Goal: Task Accomplishment & Management: Manage account settings

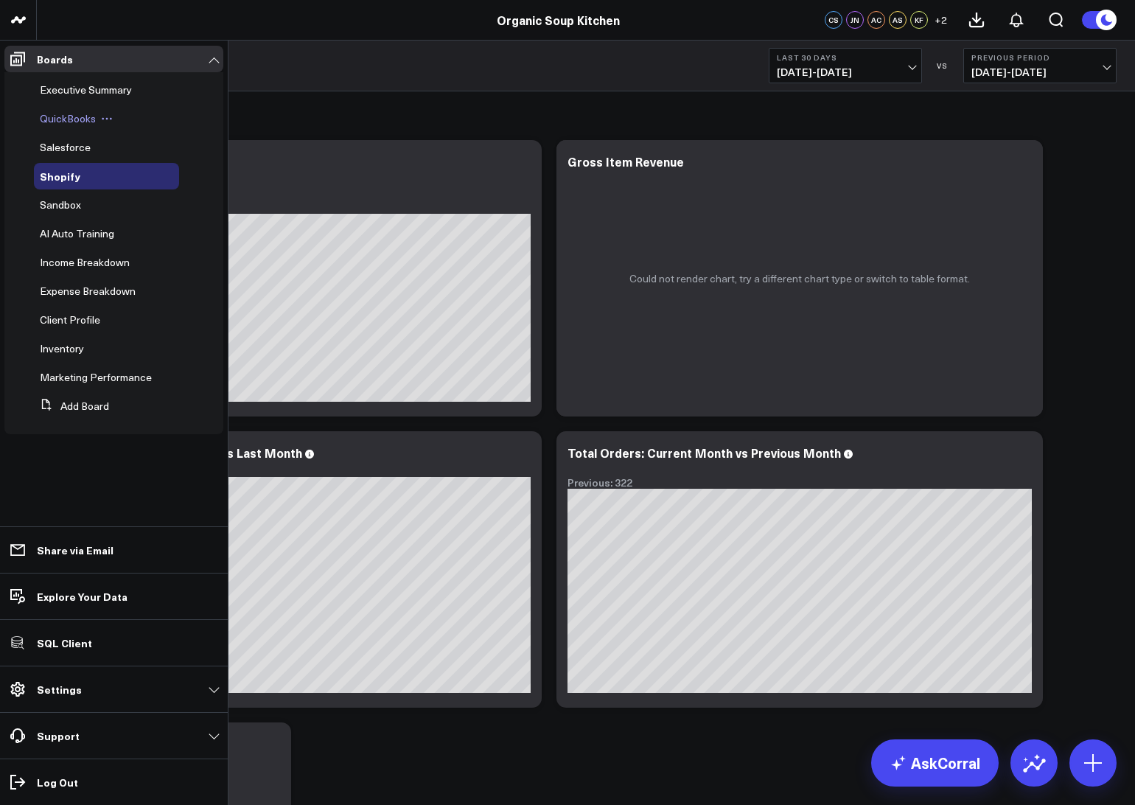
click at [74, 120] on span "QuickBooks" at bounding box center [68, 118] width 56 height 14
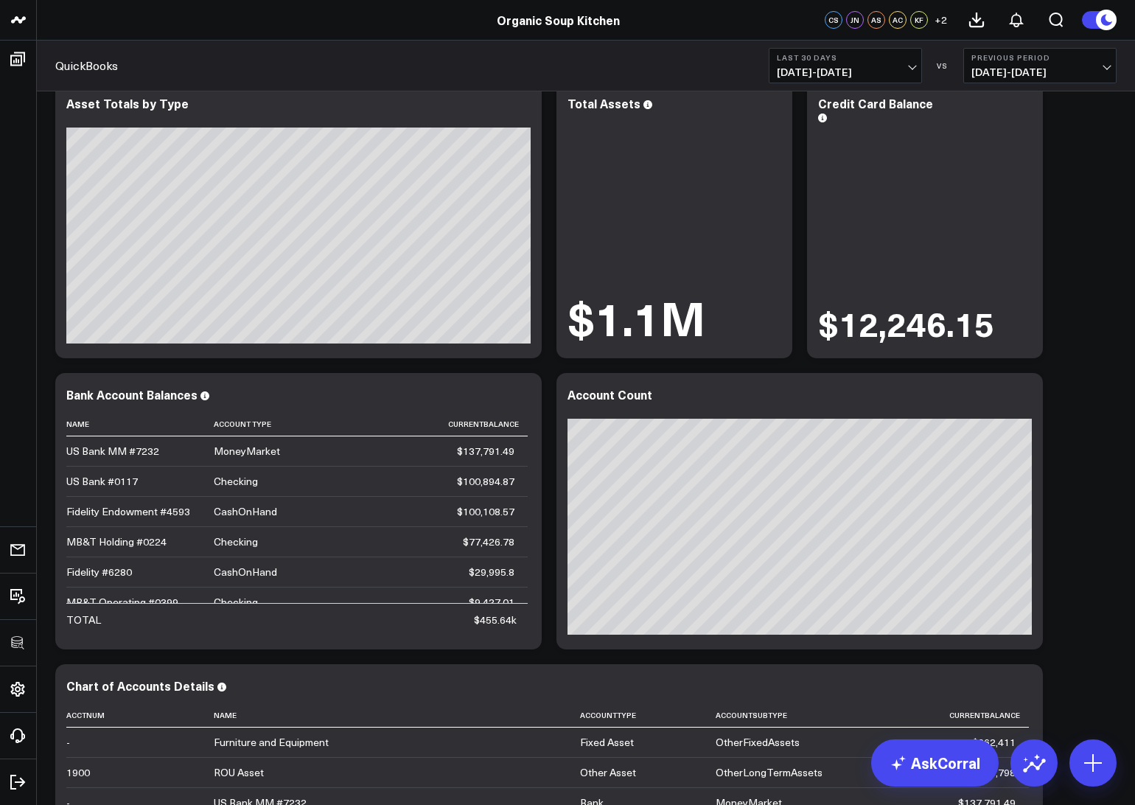
scroll to position [59, 0]
click at [522, 107] on icon at bounding box center [522, 105] width 18 height 18
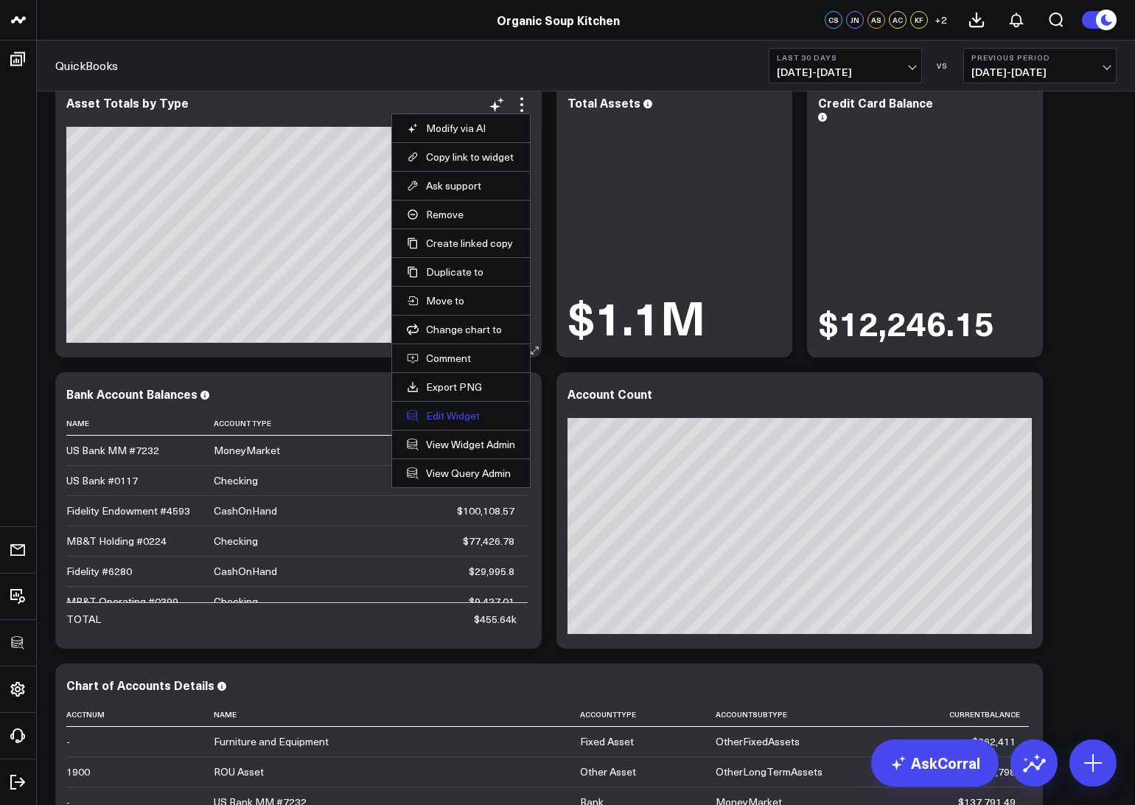
click at [446, 413] on button "Edit Widget" at bounding box center [461, 415] width 108 height 13
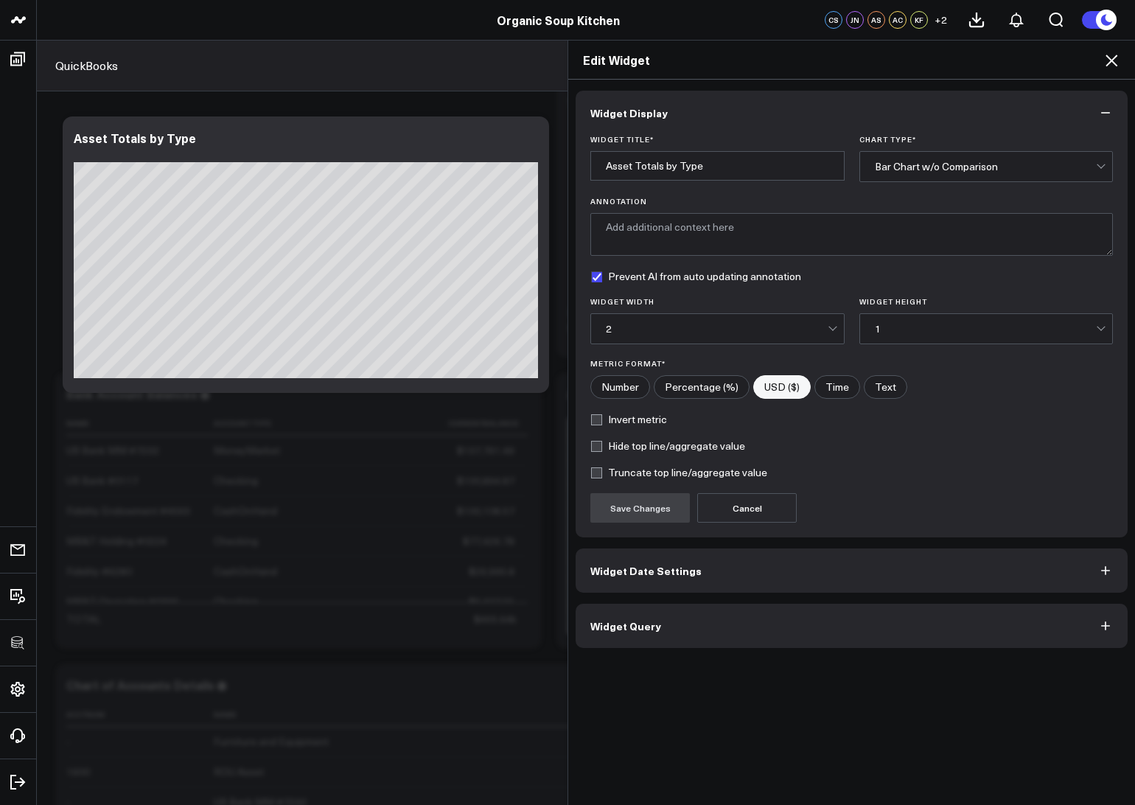
click at [676, 639] on button "Widget Query" at bounding box center [852, 626] width 552 height 44
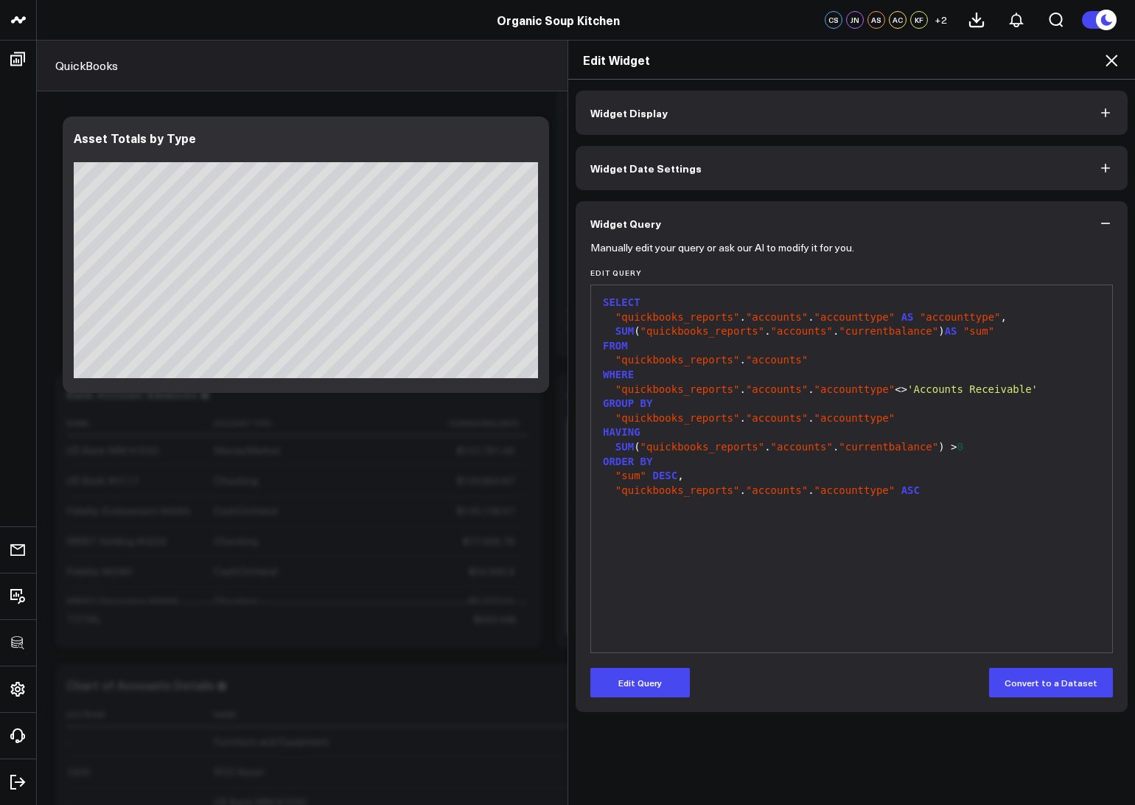
click at [1114, 59] on icon at bounding box center [1111, 61] width 18 height 18
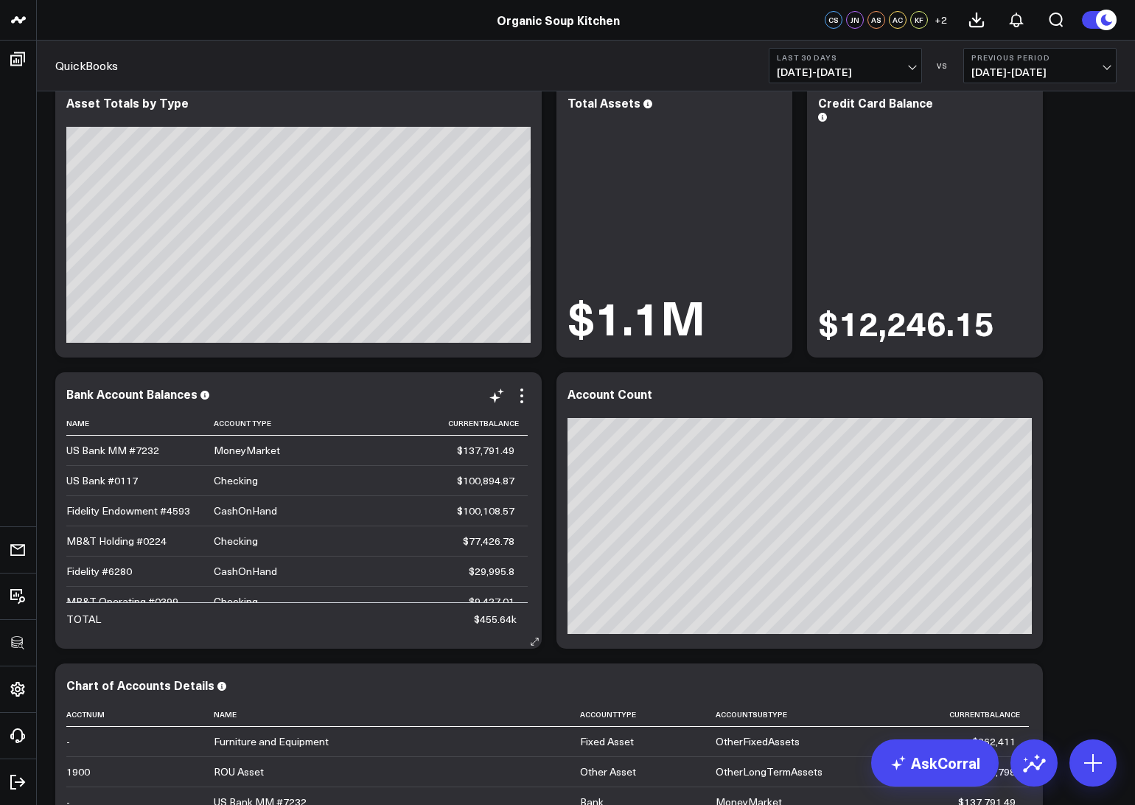
scroll to position [14, 0]
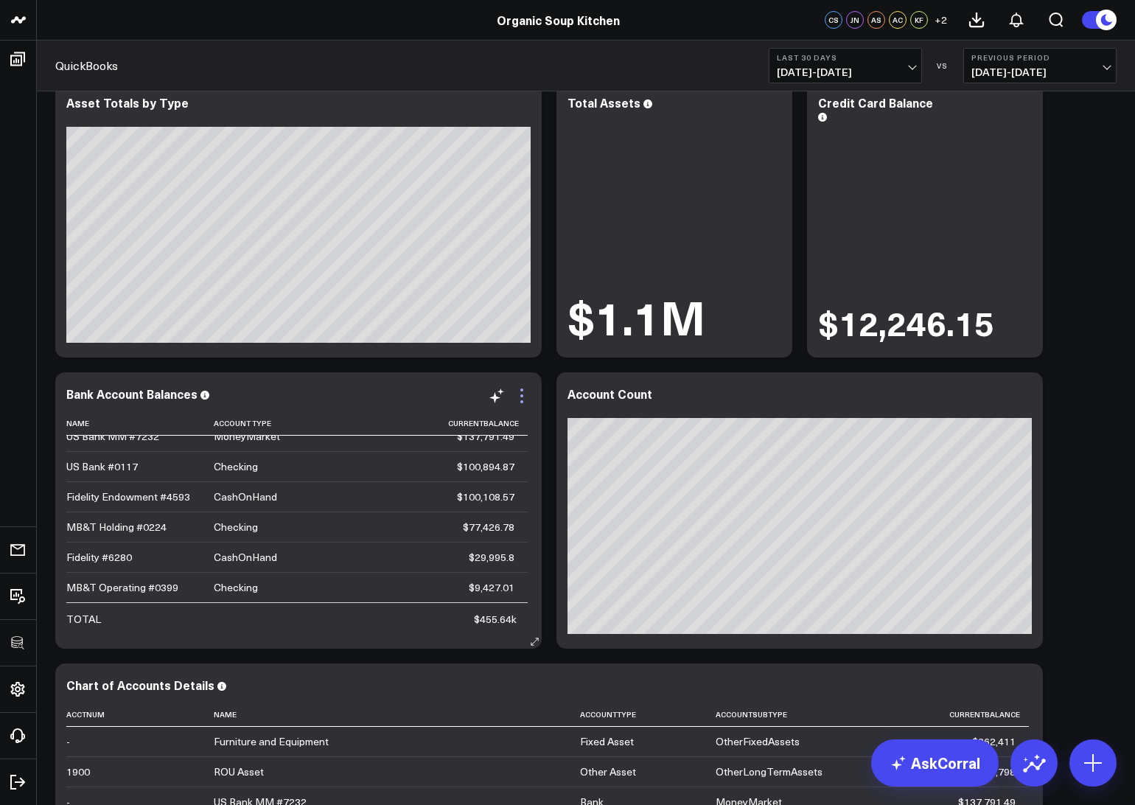
click at [523, 388] on icon at bounding box center [522, 396] width 18 height 18
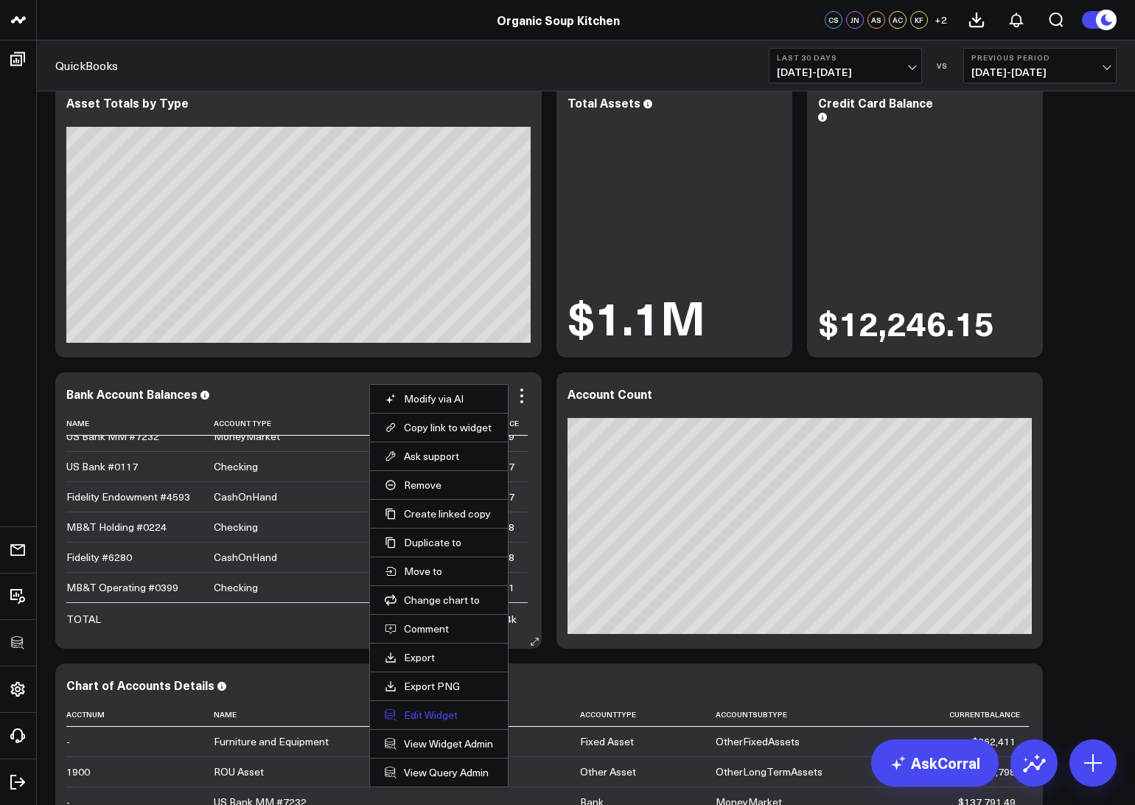
click at [420, 718] on button "Edit Widget" at bounding box center [439, 714] width 108 height 13
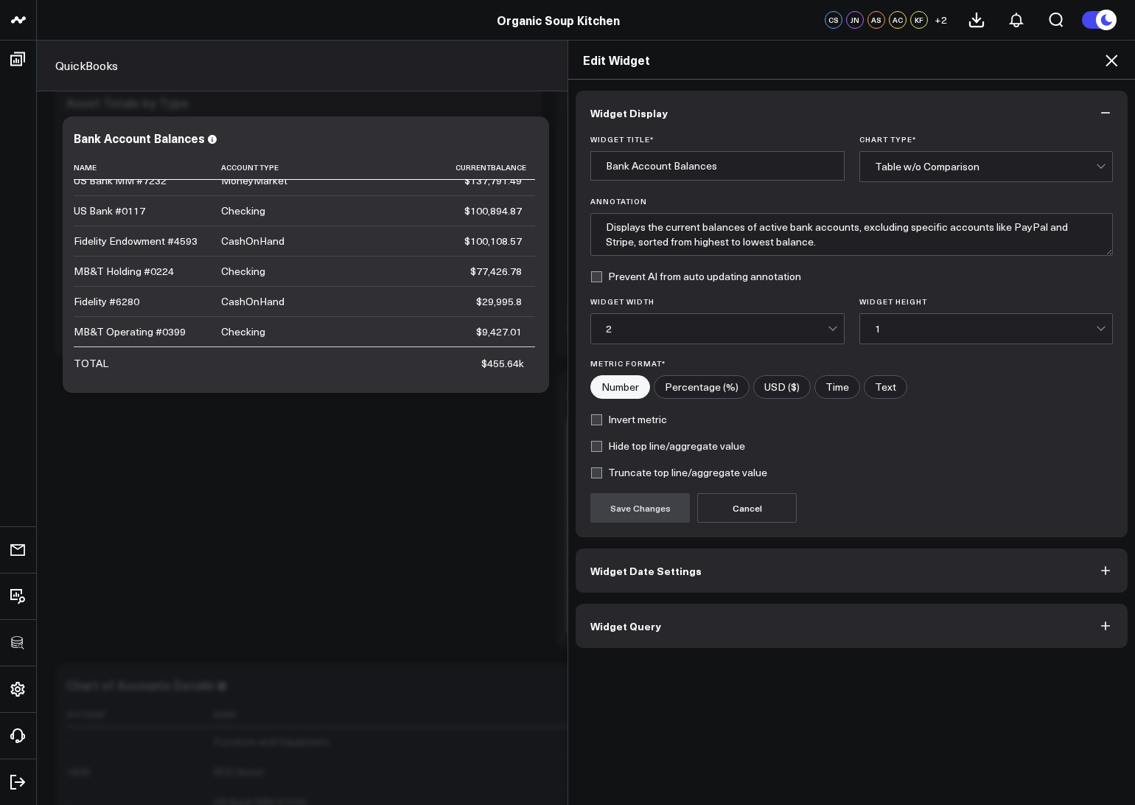
click at [718, 620] on button "Widget Query" at bounding box center [852, 626] width 552 height 44
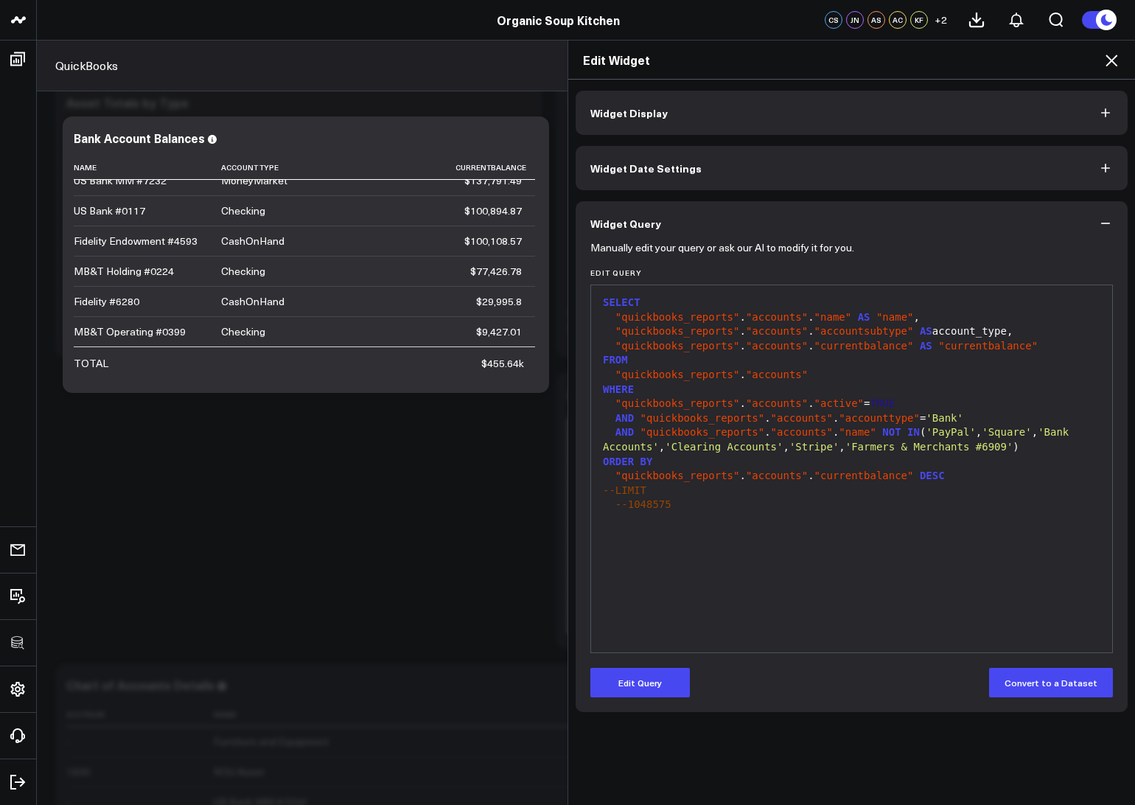
click at [1110, 59] on icon at bounding box center [1111, 61] width 12 height 12
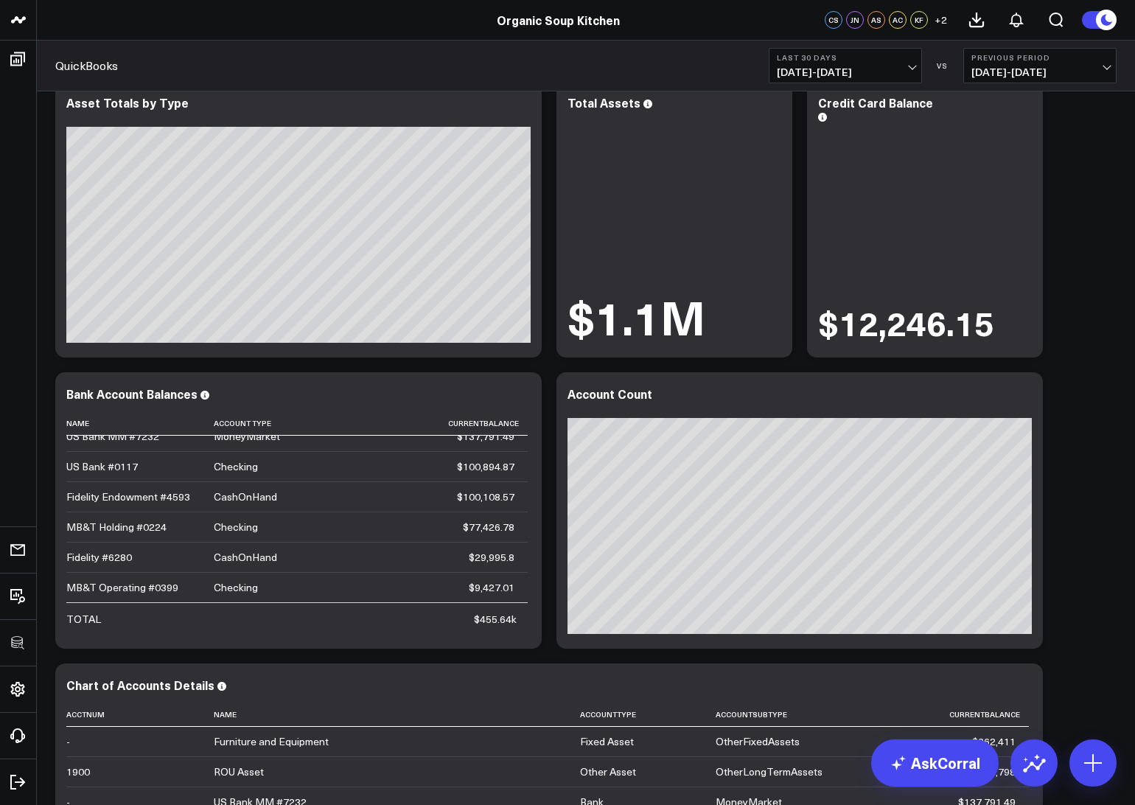
scroll to position [29, 0]
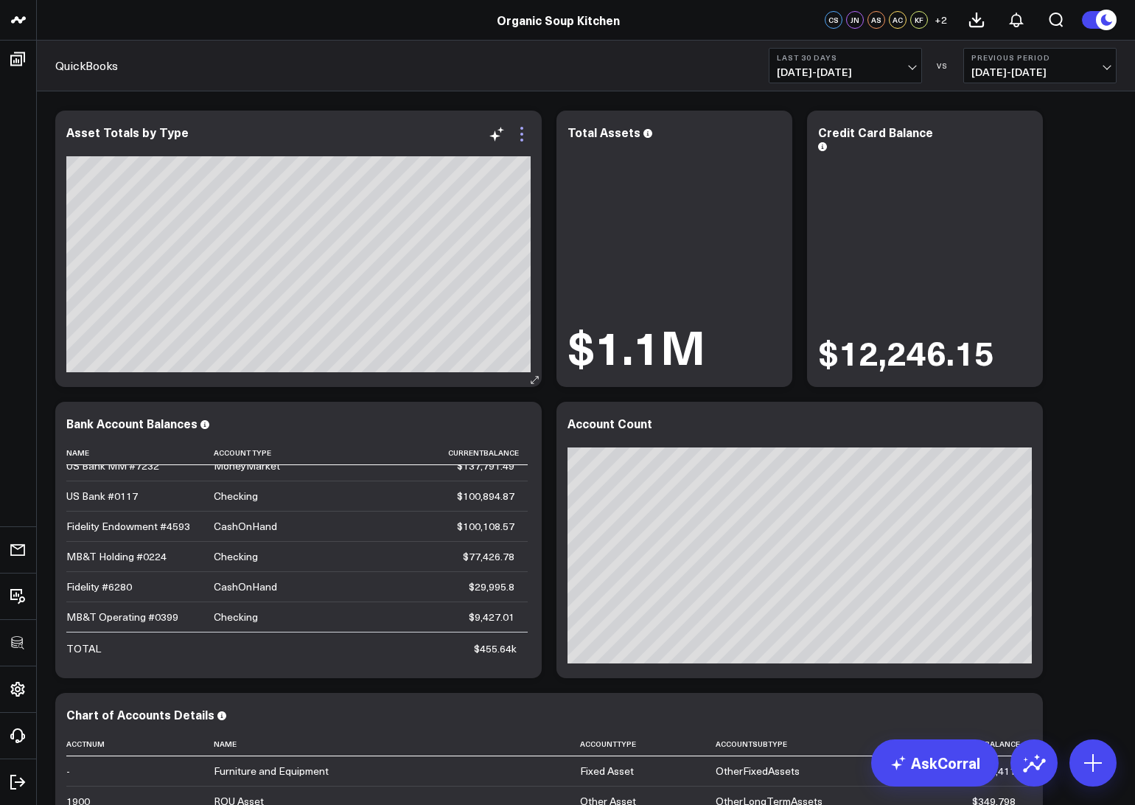
click at [520, 139] on icon at bounding box center [521, 140] width 3 height 3
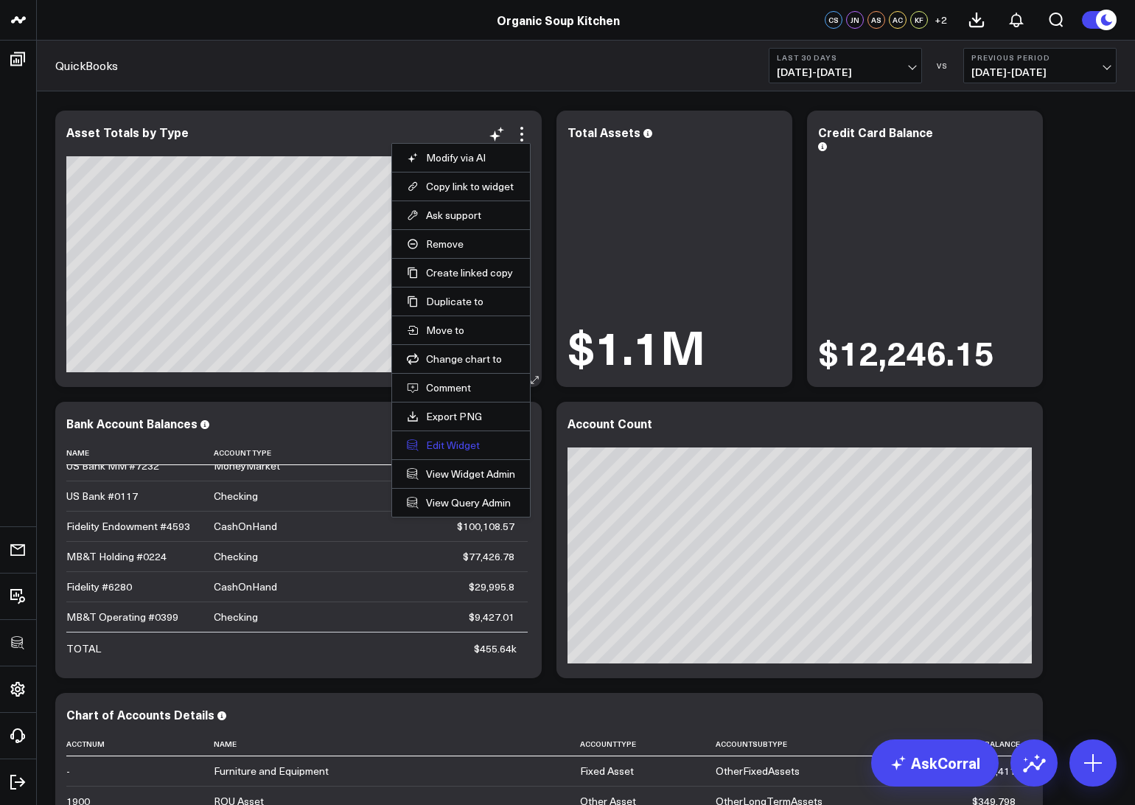
click at [452, 445] on button "Edit Widget" at bounding box center [461, 444] width 108 height 13
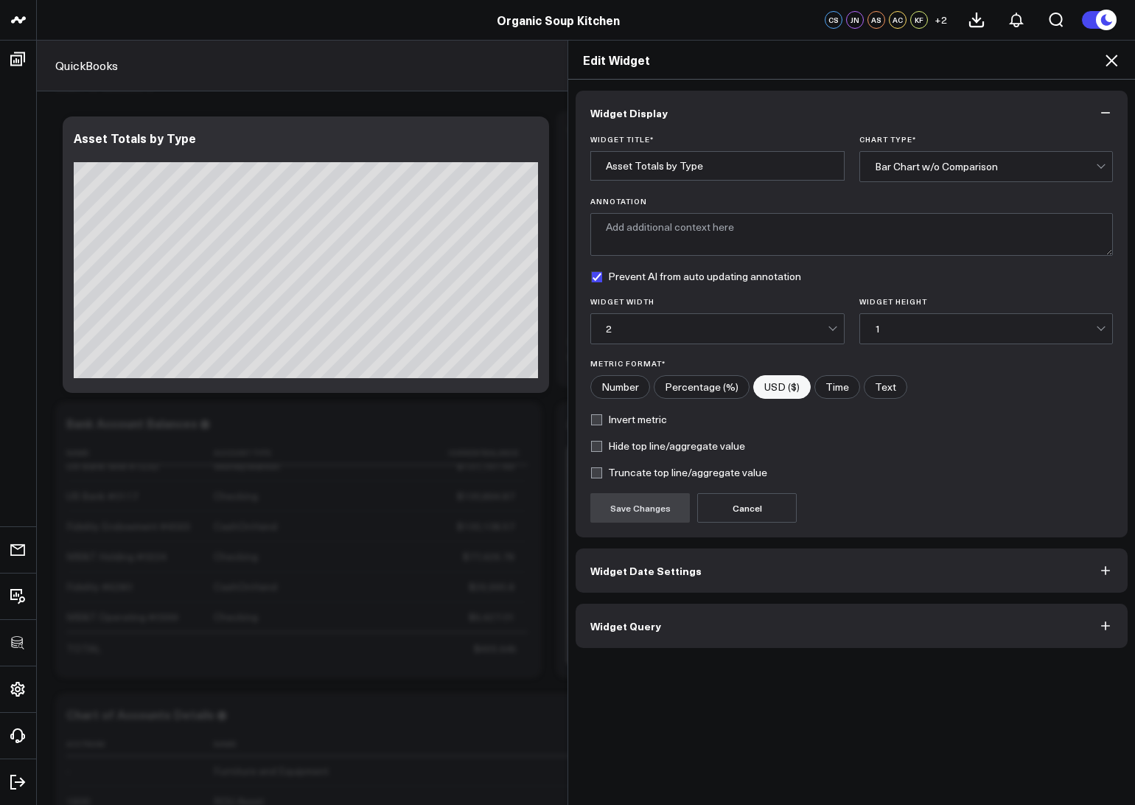
click at [651, 634] on button "Widget Query" at bounding box center [852, 626] width 552 height 44
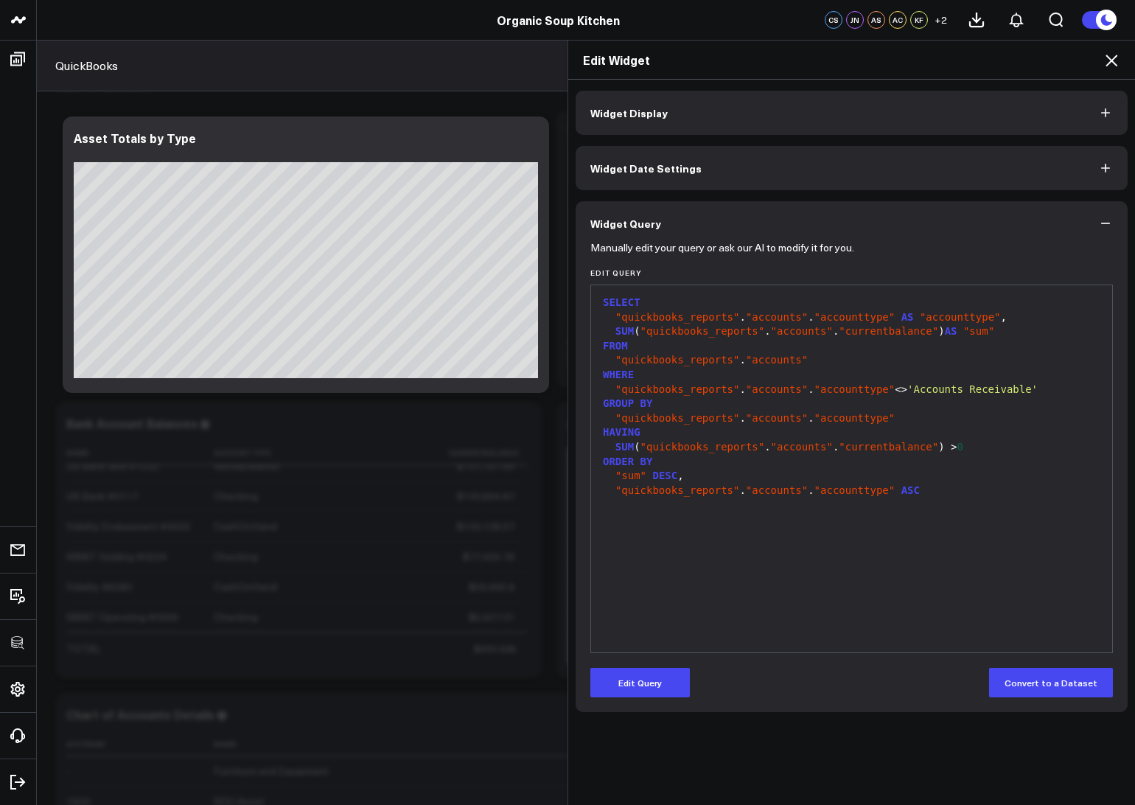
click at [1109, 58] on icon at bounding box center [1111, 61] width 12 height 12
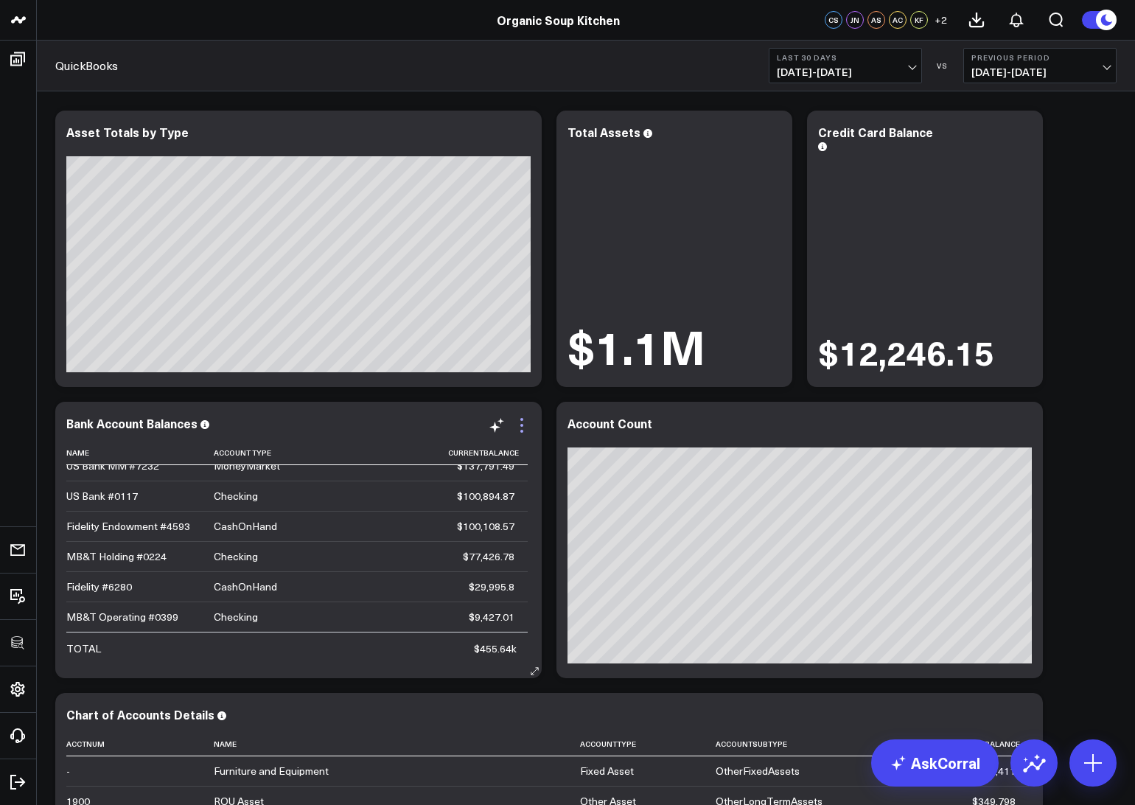
click at [525, 423] on icon at bounding box center [522, 425] width 18 height 18
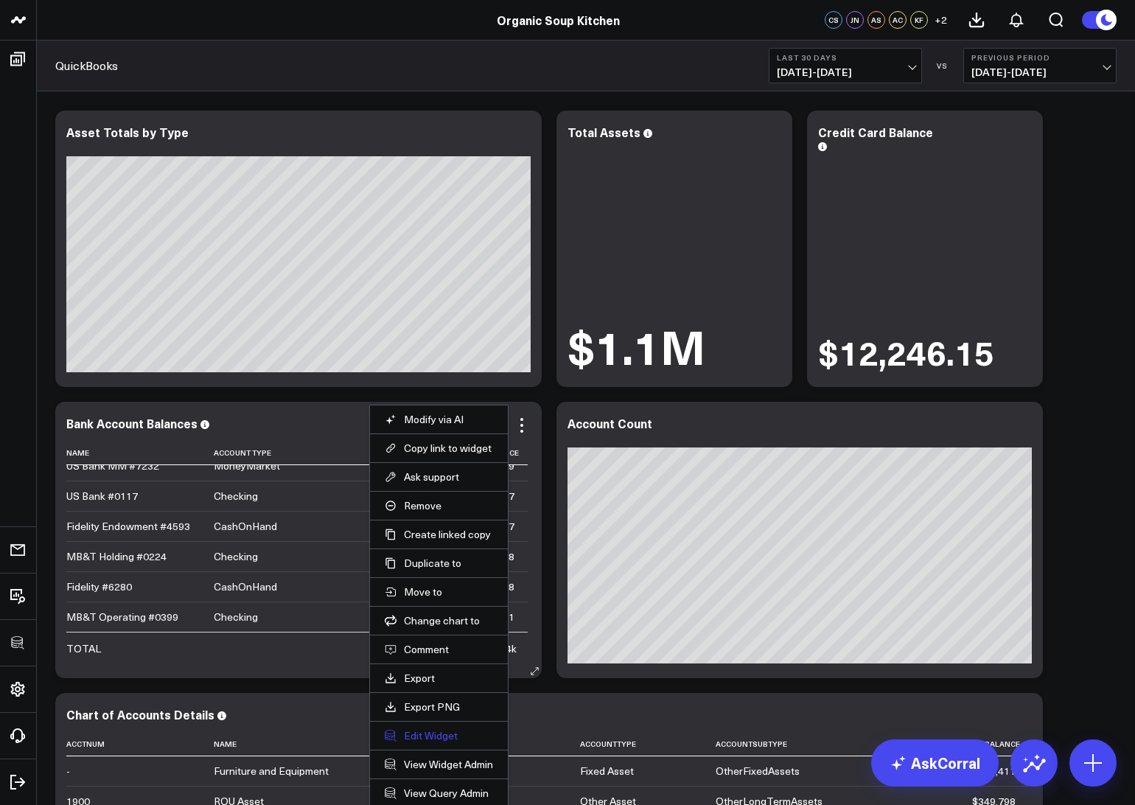
click at [414, 732] on button "Edit Widget" at bounding box center [439, 735] width 108 height 13
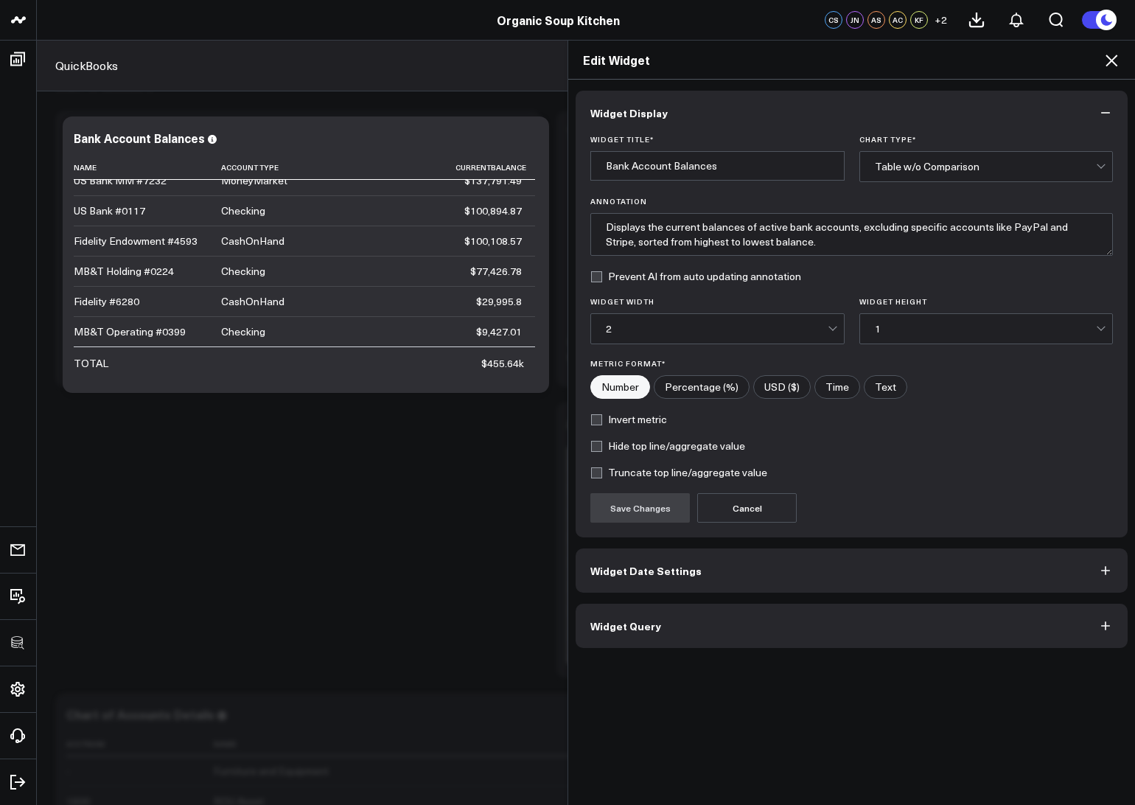
click at [635, 631] on span "Widget Query" at bounding box center [625, 626] width 71 height 12
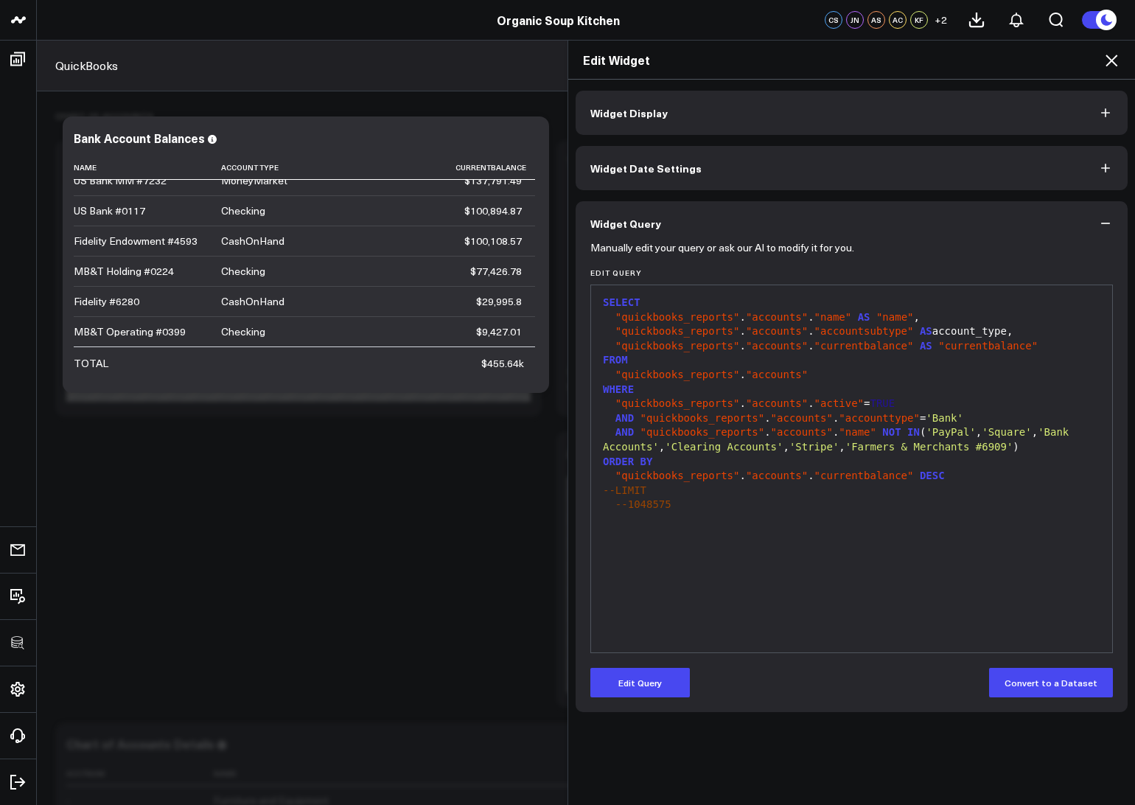
click at [1116, 56] on icon at bounding box center [1111, 61] width 12 height 12
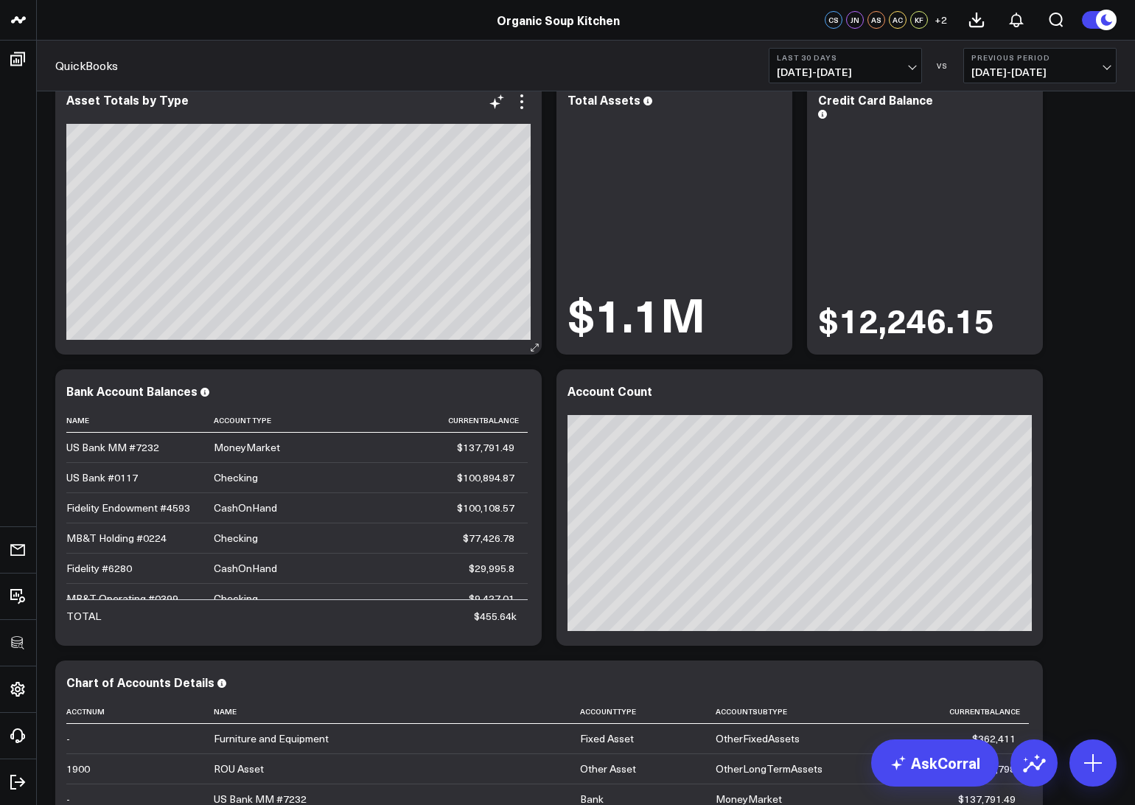
scroll to position [43, 0]
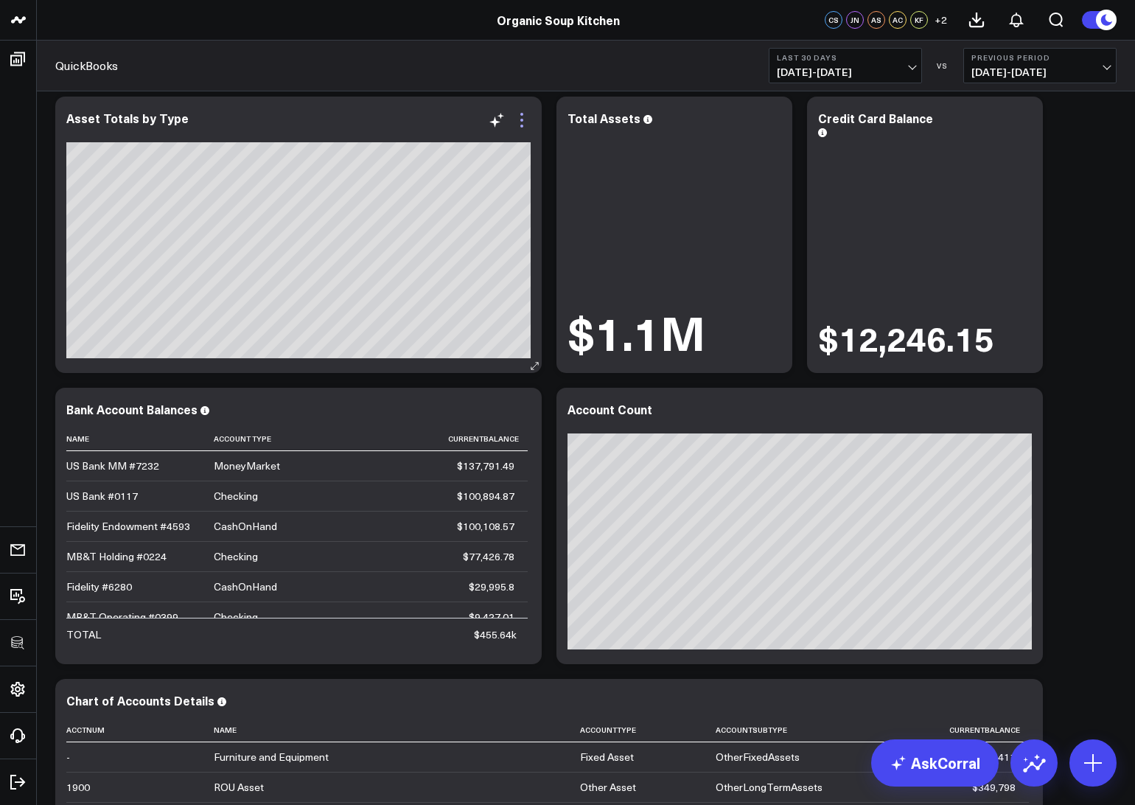
click at [519, 120] on icon at bounding box center [522, 120] width 18 height 18
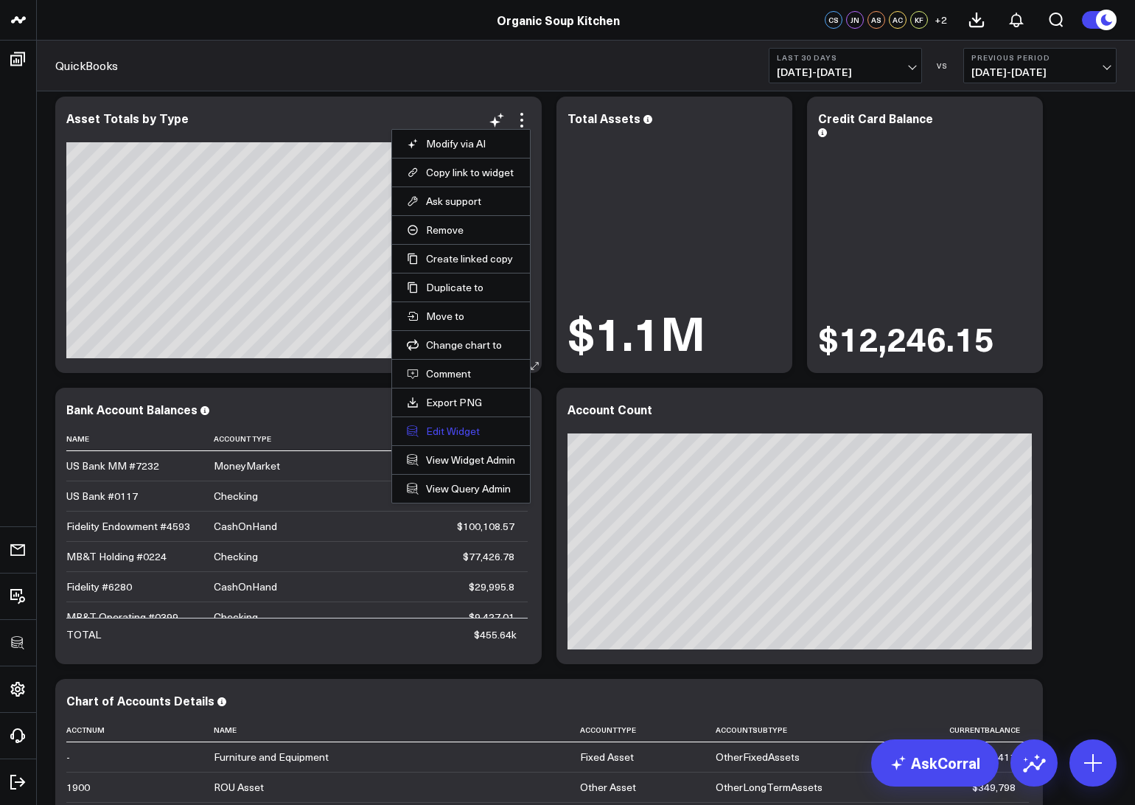
click at [444, 426] on button "Edit Widget" at bounding box center [461, 430] width 108 height 13
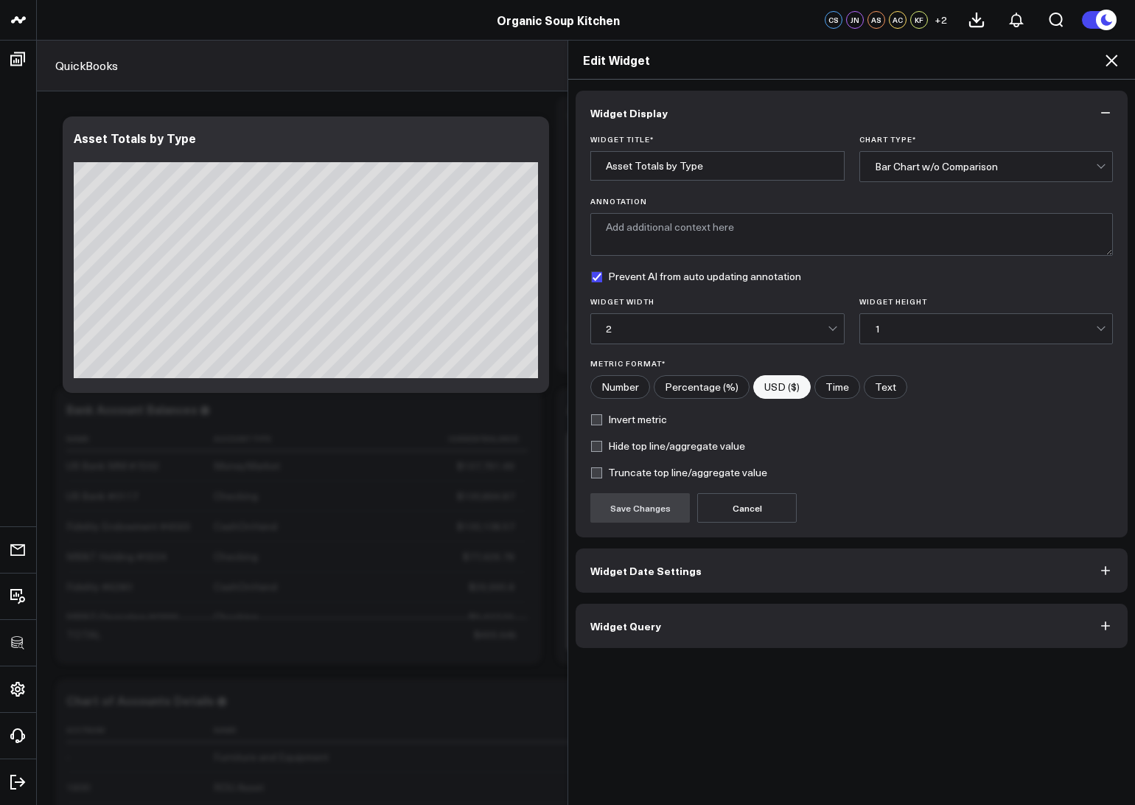
click at [696, 637] on button "Widget Query" at bounding box center [852, 626] width 552 height 44
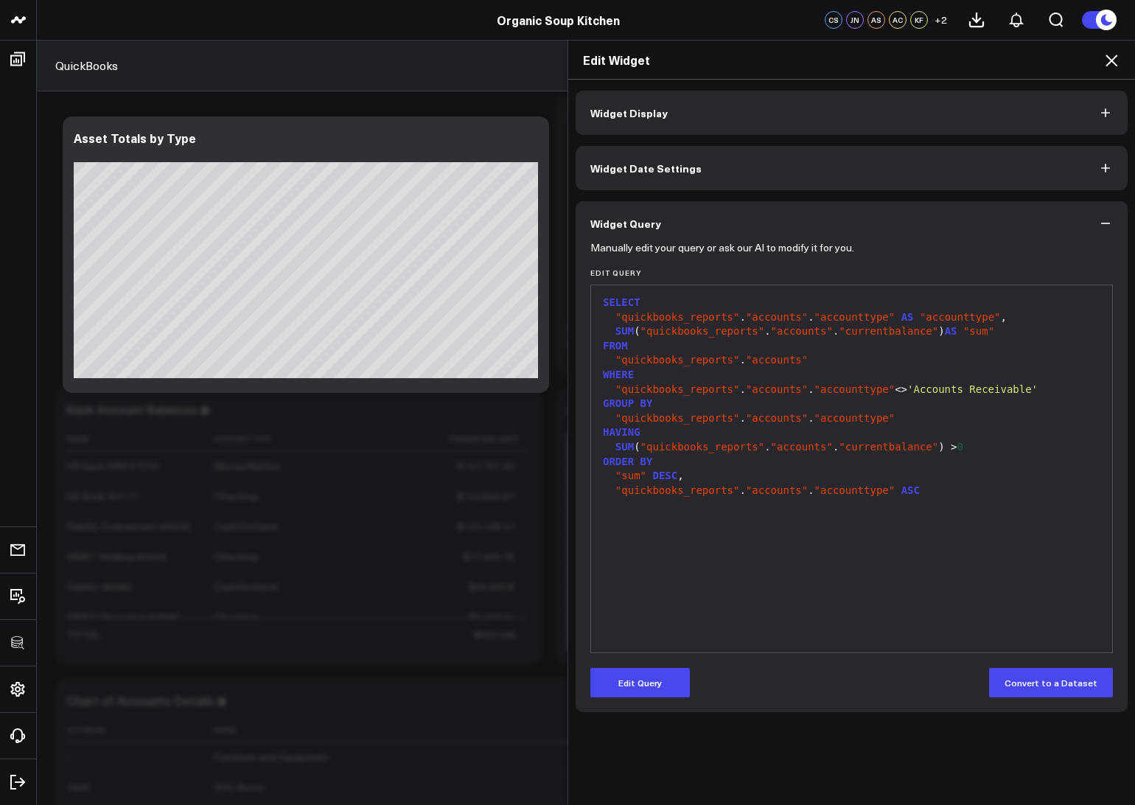
click at [1112, 63] on icon at bounding box center [1111, 61] width 18 height 18
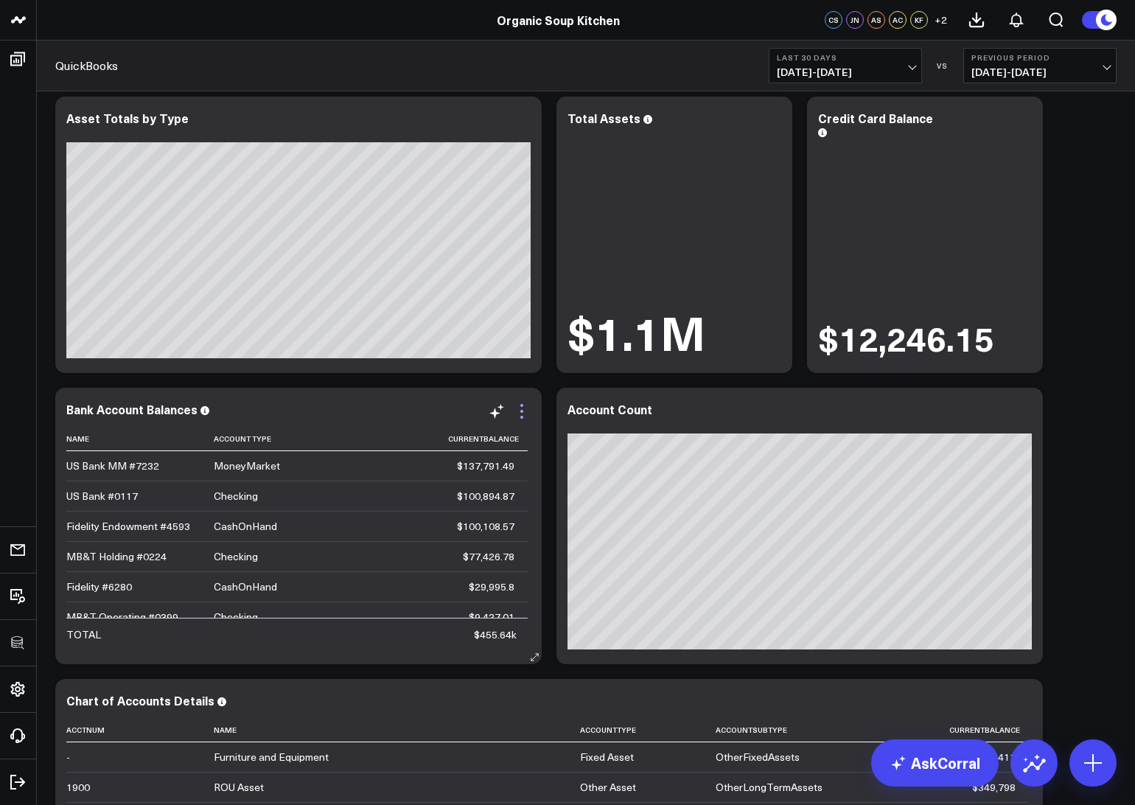
click at [520, 411] on icon at bounding box center [522, 411] width 18 height 18
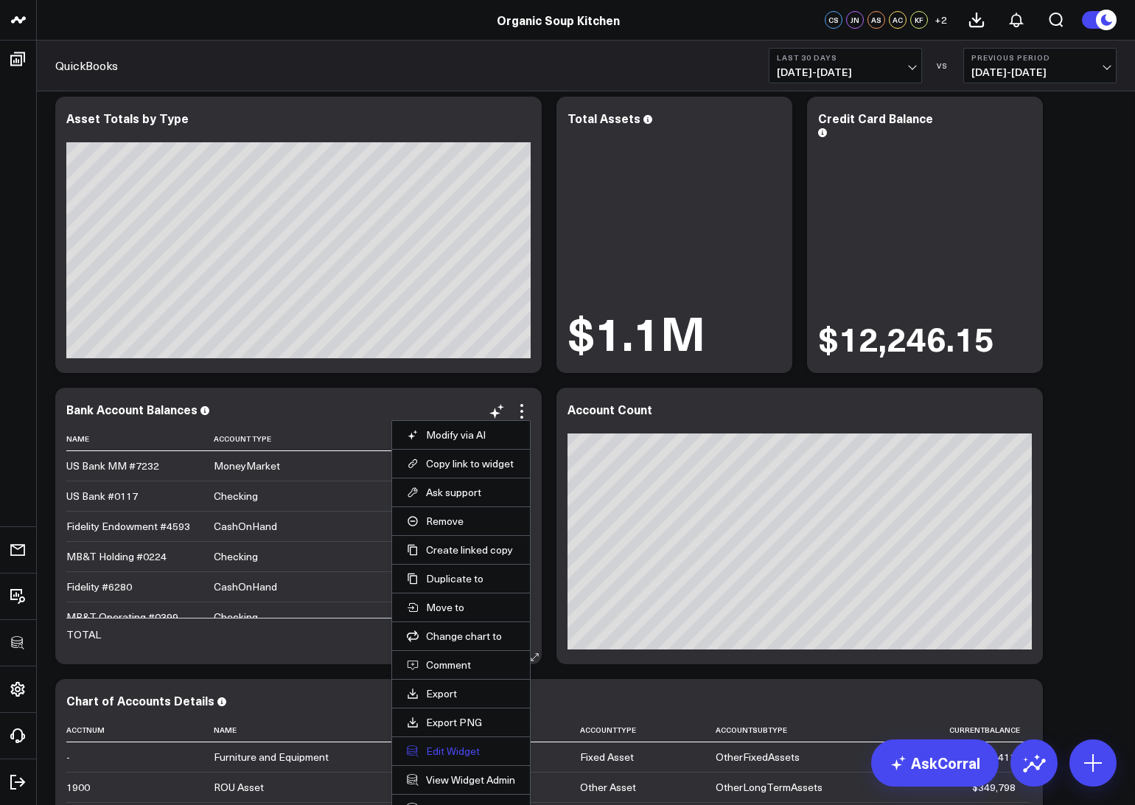
click at [453, 750] on button "Edit Widget" at bounding box center [461, 750] width 108 height 13
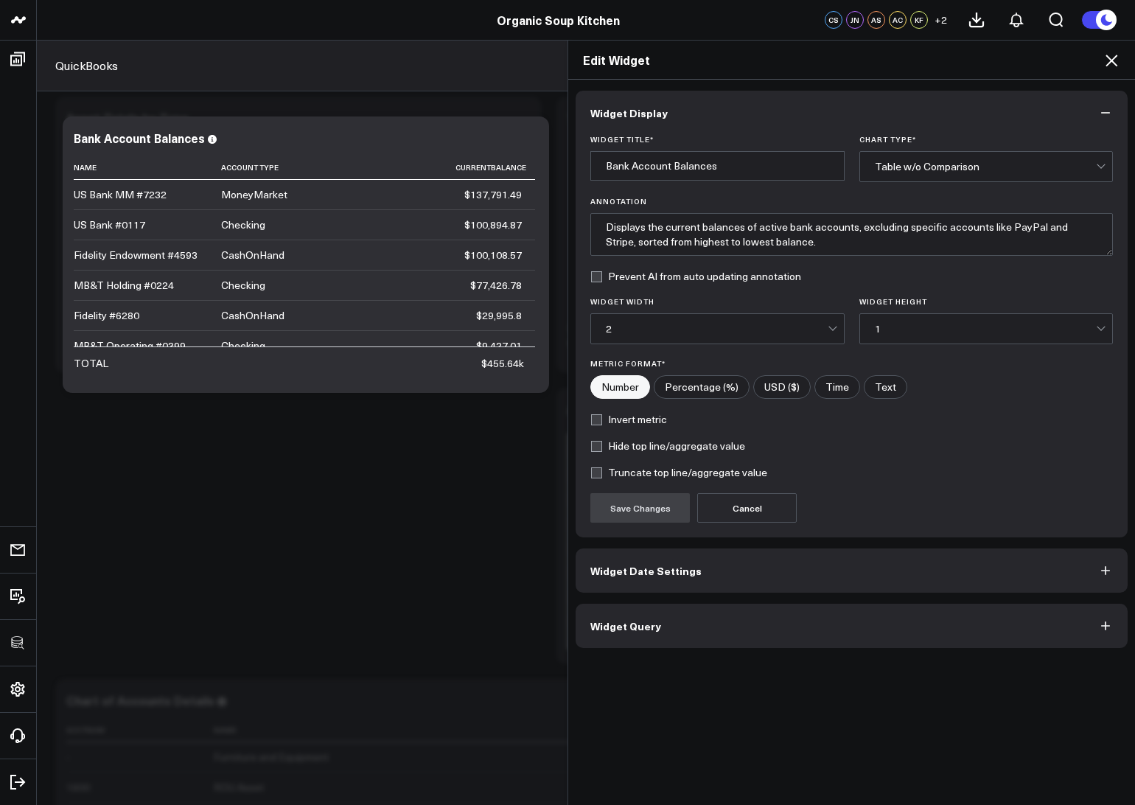
click at [638, 612] on button "Widget Query" at bounding box center [852, 626] width 552 height 44
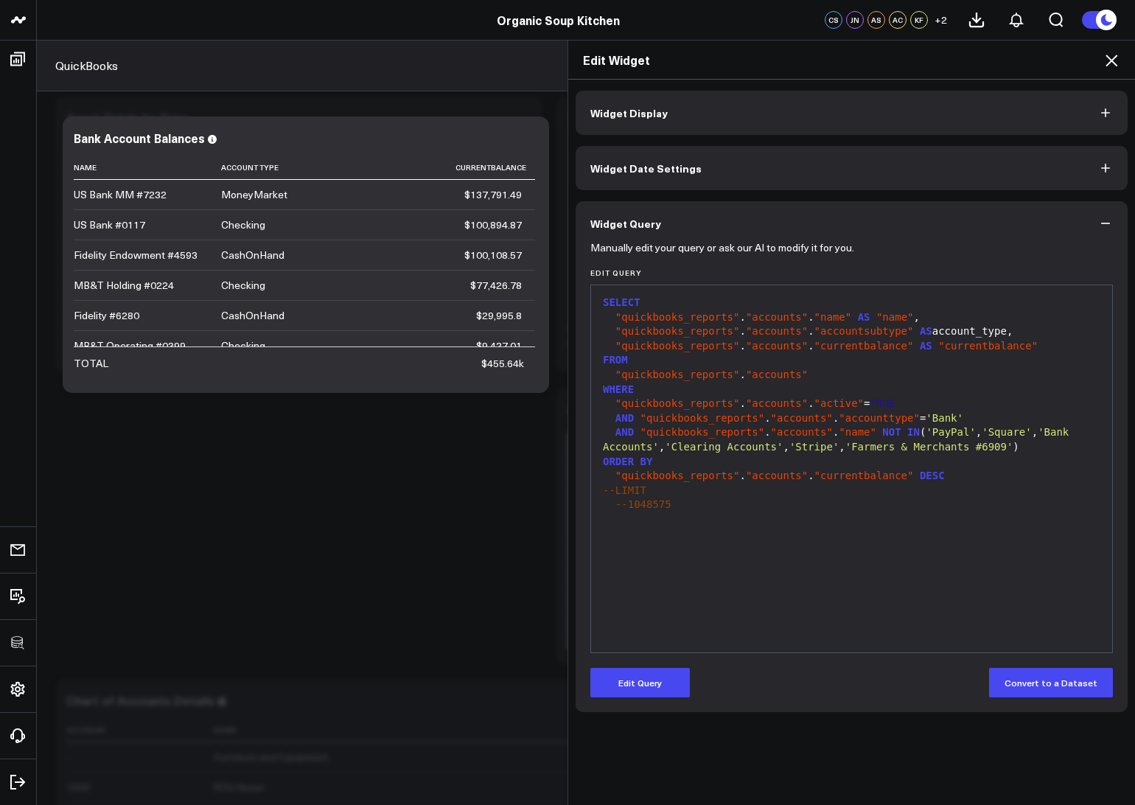
click at [1114, 66] on icon at bounding box center [1111, 61] width 18 height 18
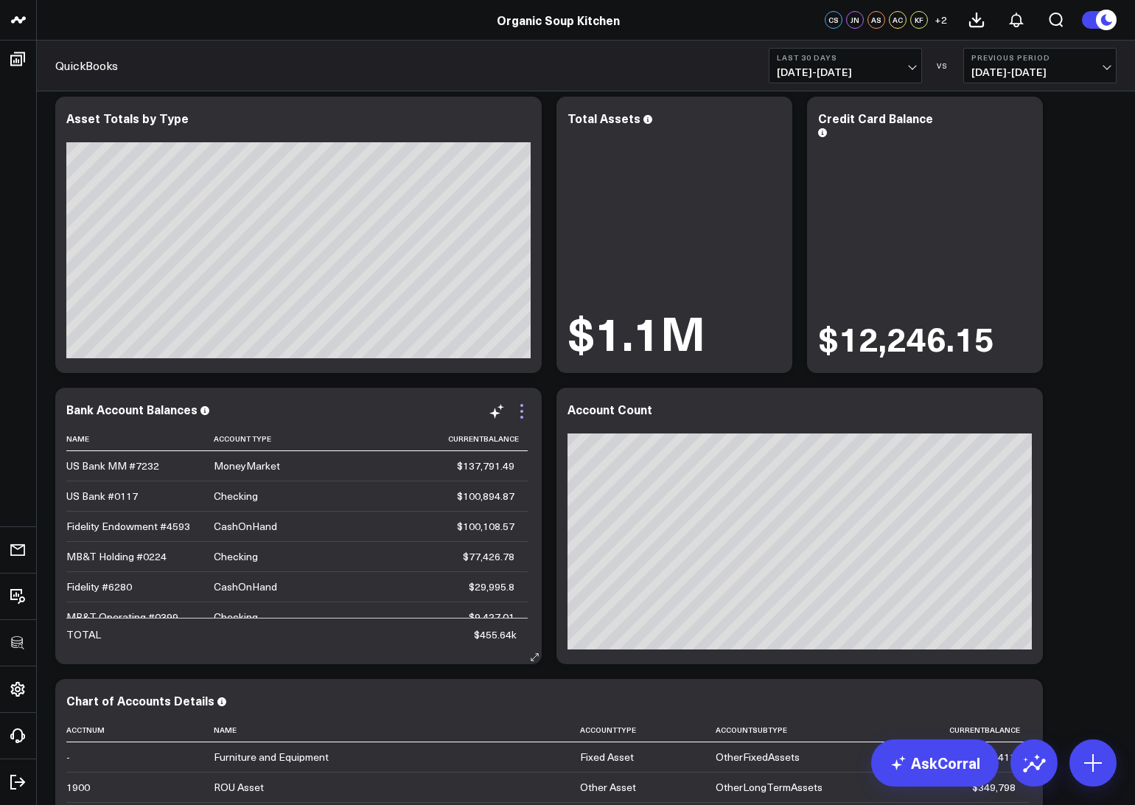
click at [525, 405] on icon at bounding box center [522, 411] width 18 height 18
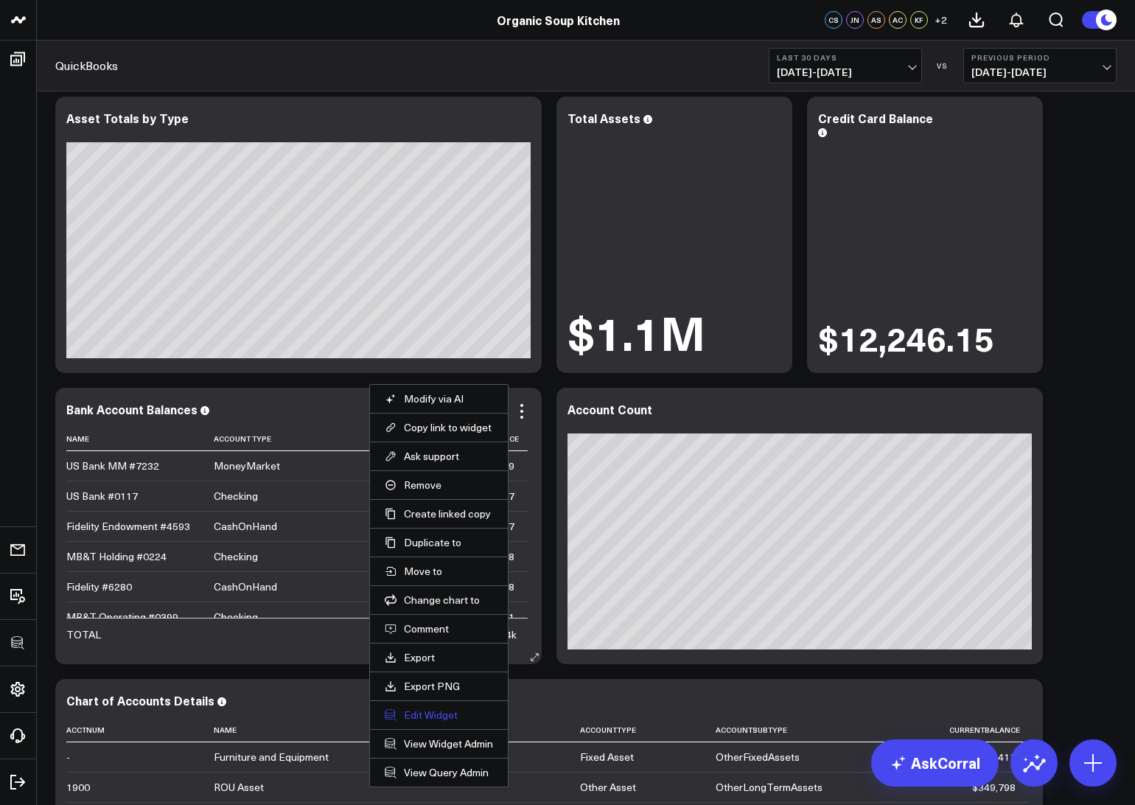
click at [422, 719] on button "Edit Widget" at bounding box center [439, 714] width 108 height 13
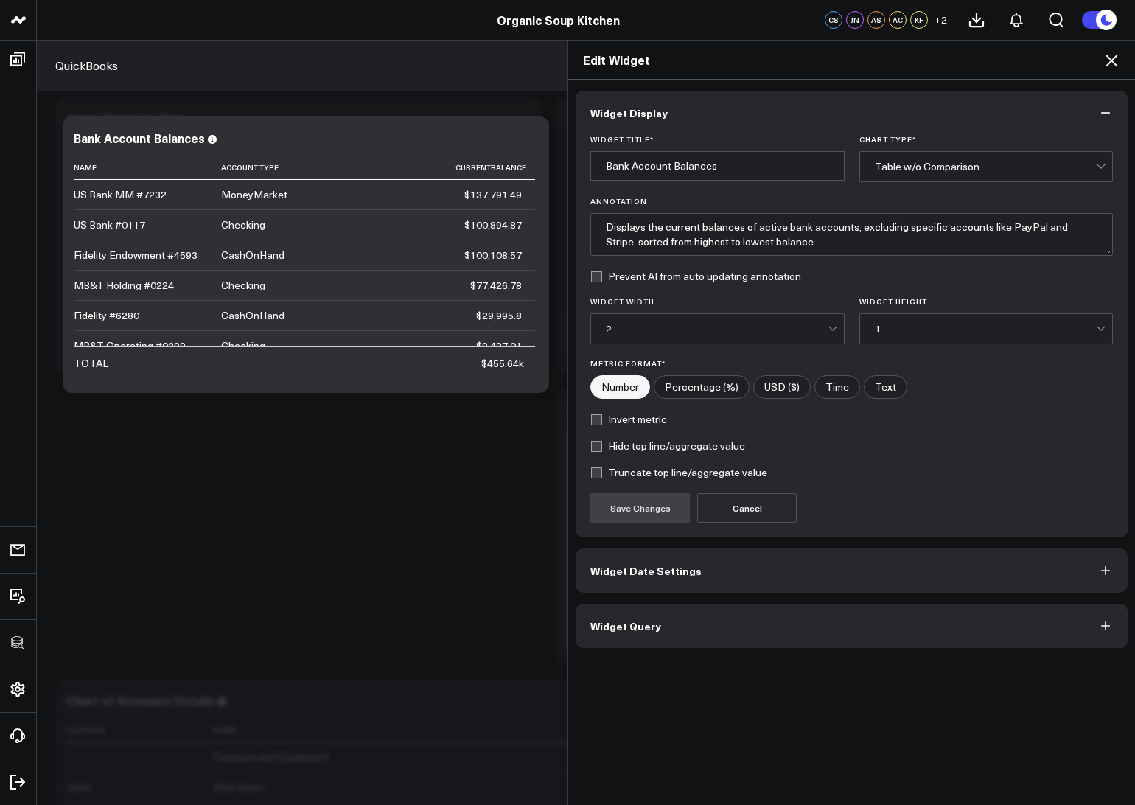
click at [642, 627] on span "Widget Query" at bounding box center [625, 626] width 71 height 12
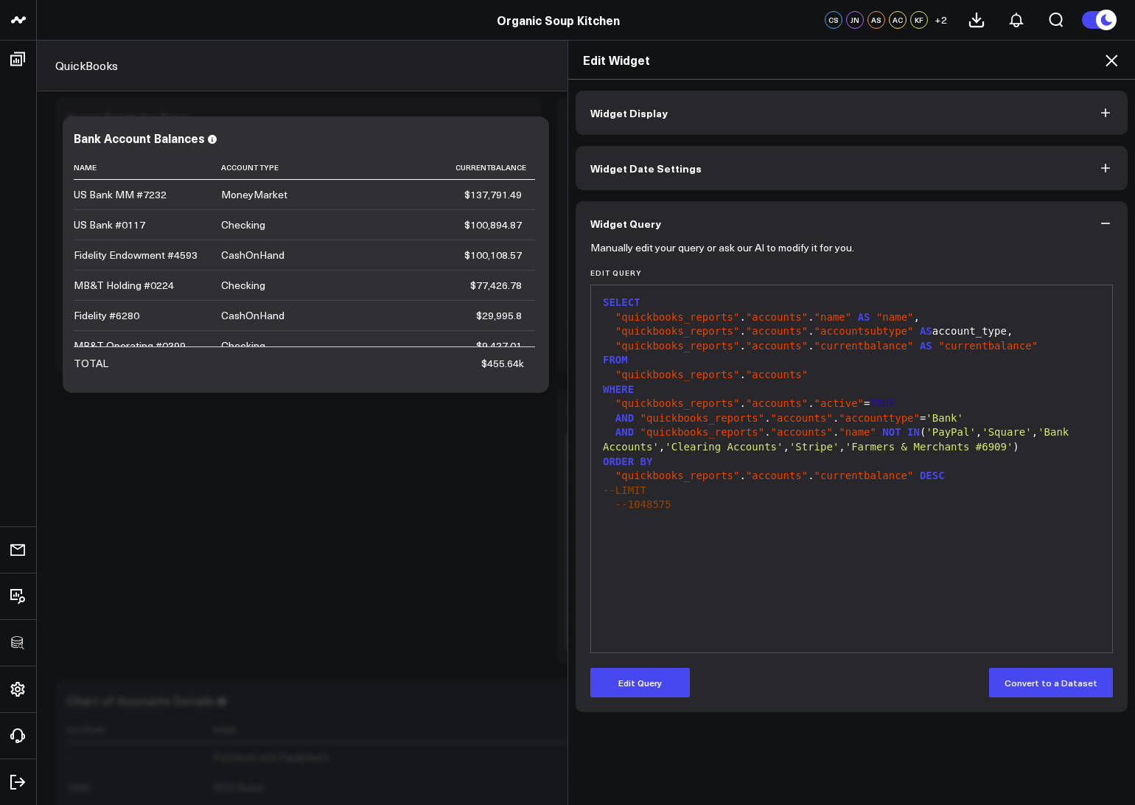
click at [644, 433] on span ""quickbooks_reports"" at bounding box center [702, 432] width 125 height 12
click at [614, 432] on div "AND "quickbooks_reports" . "accounts" . "name" NOT IN ( 'PayPal' , 'Square' , '…" at bounding box center [851, 439] width 506 height 29
click at [1116, 57] on icon at bounding box center [1111, 61] width 18 height 18
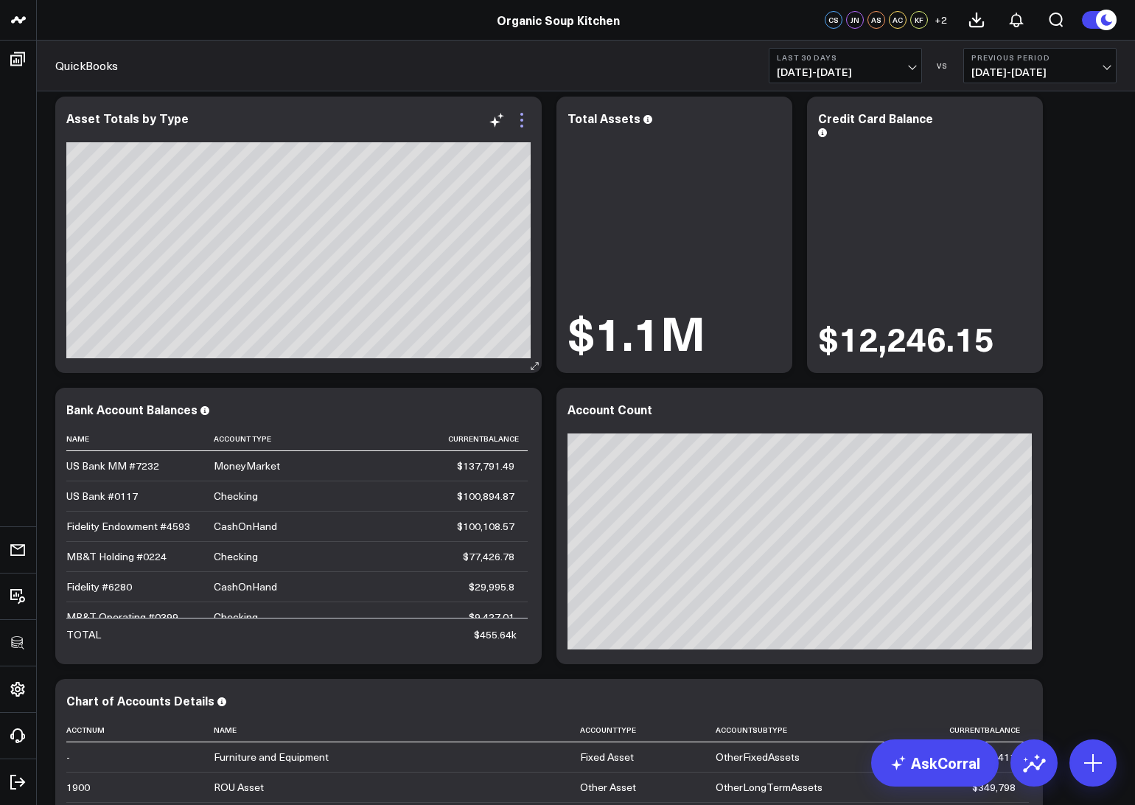
click at [525, 122] on icon at bounding box center [522, 120] width 18 height 18
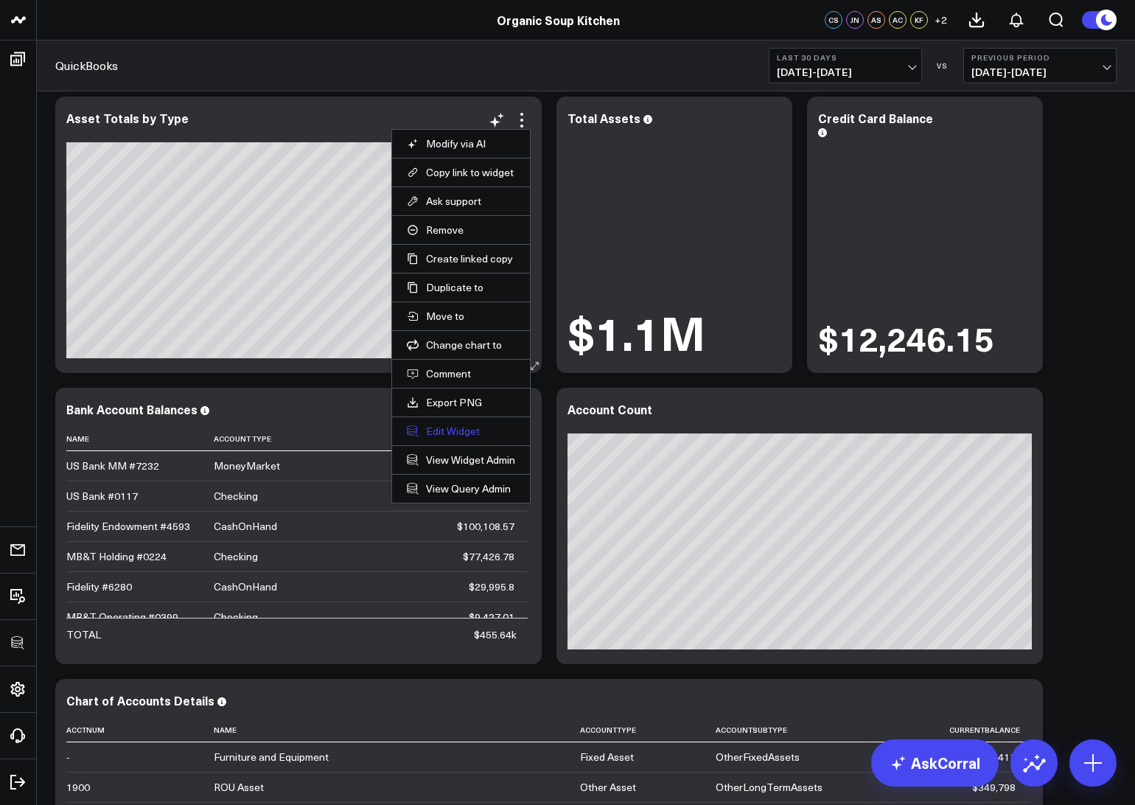
click at [442, 433] on button "Edit Widget" at bounding box center [461, 430] width 108 height 13
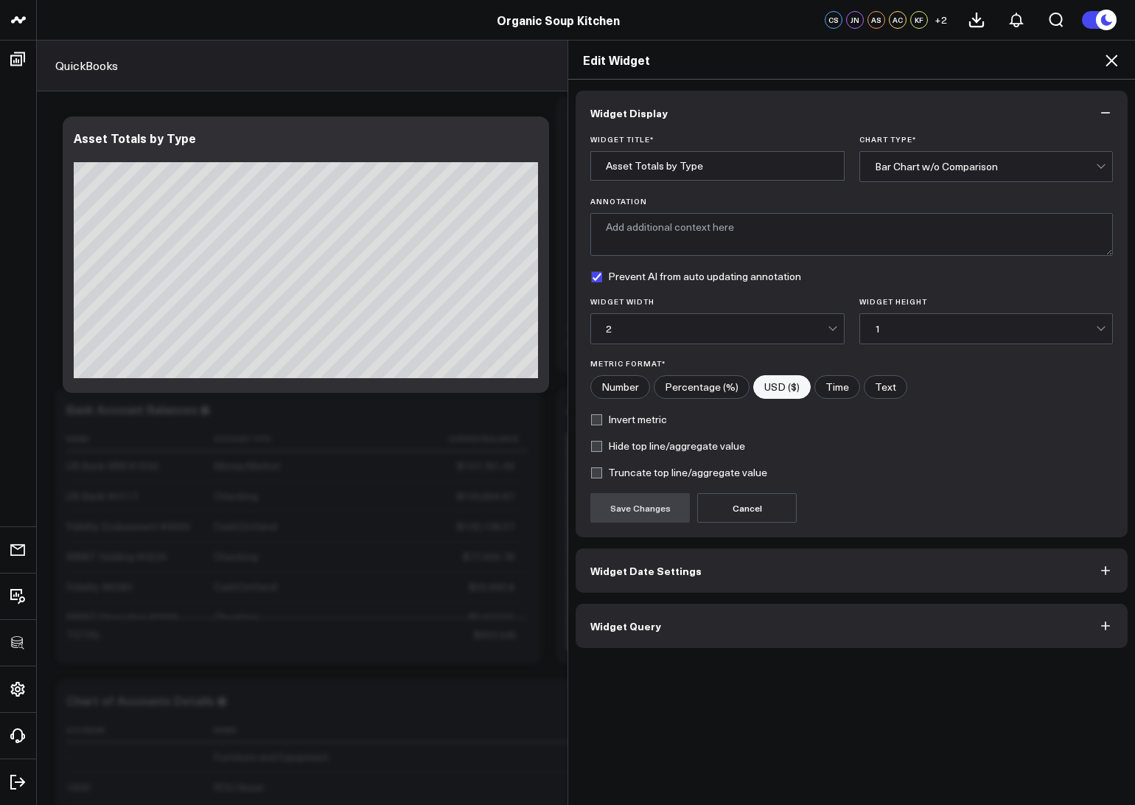
click at [621, 620] on span "Widget Query" at bounding box center [625, 626] width 71 height 12
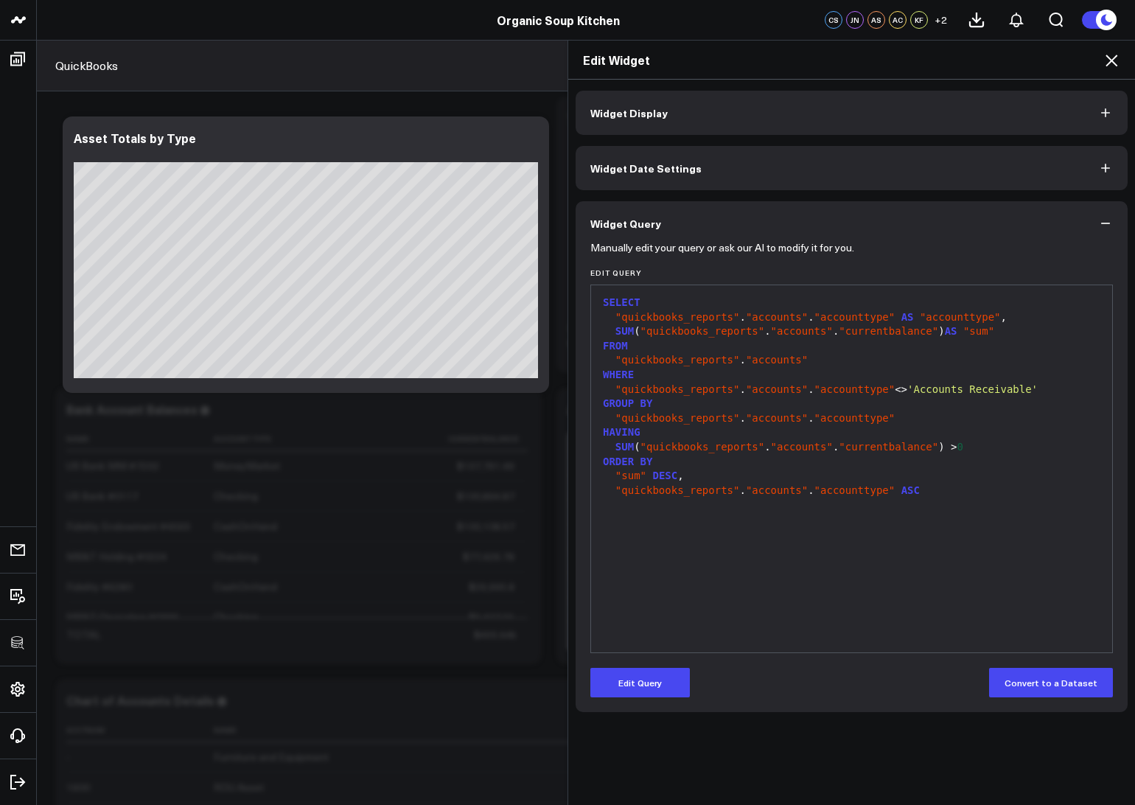
click at [1120, 59] on div "Edit Widget" at bounding box center [851, 60] width 567 height 39
click at [1110, 60] on icon at bounding box center [1111, 61] width 12 height 12
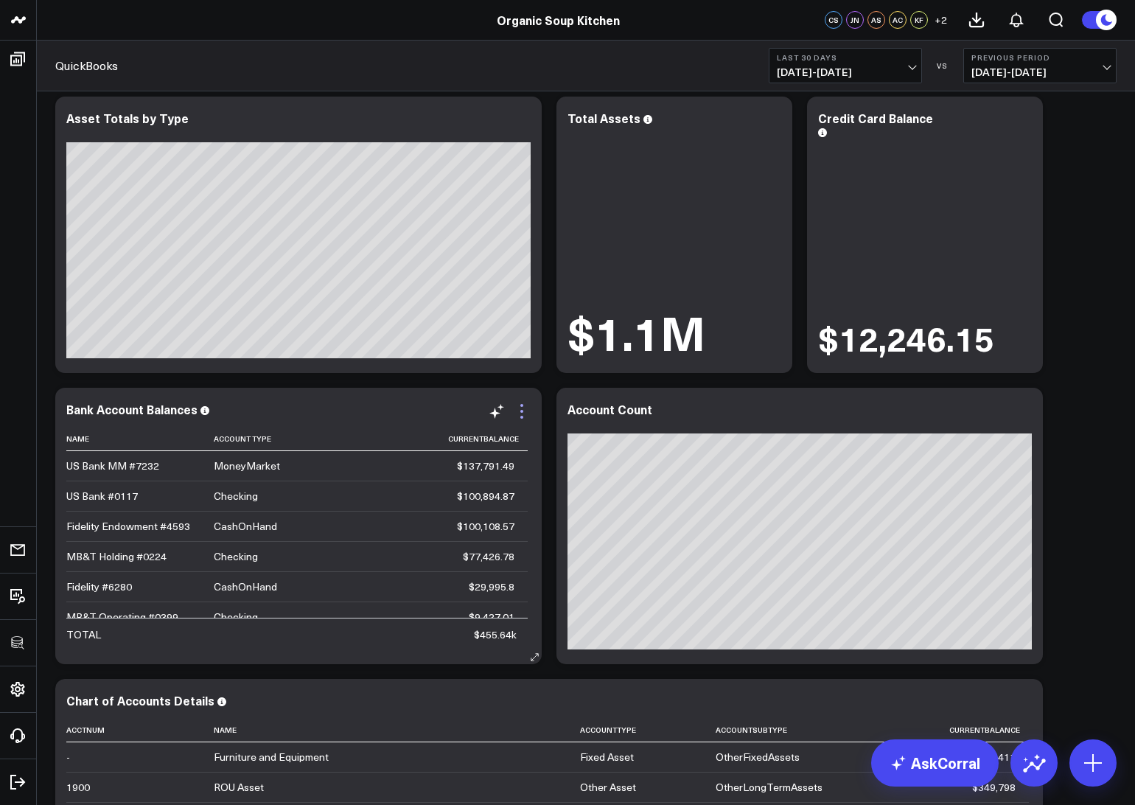
click at [524, 409] on icon at bounding box center [522, 411] width 18 height 18
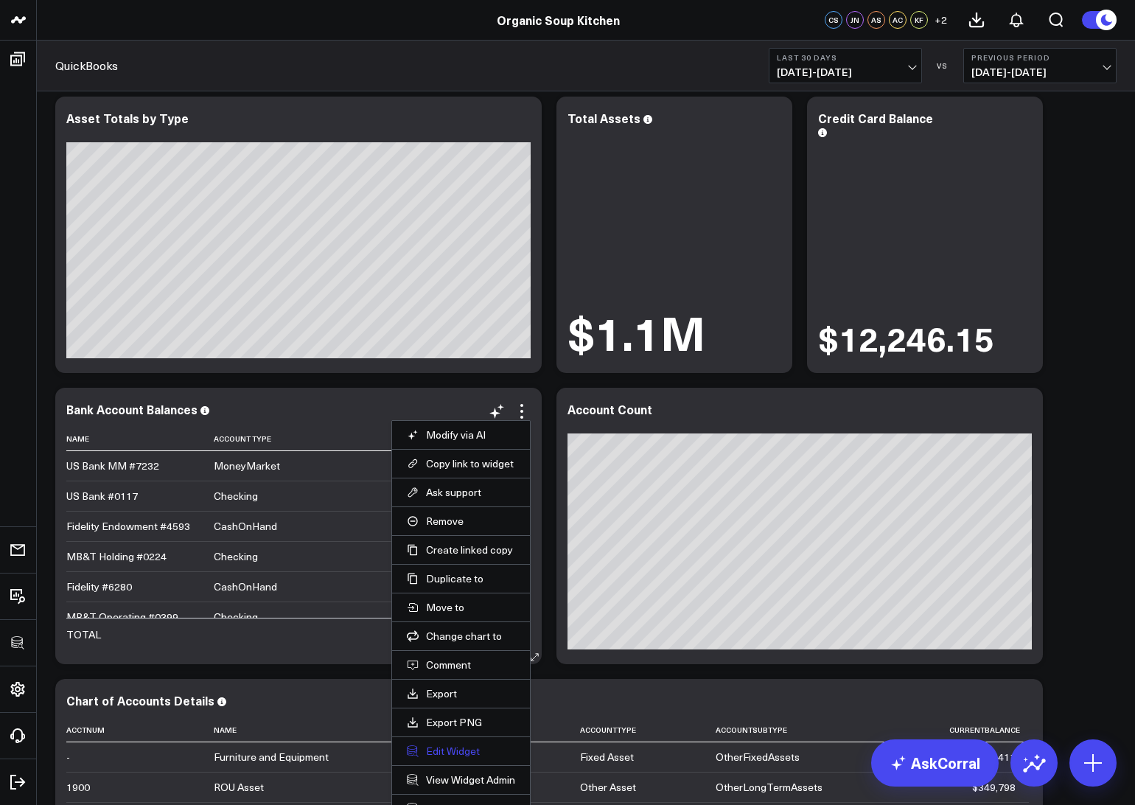
click at [446, 749] on button "Edit Widget" at bounding box center [461, 750] width 108 height 13
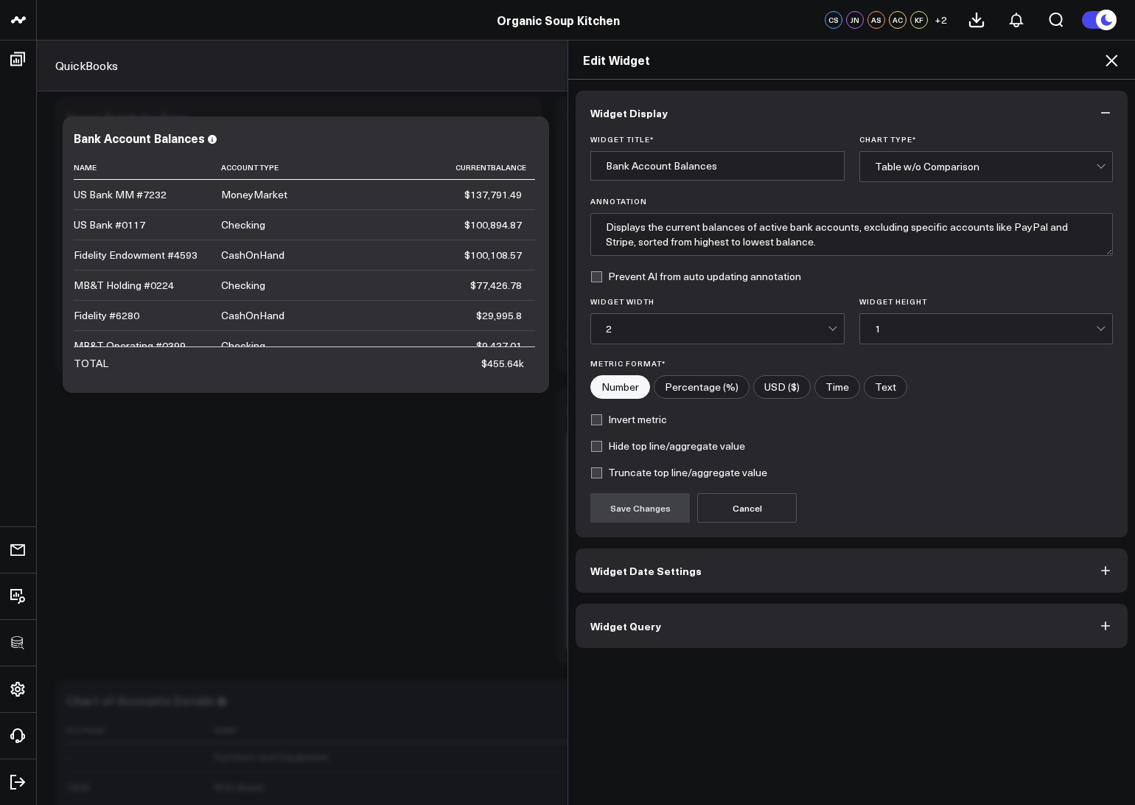
click at [646, 637] on button "Widget Query" at bounding box center [852, 626] width 552 height 44
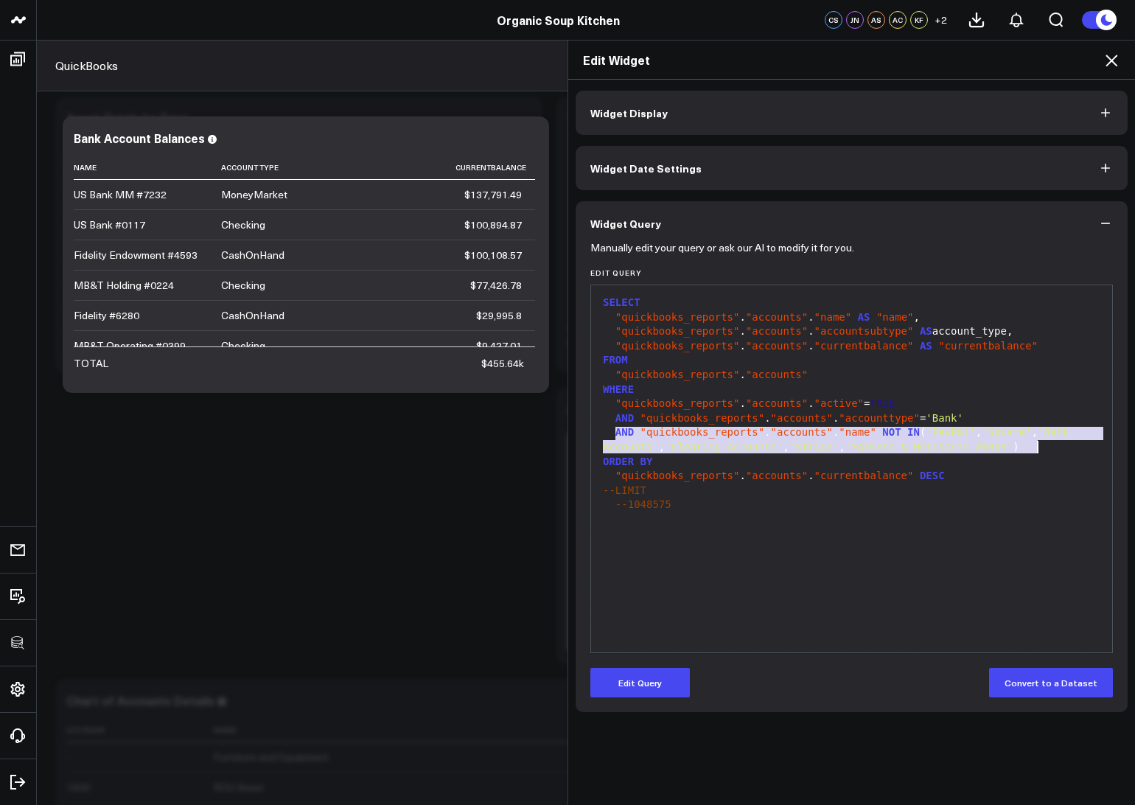
drag, startPoint x: 617, startPoint y: 433, endPoint x: 1037, endPoint y: 447, distance: 420.3
click at [1037, 447] on div "AND "quickbooks_reports" . "accounts" . "name" NOT IN ( 'PayPal' , 'Square' , '…" at bounding box center [851, 439] width 506 height 29
copy div "AND "quickbooks_reports" . "accounts" . "name" NOT IN ( 'PayPal' , 'Square' , '…"
click at [1110, 57] on icon at bounding box center [1111, 61] width 18 height 18
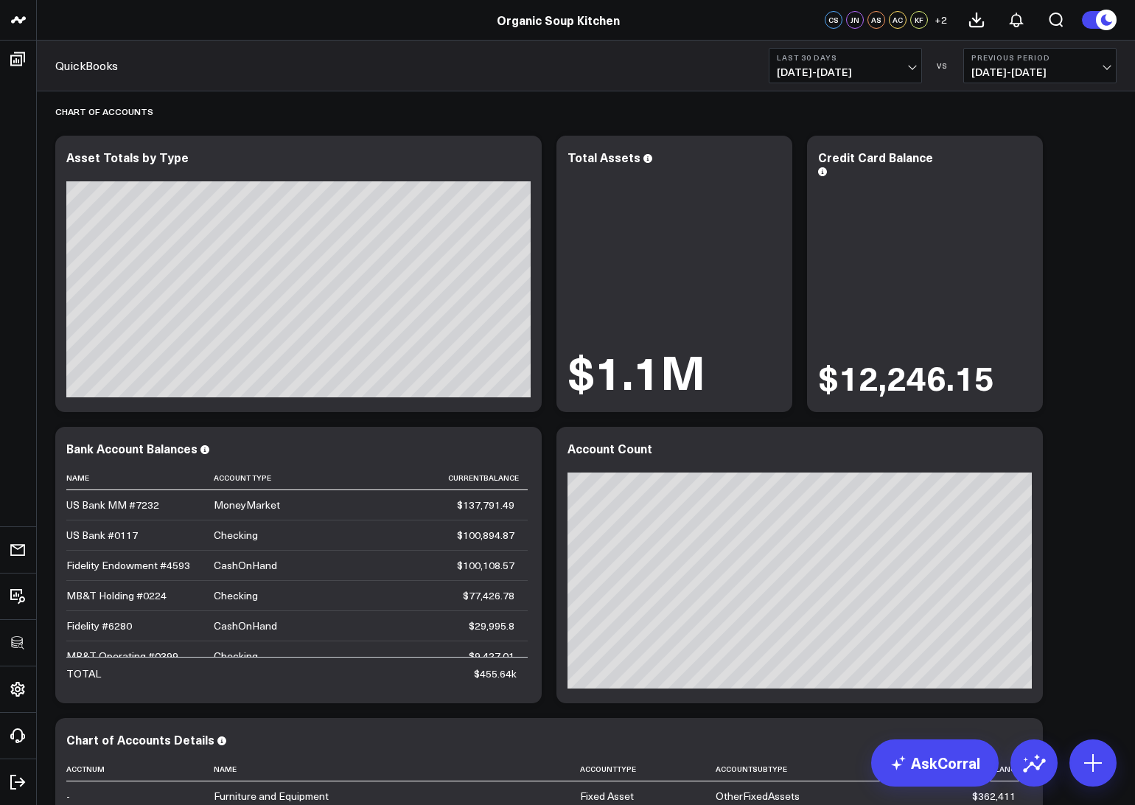
scroll to position [5, 0]
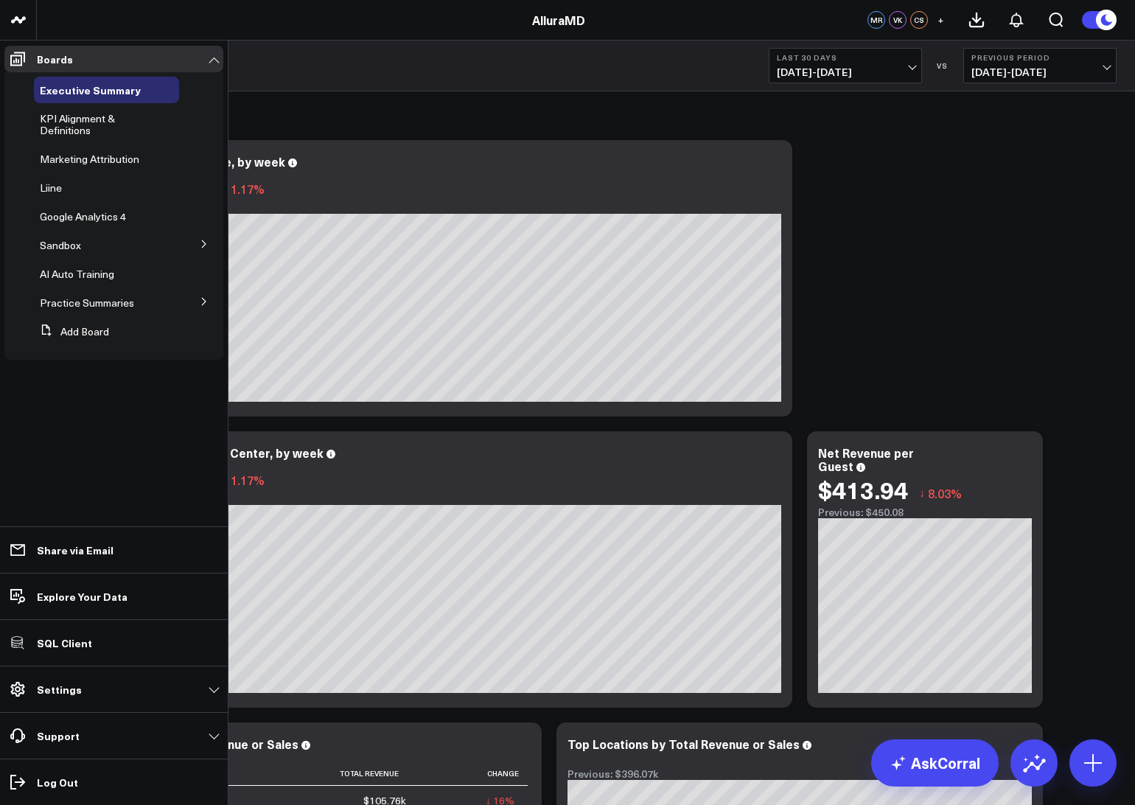
click at [192, 251] on button at bounding box center [204, 243] width 38 height 22
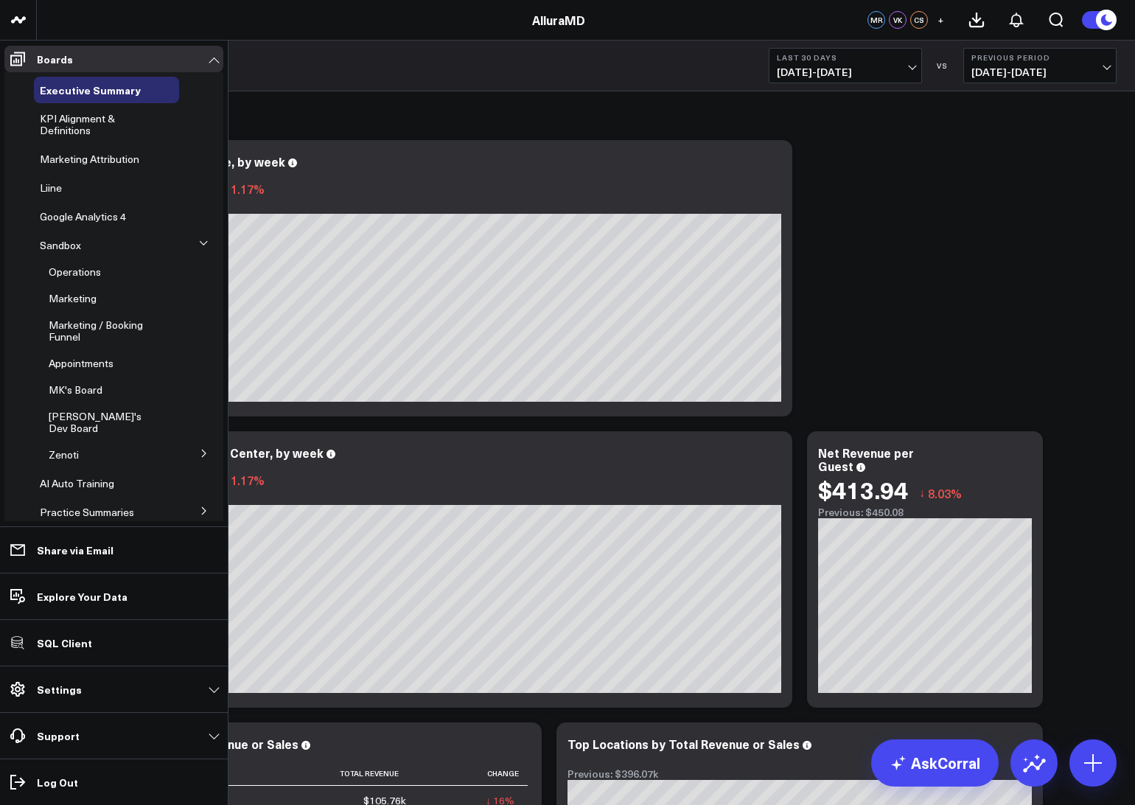
click at [200, 449] on icon at bounding box center [204, 453] width 9 height 9
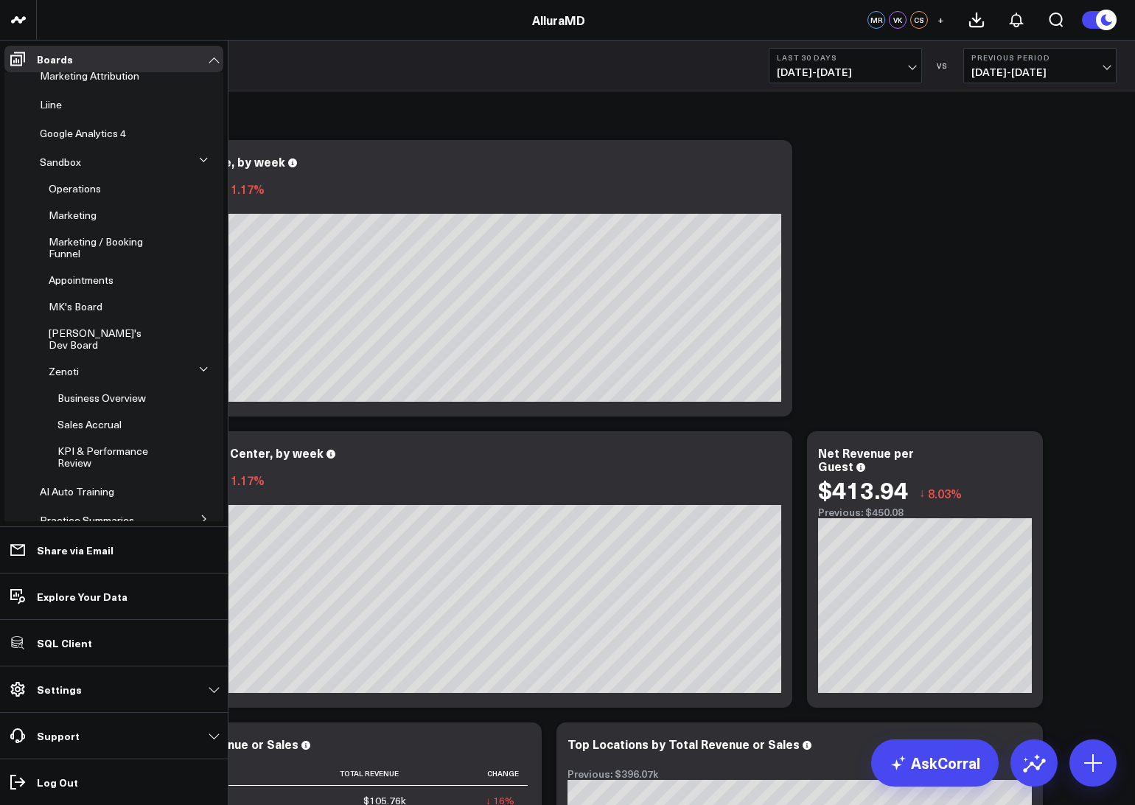
scroll to position [86, 0]
click at [80, 441] on span "KPI & Performance Review" at bounding box center [102, 454] width 91 height 26
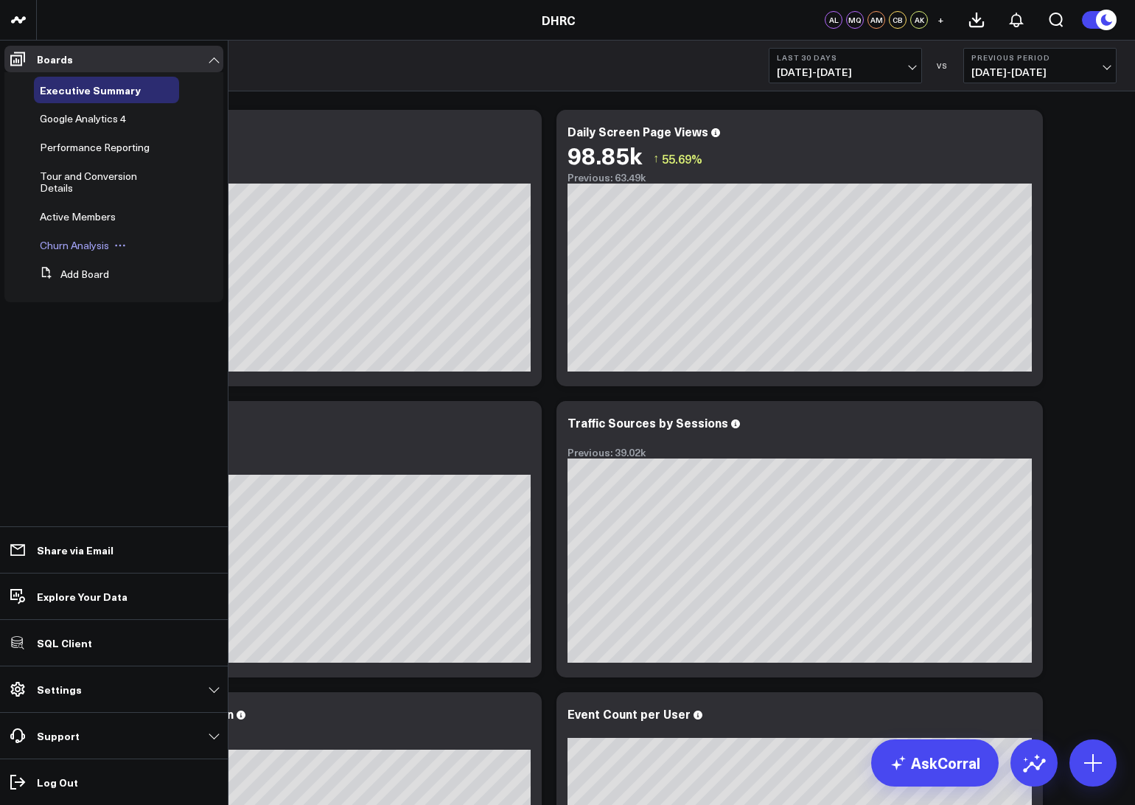
click at [81, 246] on span "Churn Analysis" at bounding box center [74, 245] width 69 height 14
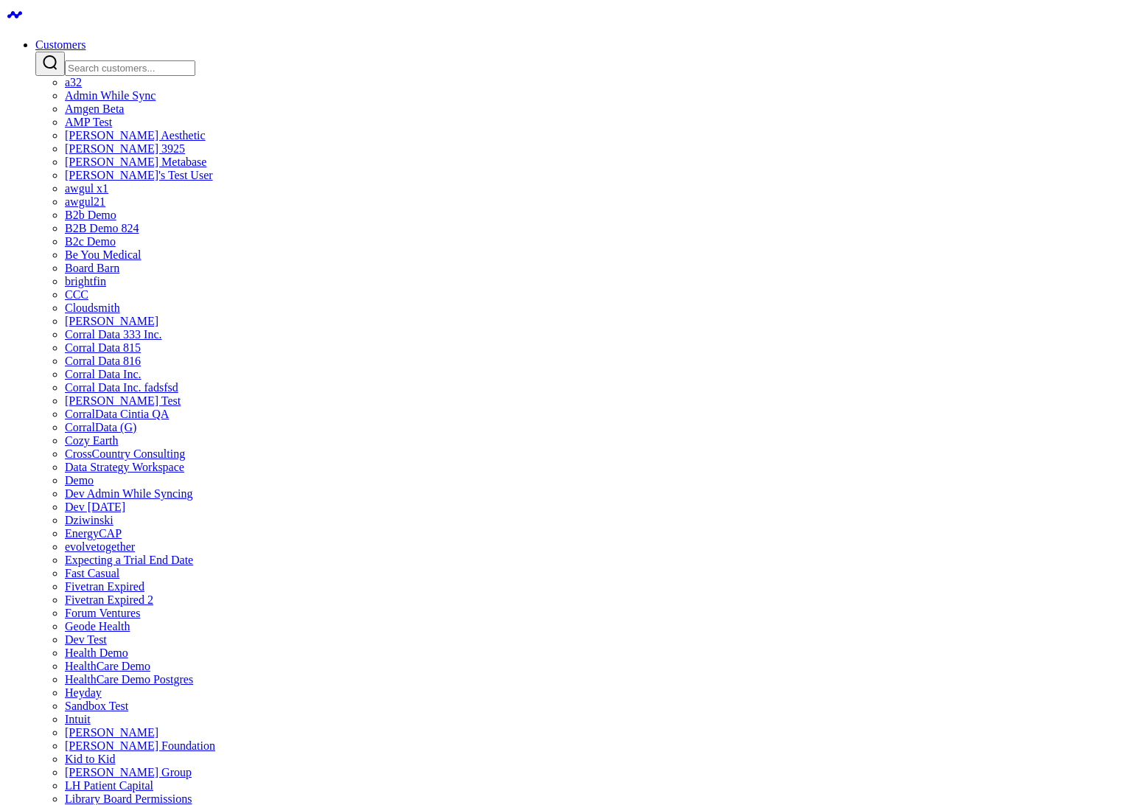
click at [124, 115] on link "Amgen Beta" at bounding box center [94, 108] width 59 height 13
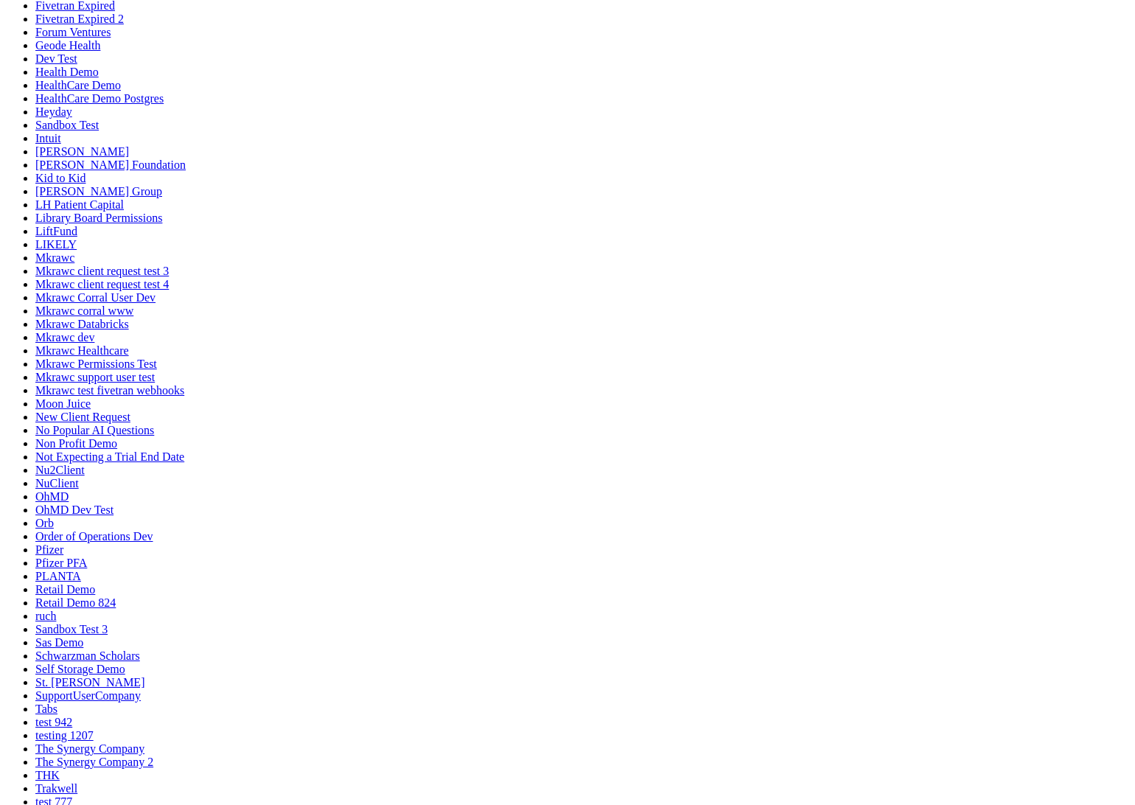
scroll to position [1174, 0]
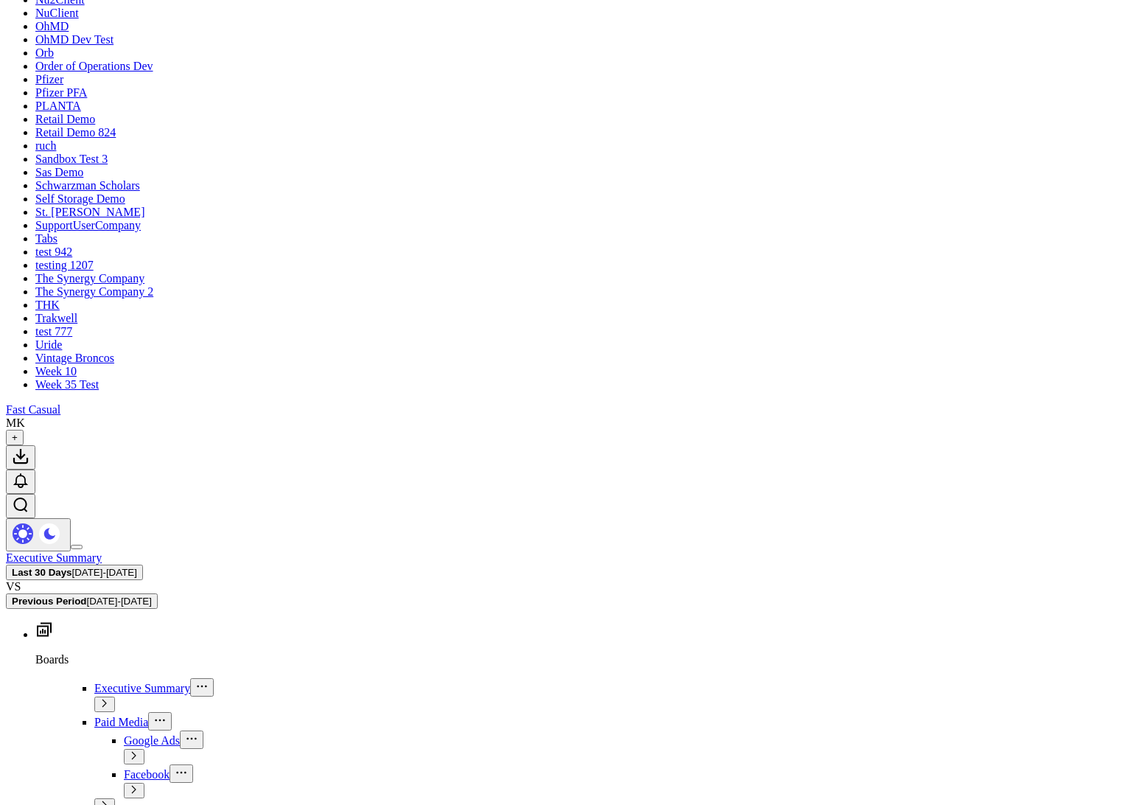
scroll to position [1174, 0]
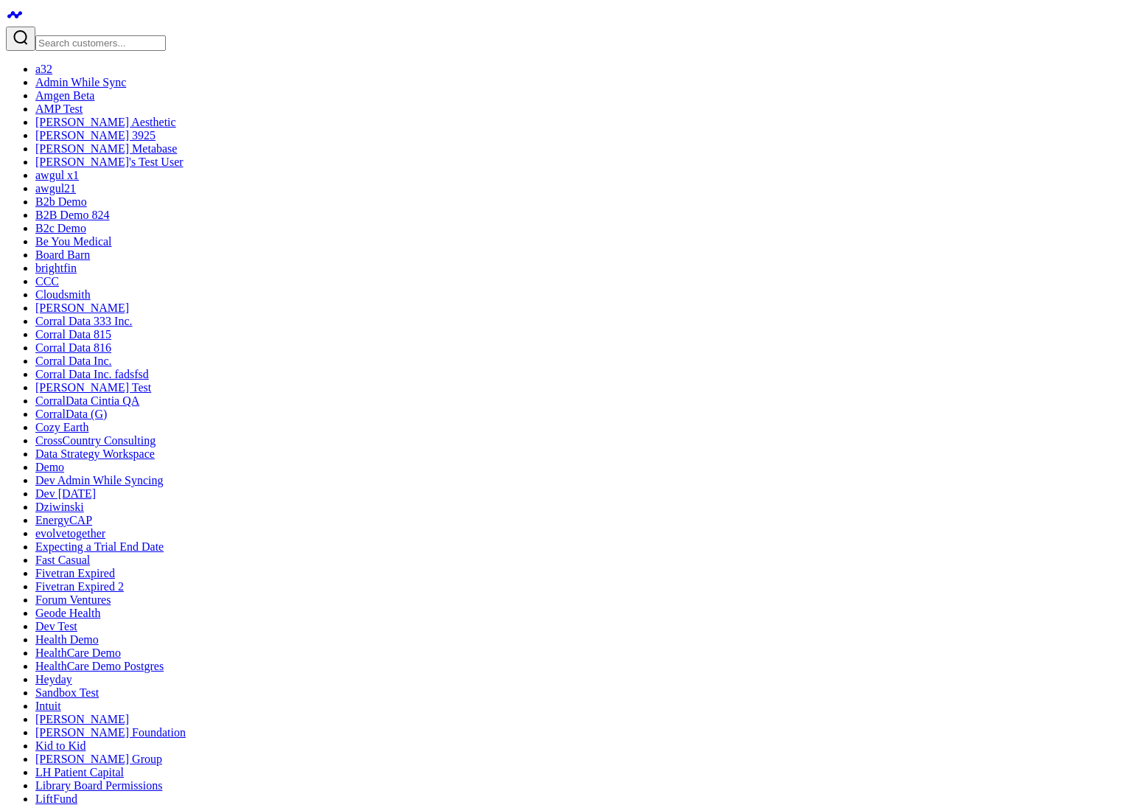
scroll to position [883, 0]
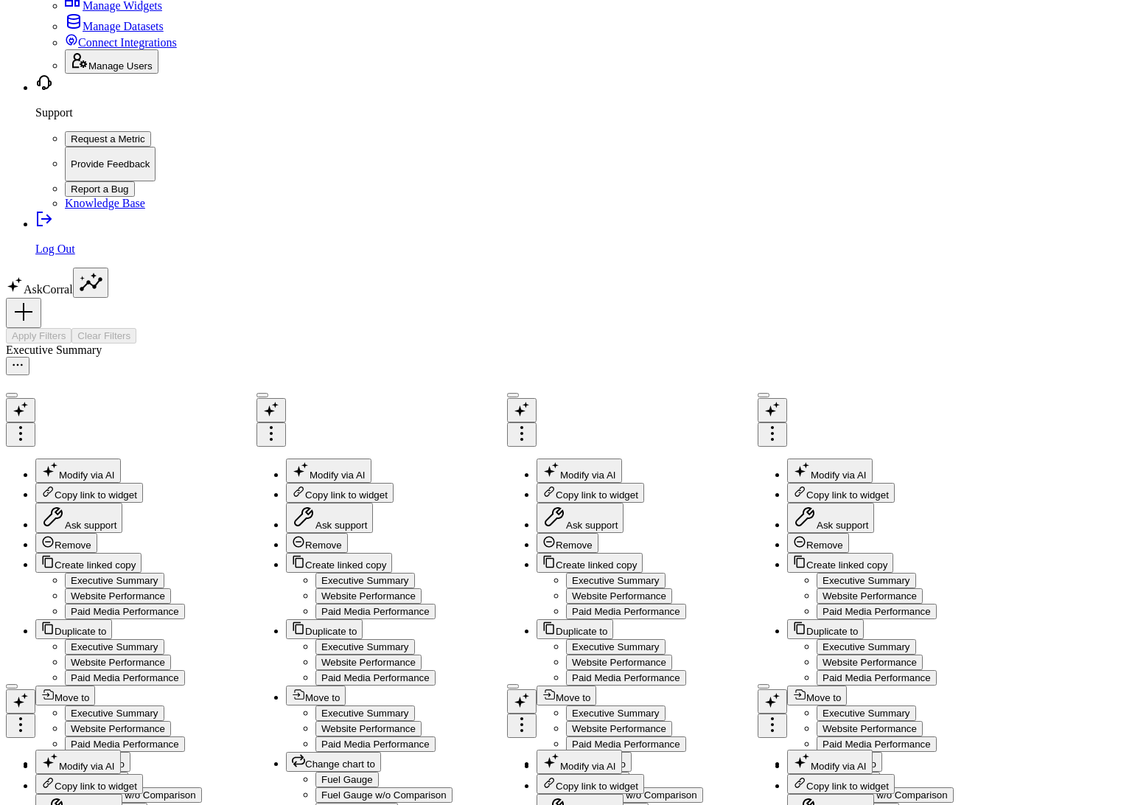
scroll to position [883, 0]
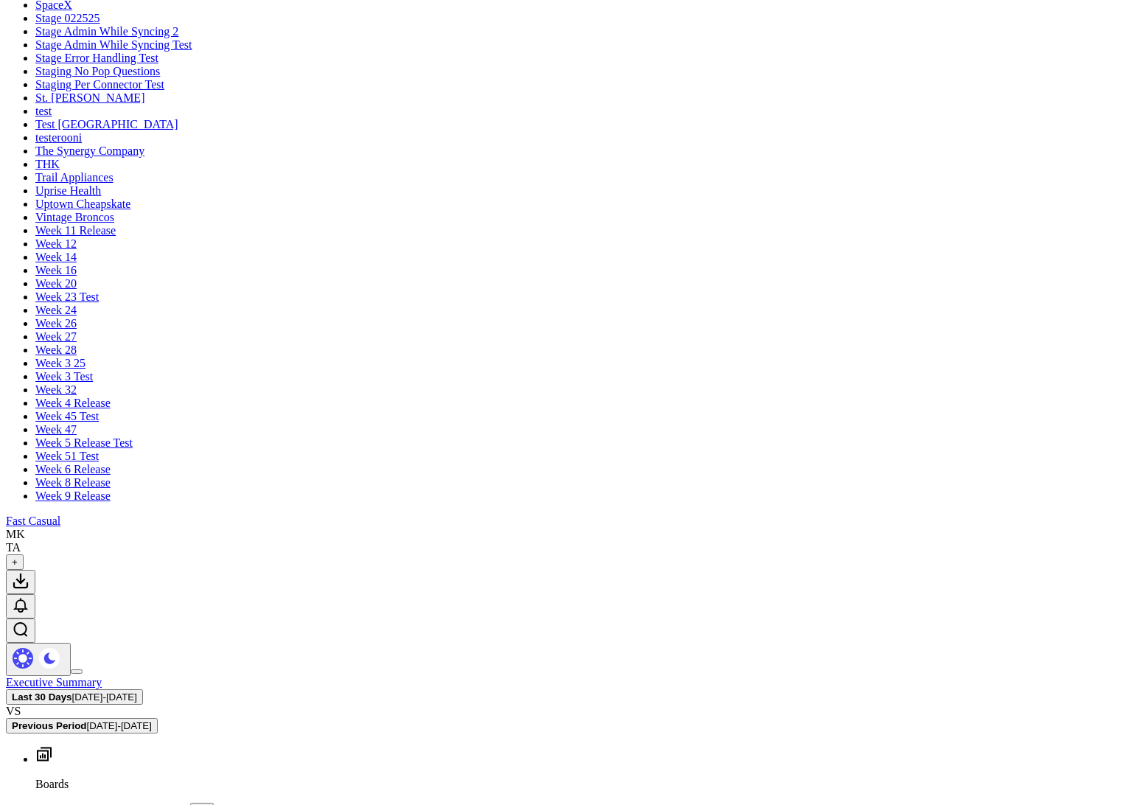
scroll to position [1049, 0]
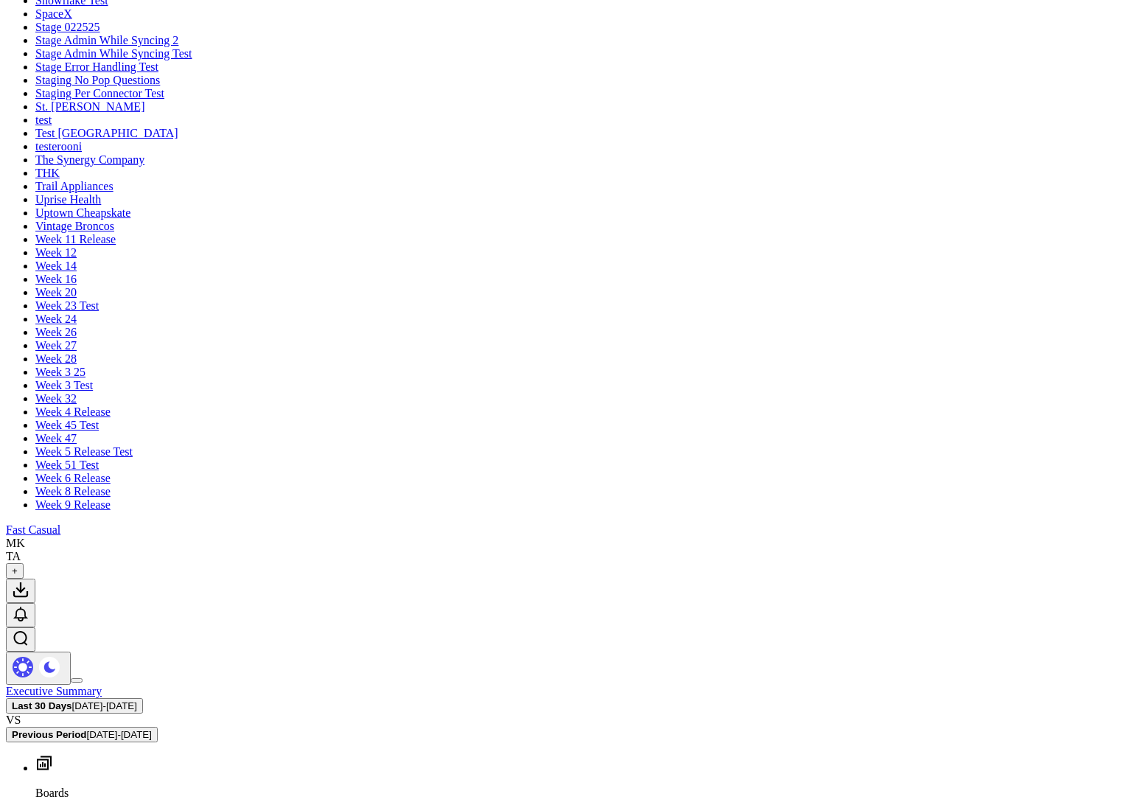
scroll to position [1174, 0]
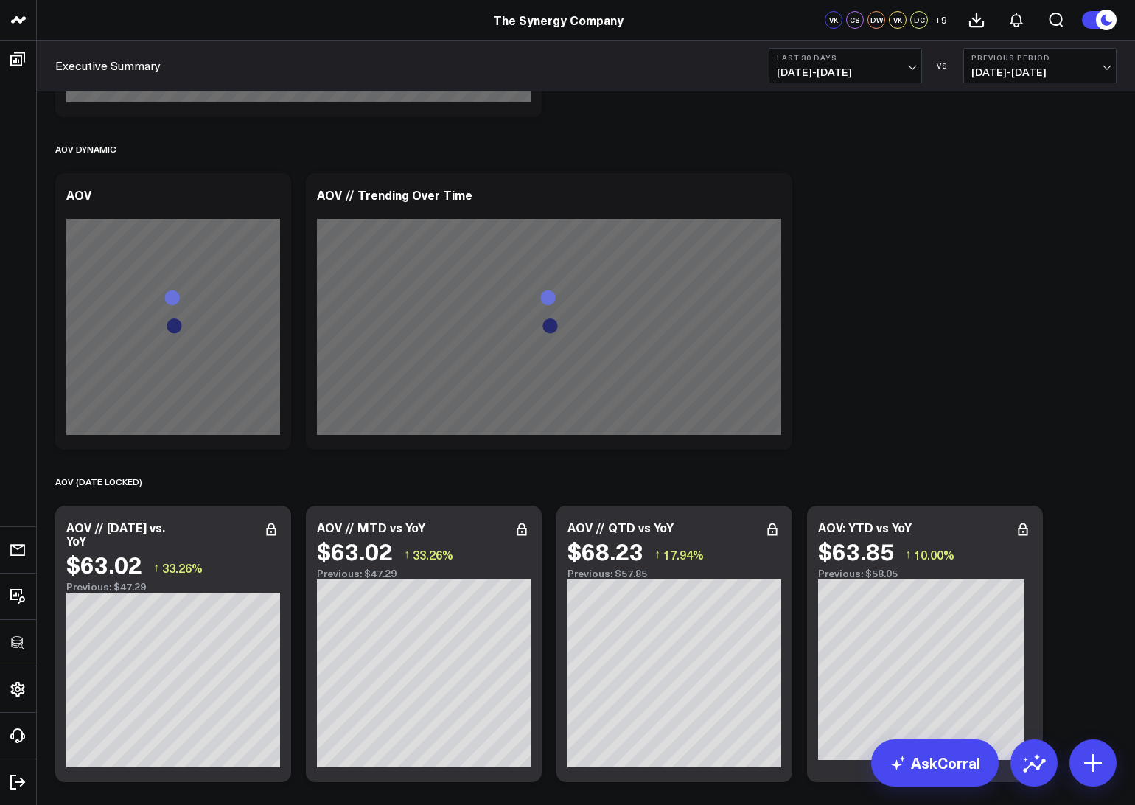
scroll to position [2435, 0]
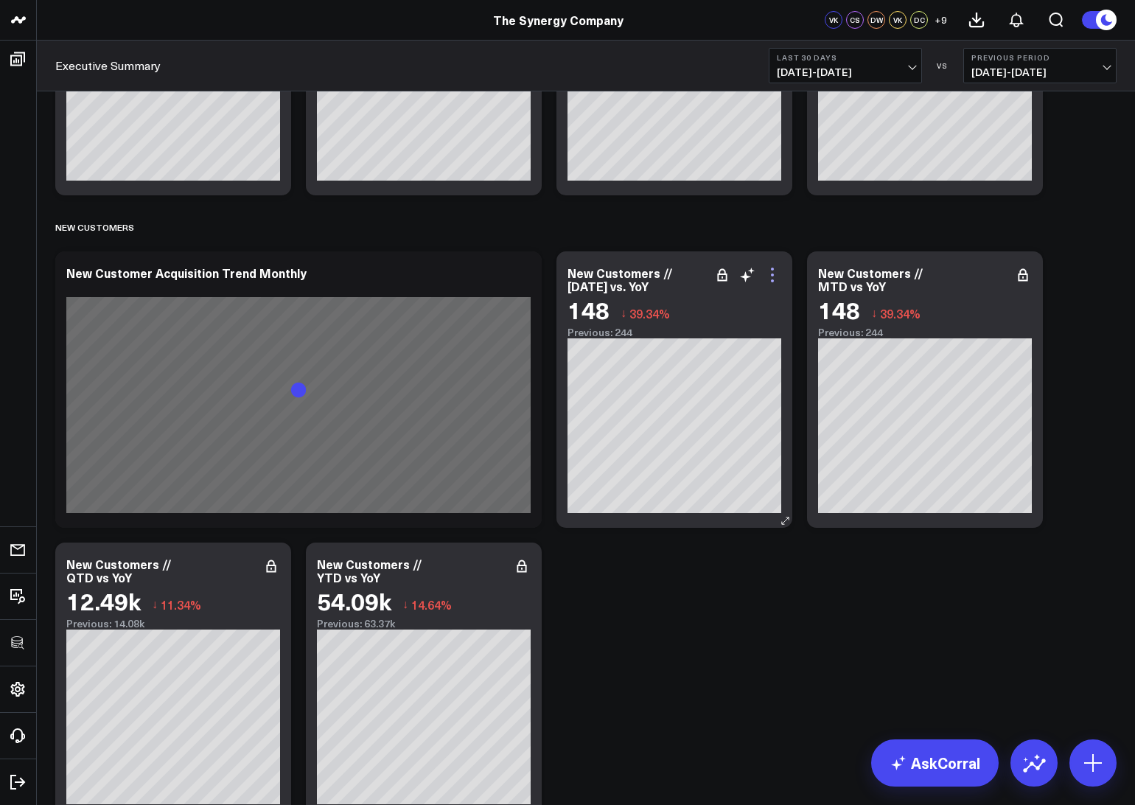
click at [773, 275] on icon at bounding box center [772, 274] width 3 height 3
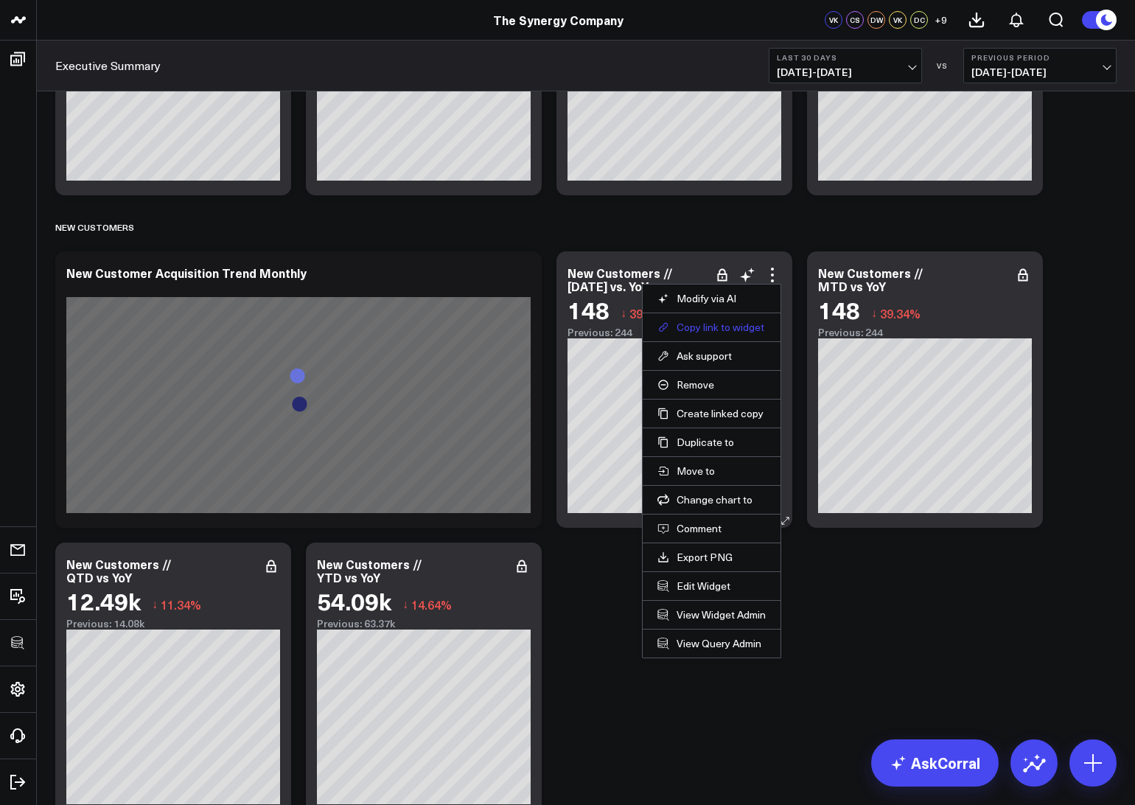
click at [712, 327] on button "Copy link to widget" at bounding box center [711, 327] width 108 height 13
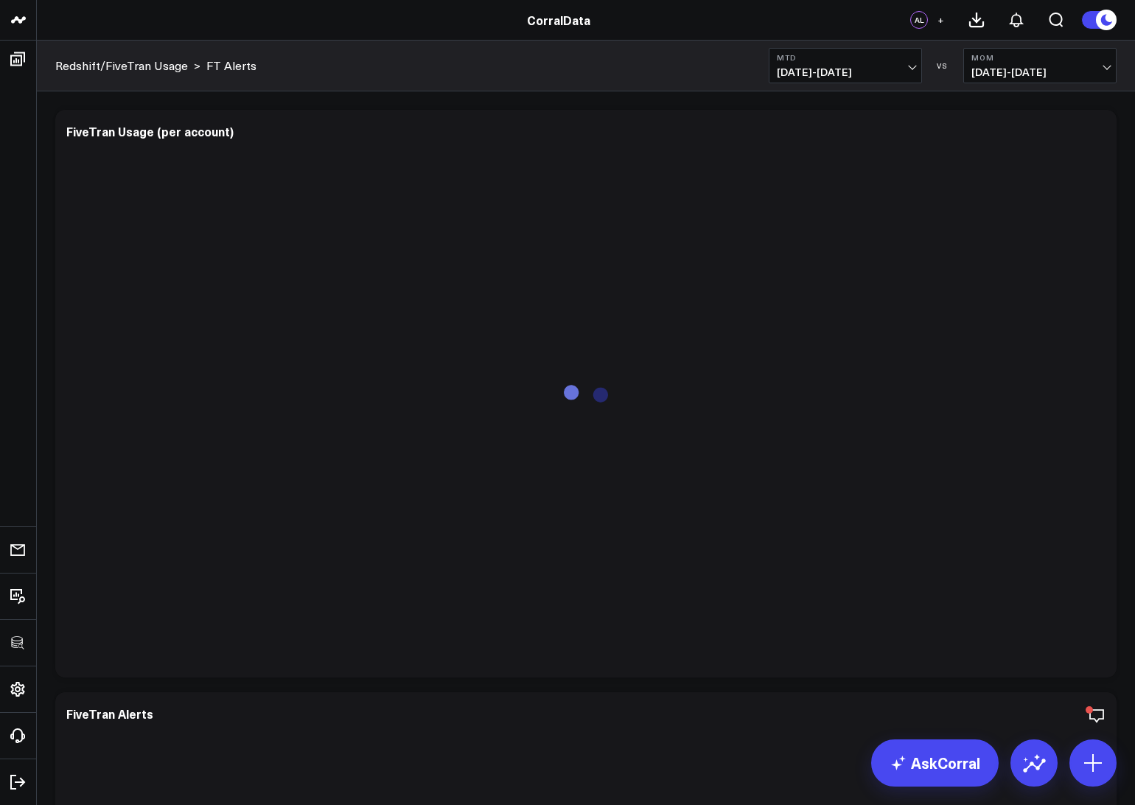
click at [814, 57] on b "MTD" at bounding box center [845, 57] width 137 height 9
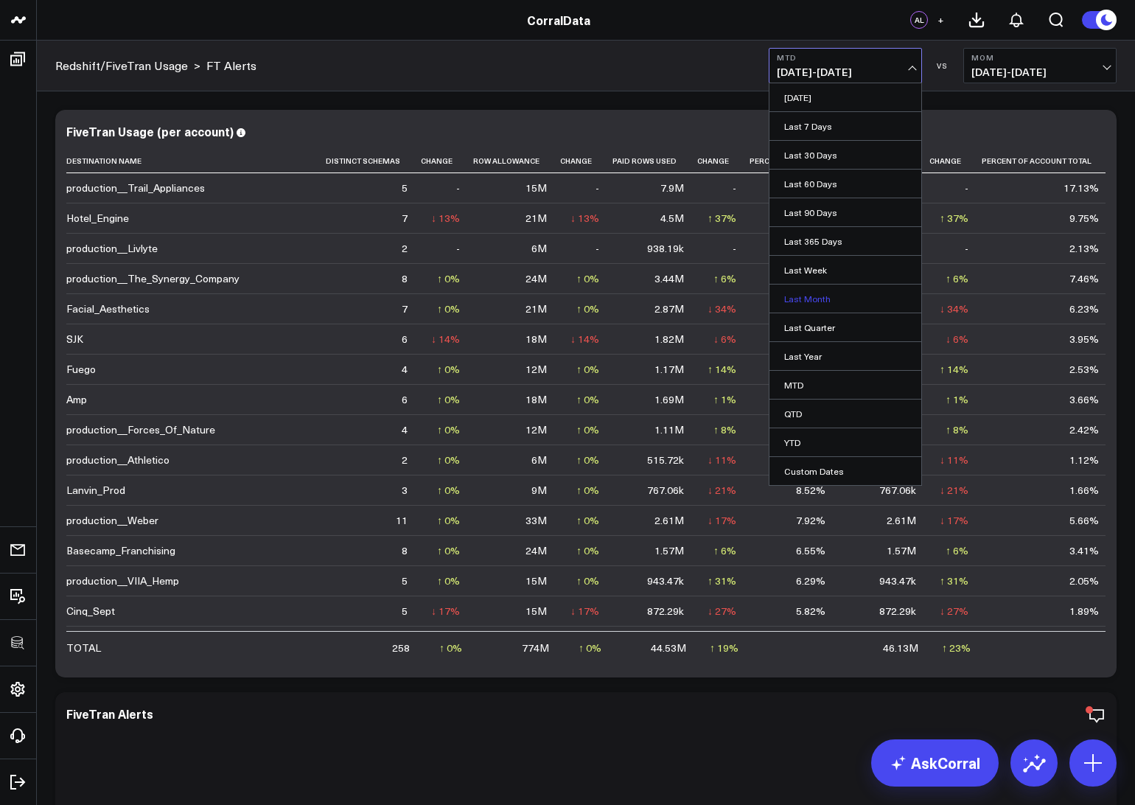
click at [805, 298] on link "Last Month" at bounding box center [845, 298] width 152 height 28
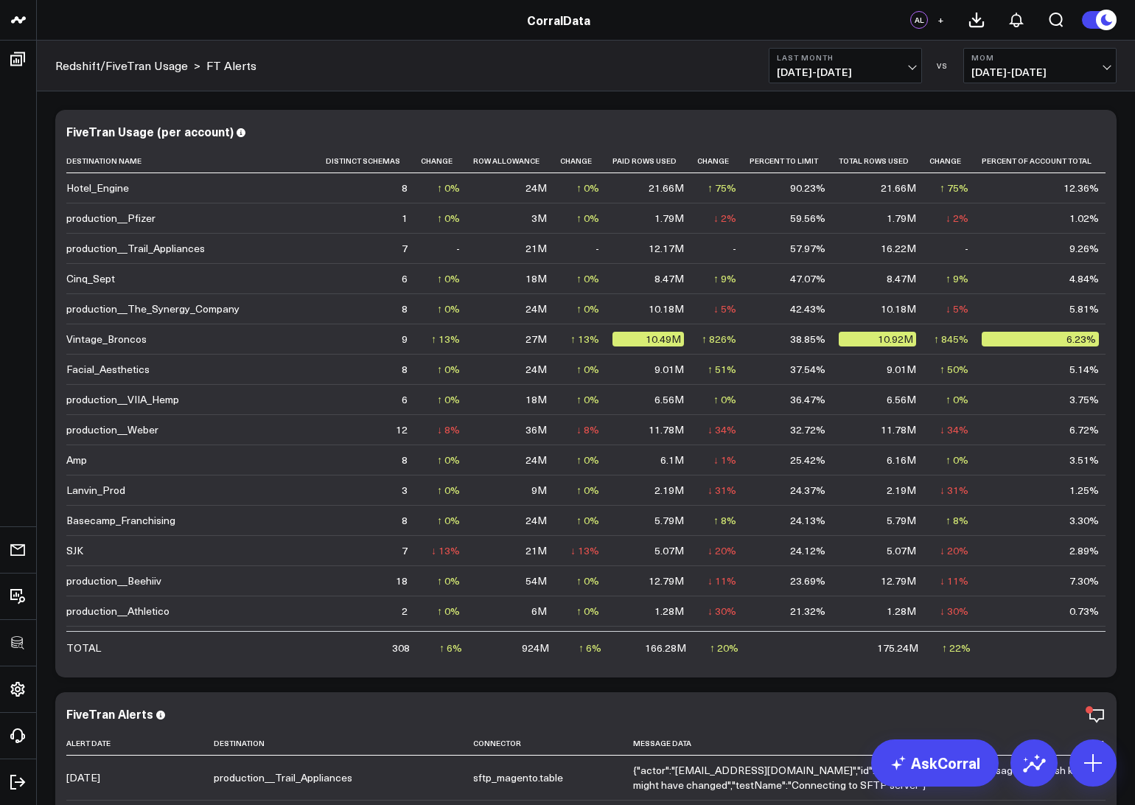
click at [812, 69] on span "08/01/25 - 08/31/25" at bounding box center [845, 72] width 137 height 12
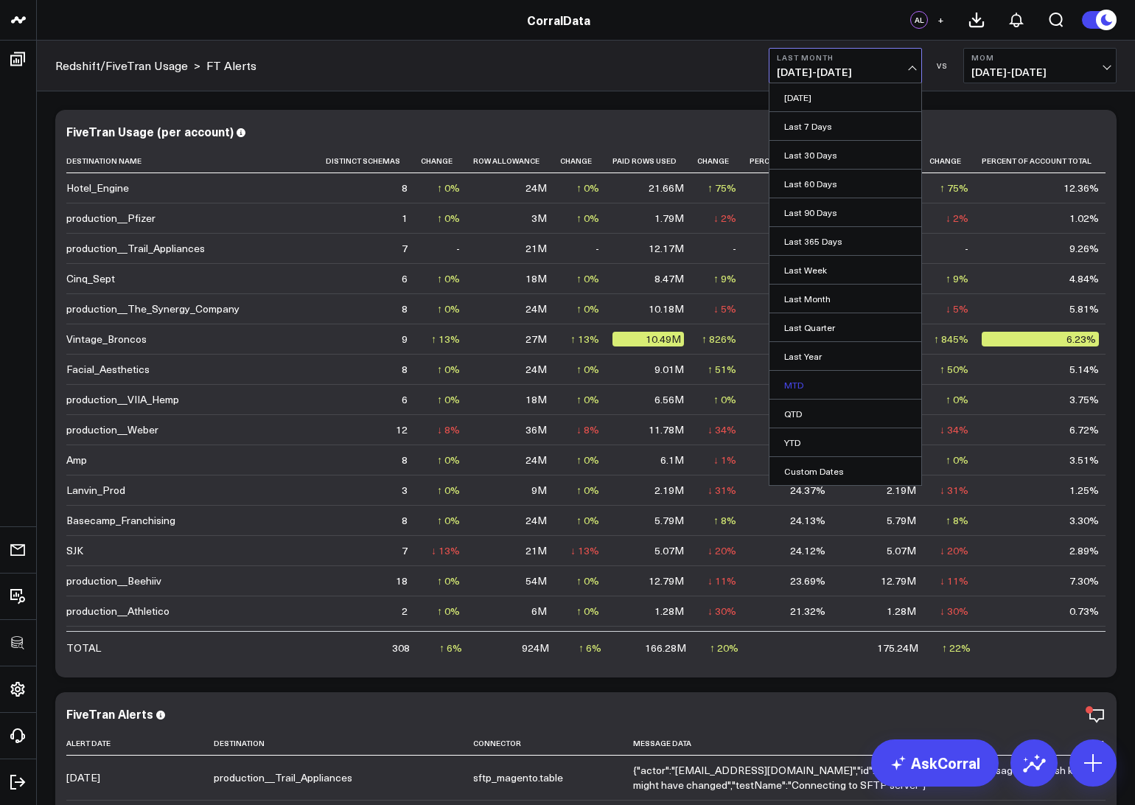
click at [801, 382] on link "MTD" at bounding box center [845, 385] width 152 height 28
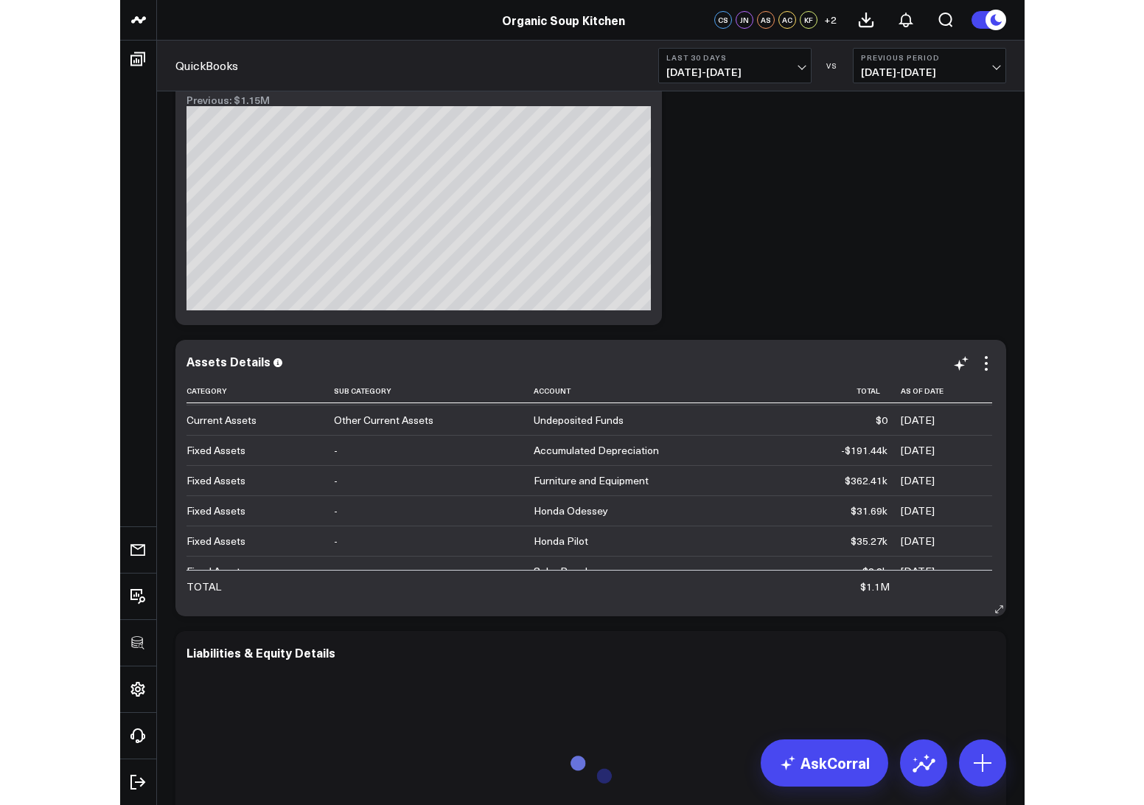
scroll to position [467, 0]
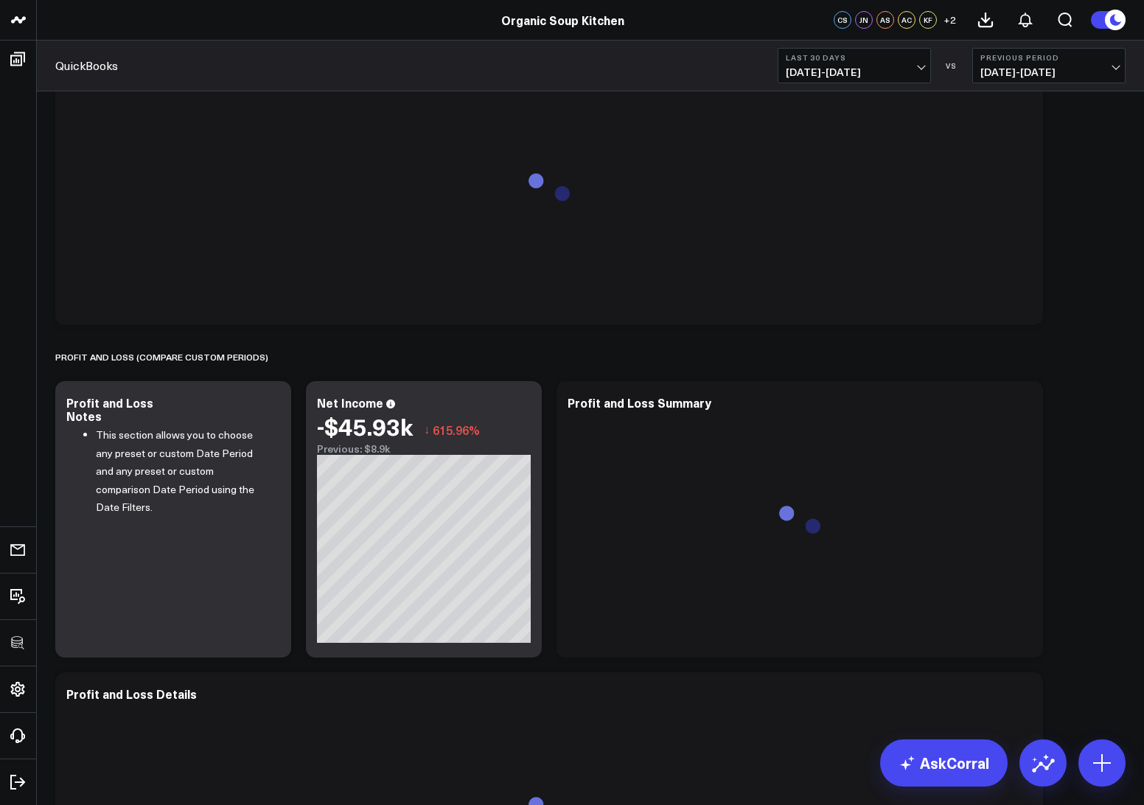
click at [865, 63] on button "Last 30 Days 08/03/25 - 09/01/25" at bounding box center [853, 65] width 153 height 35
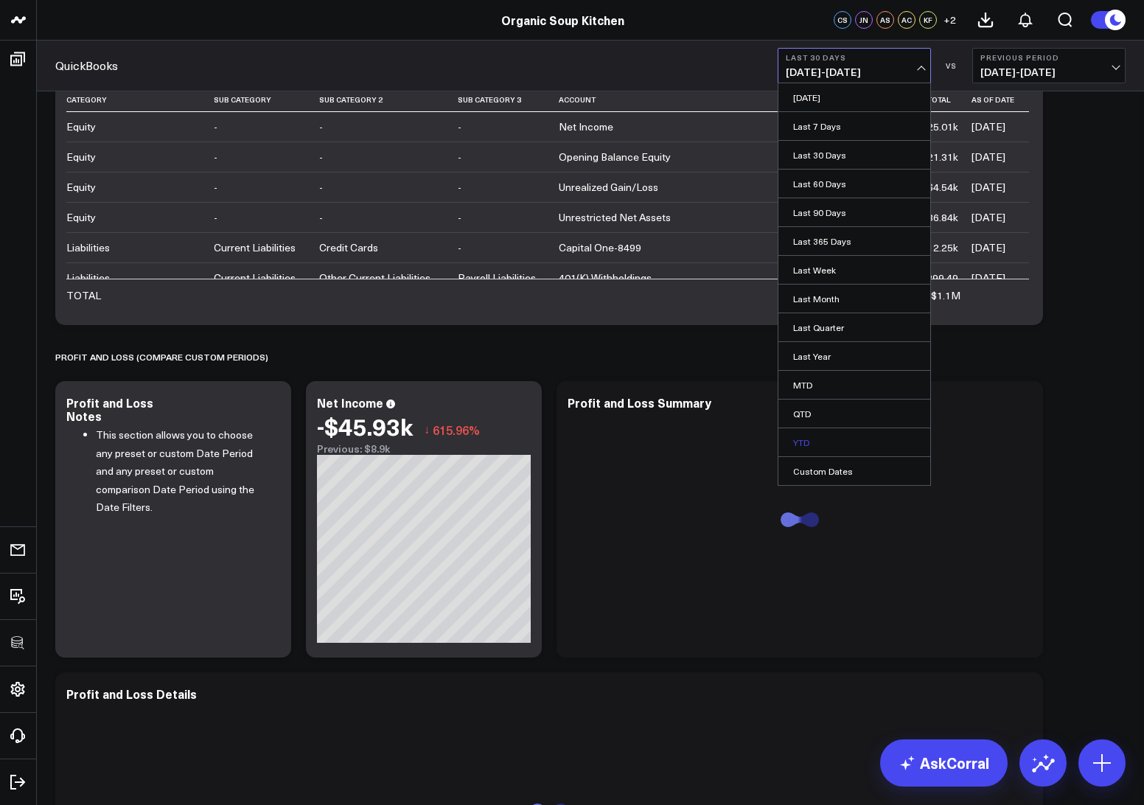
click at [800, 440] on link "YTD" at bounding box center [854, 442] width 152 height 28
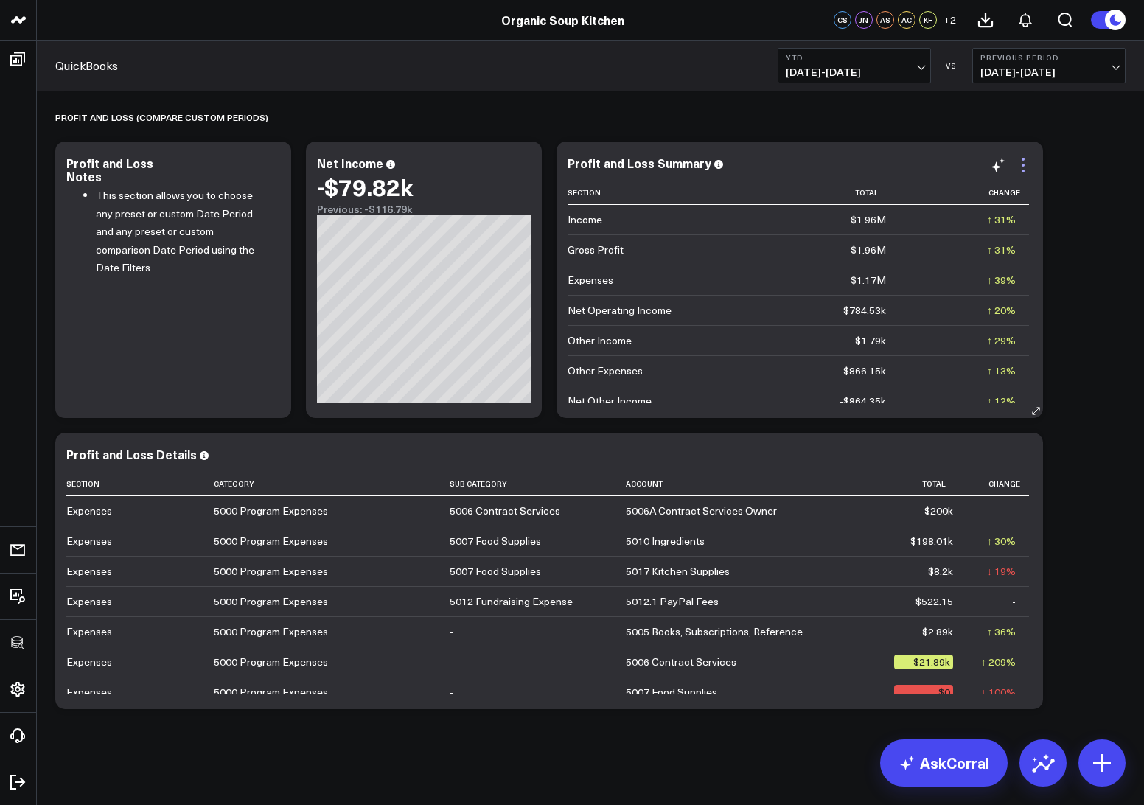
click at [903, 169] on icon at bounding box center [1023, 165] width 18 height 18
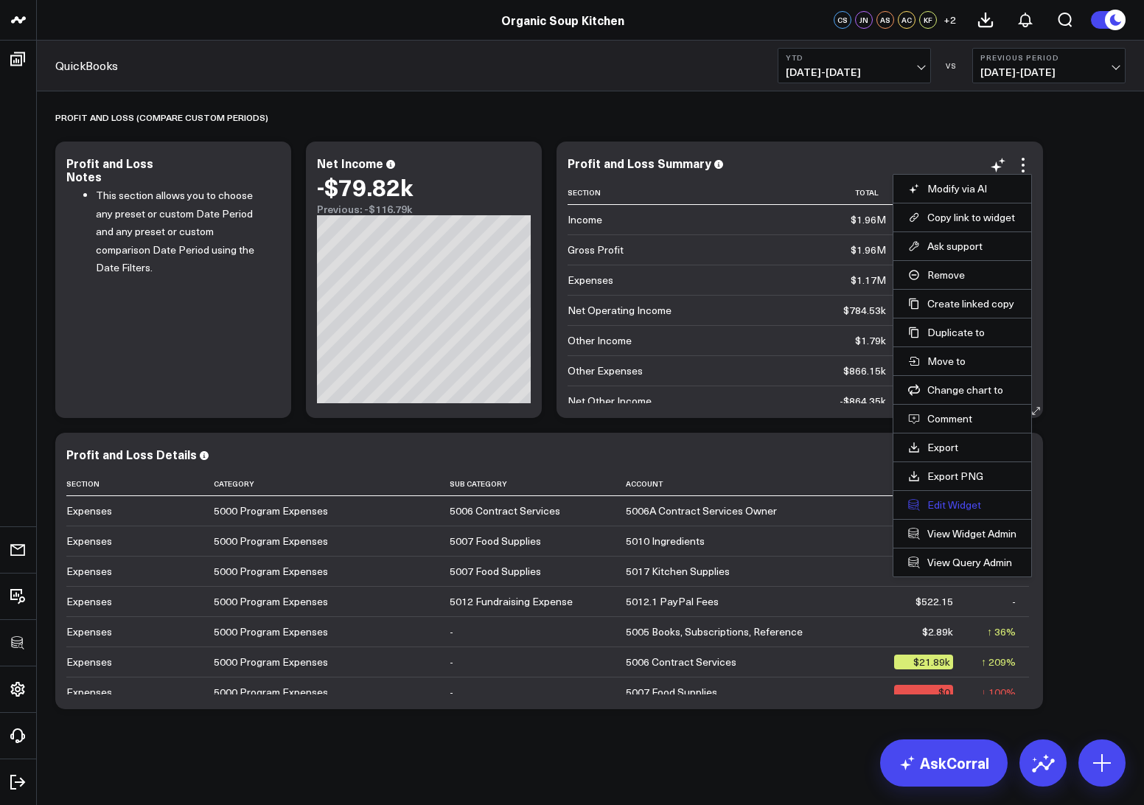
click at [903, 508] on button "Edit Widget" at bounding box center [962, 504] width 108 height 13
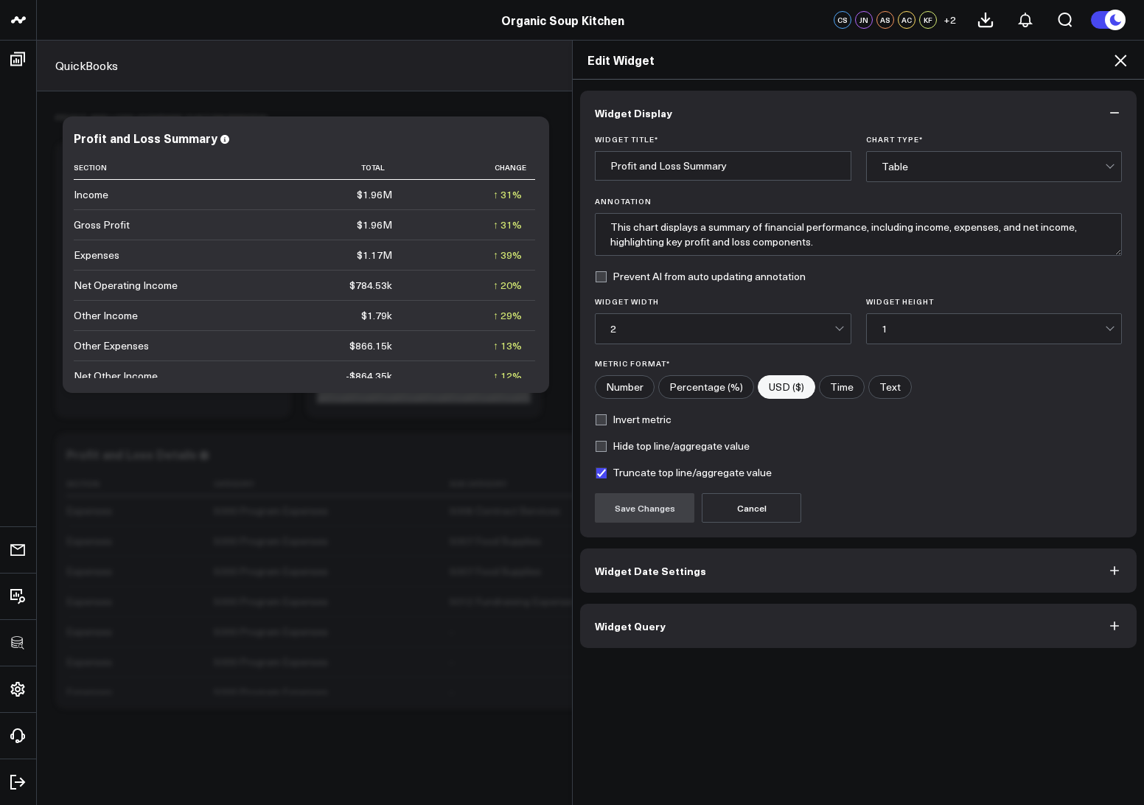
click at [606, 475] on label "Truncate top line/aggregate value" at bounding box center [683, 472] width 177 height 12
click at [606, 475] on input "Truncate top line/aggregate value" at bounding box center [601, 472] width 12 height 12
checkbox input "false"
click at [629, 510] on button "Save Changes" at bounding box center [644, 507] width 99 height 29
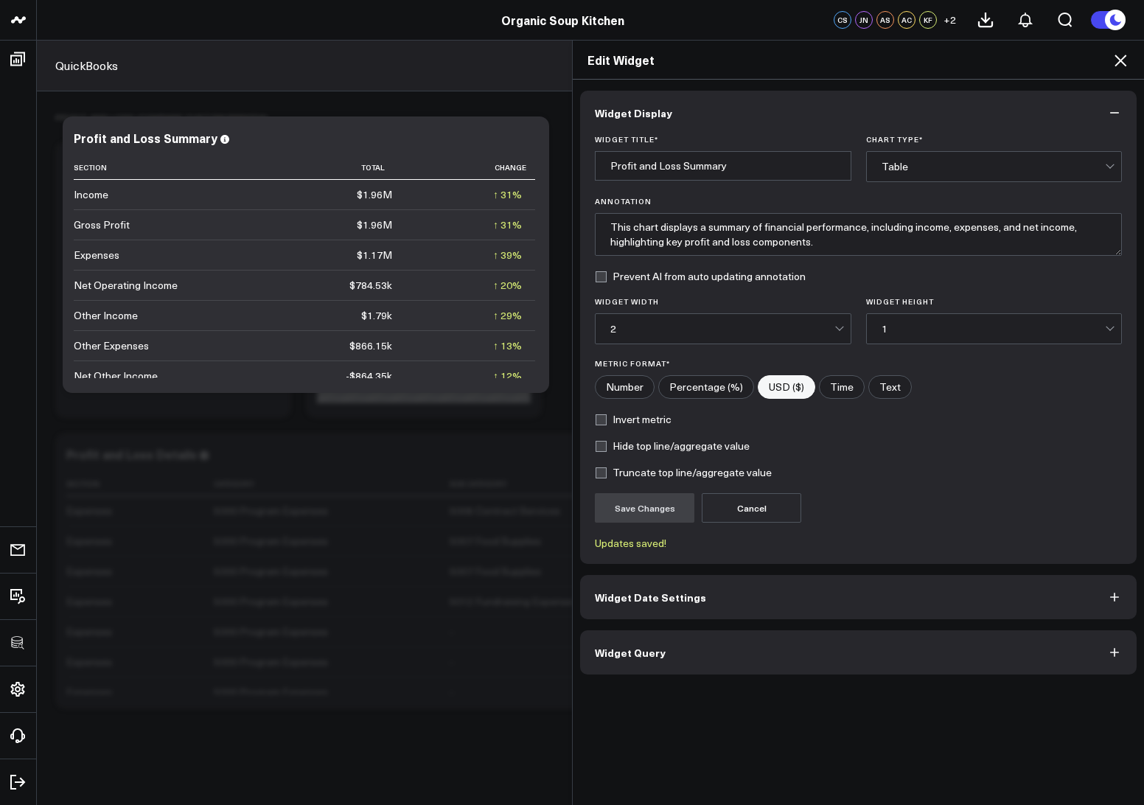
click at [903, 60] on icon at bounding box center [1120, 61] width 12 height 12
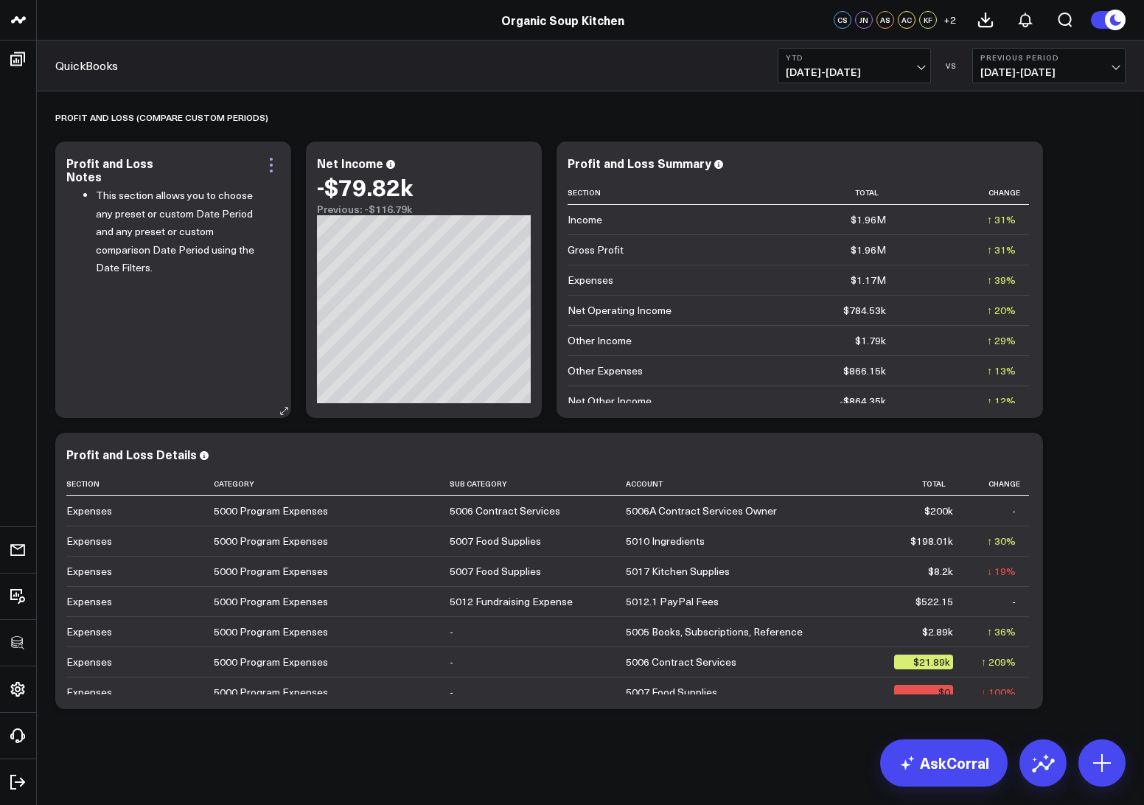
click at [267, 164] on icon at bounding box center [271, 165] width 18 height 18
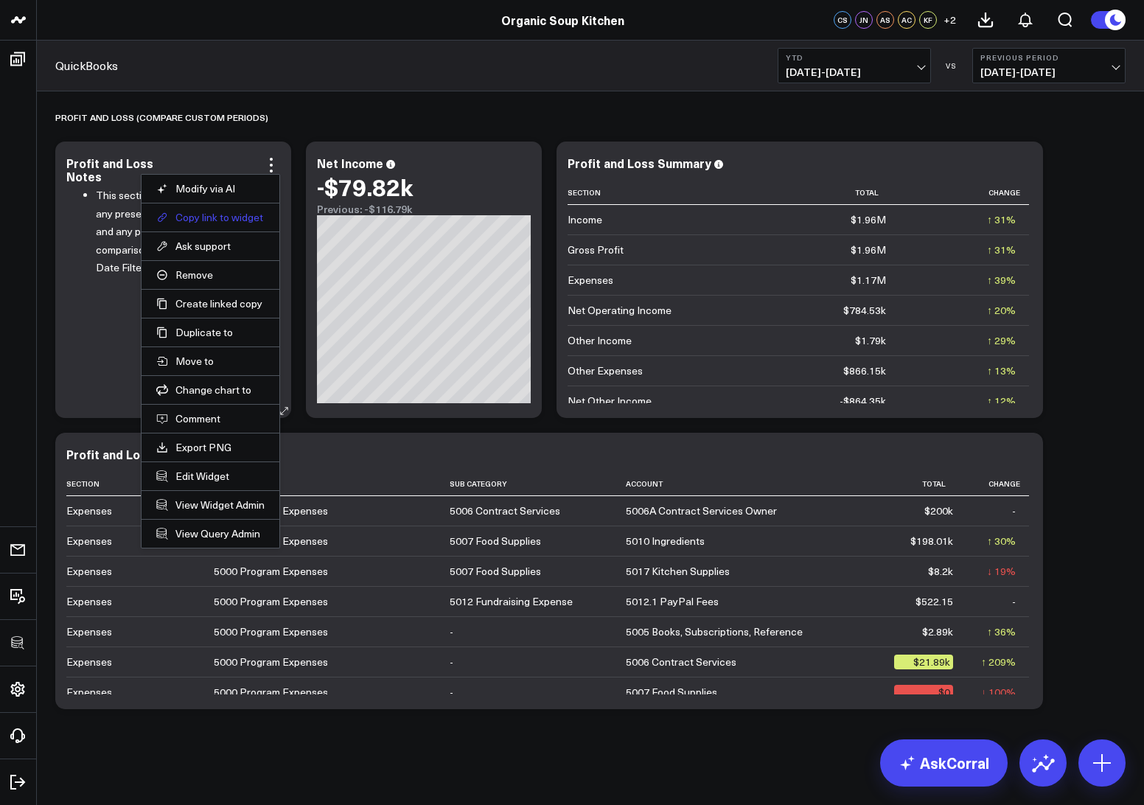
click at [242, 220] on button "Copy link to widget" at bounding box center [210, 217] width 108 height 13
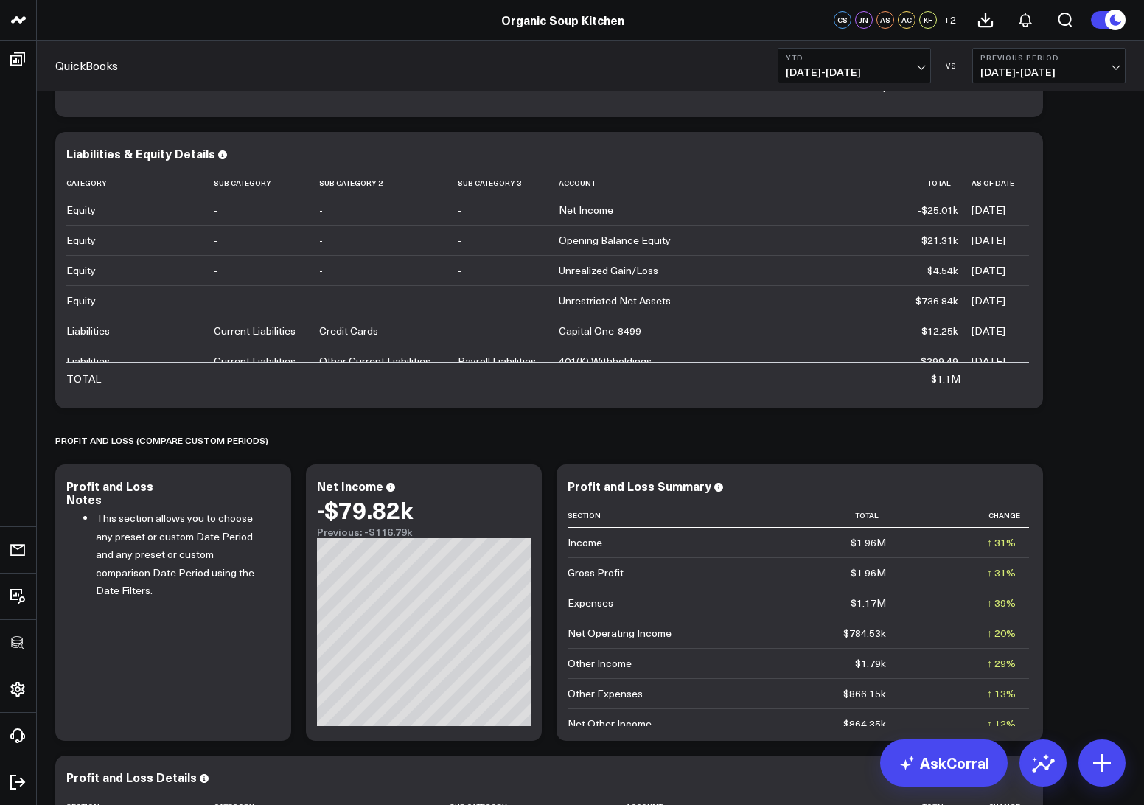
scroll to position [2119, 0]
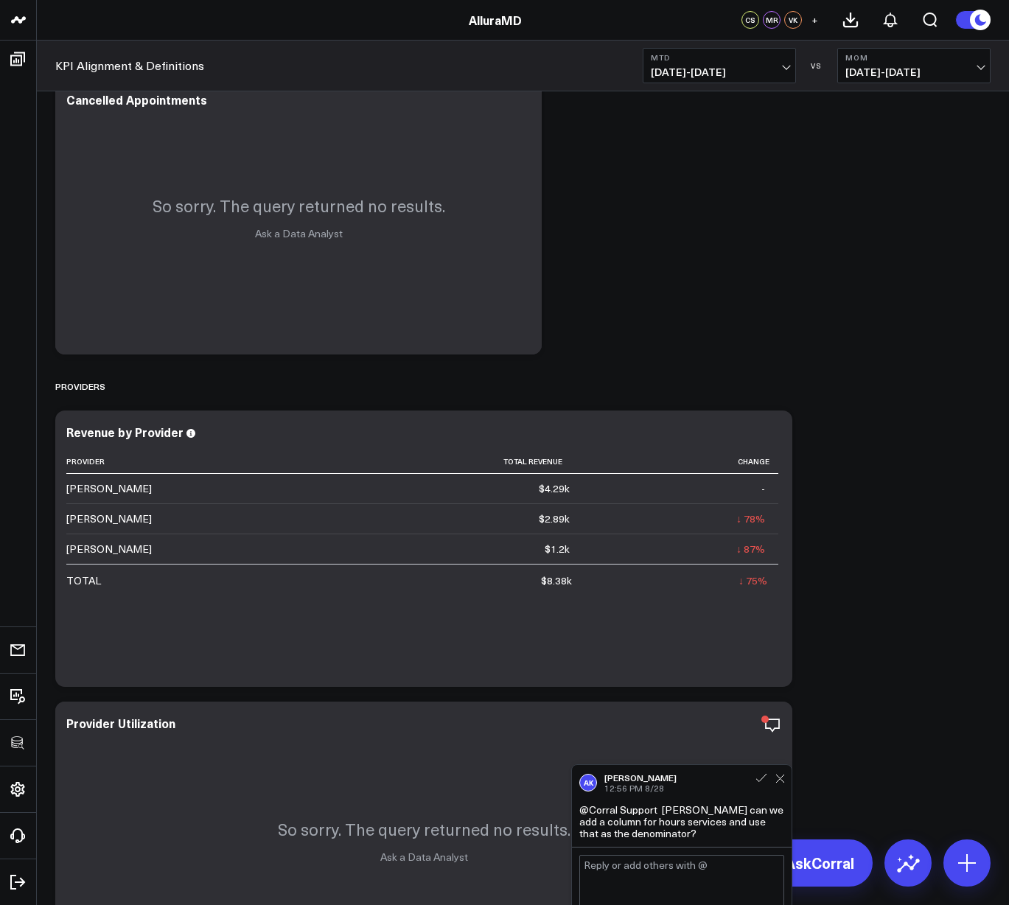
scroll to position [4466, 0]
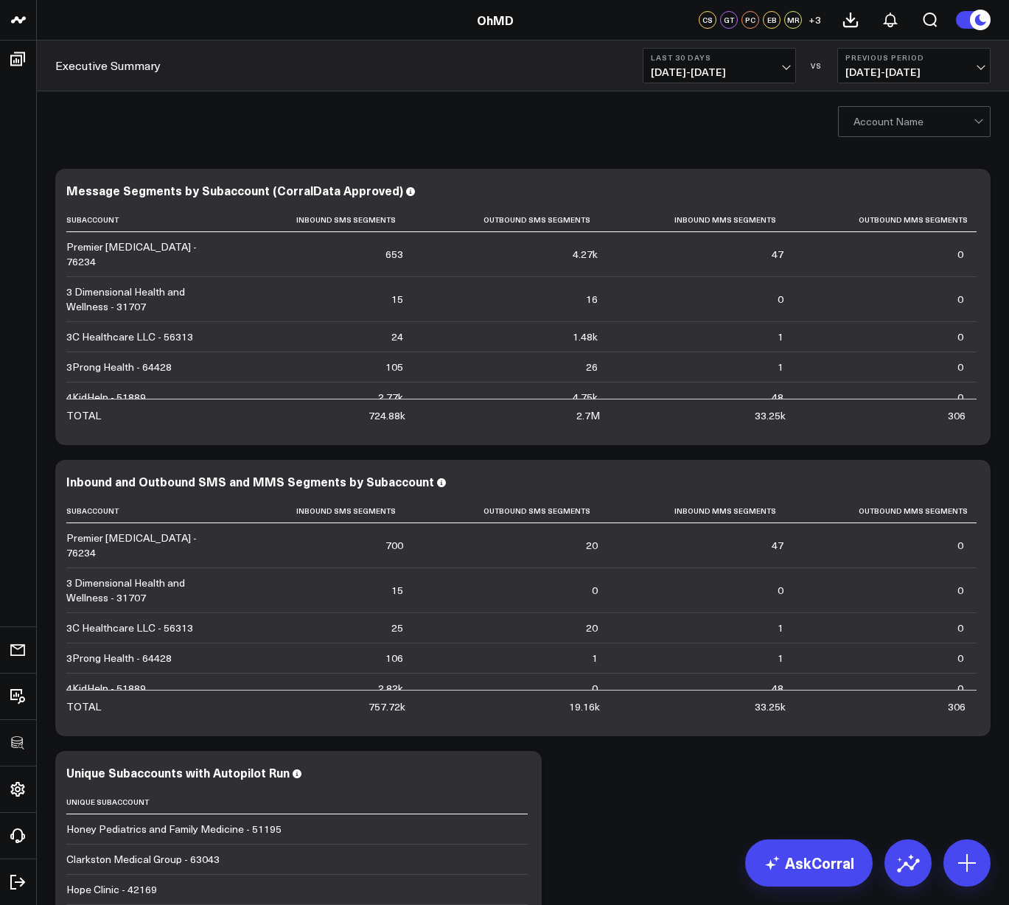
click at [872, 122] on div at bounding box center [913, 121] width 120 height 29
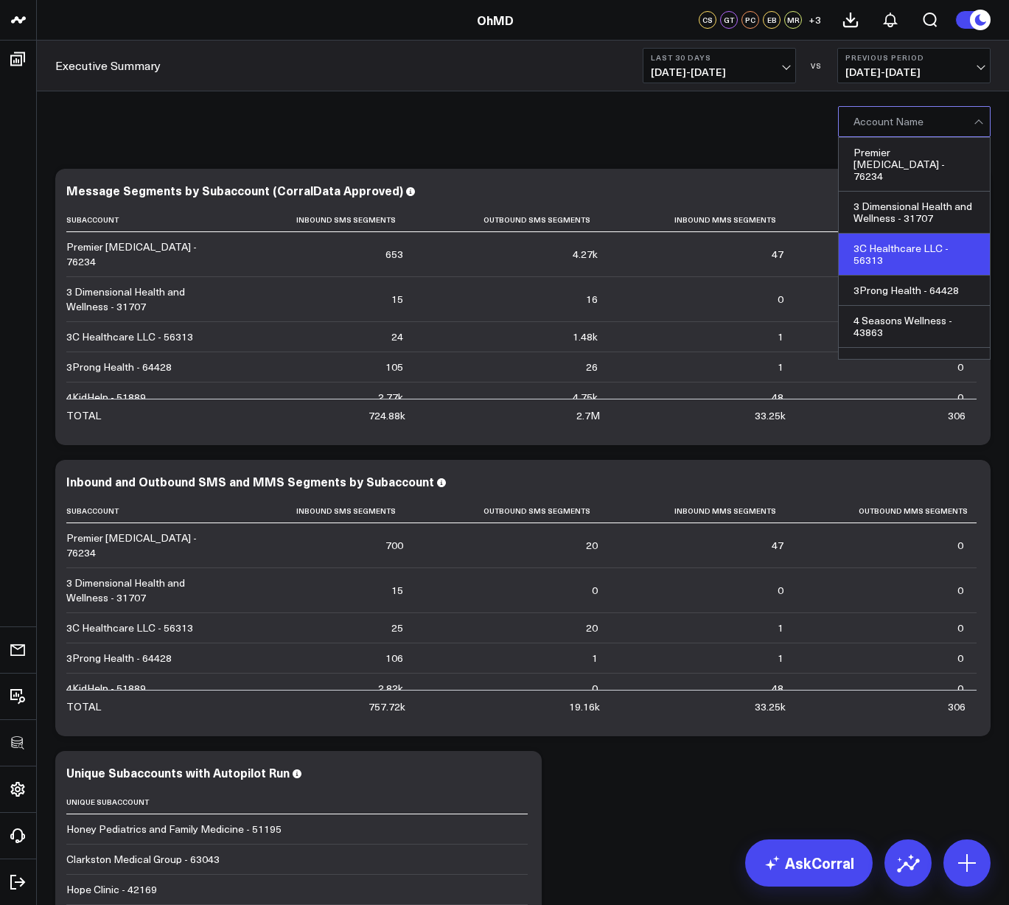
click at [875, 237] on div "3C Healthcare LLC - 56313" at bounding box center [914, 255] width 151 height 42
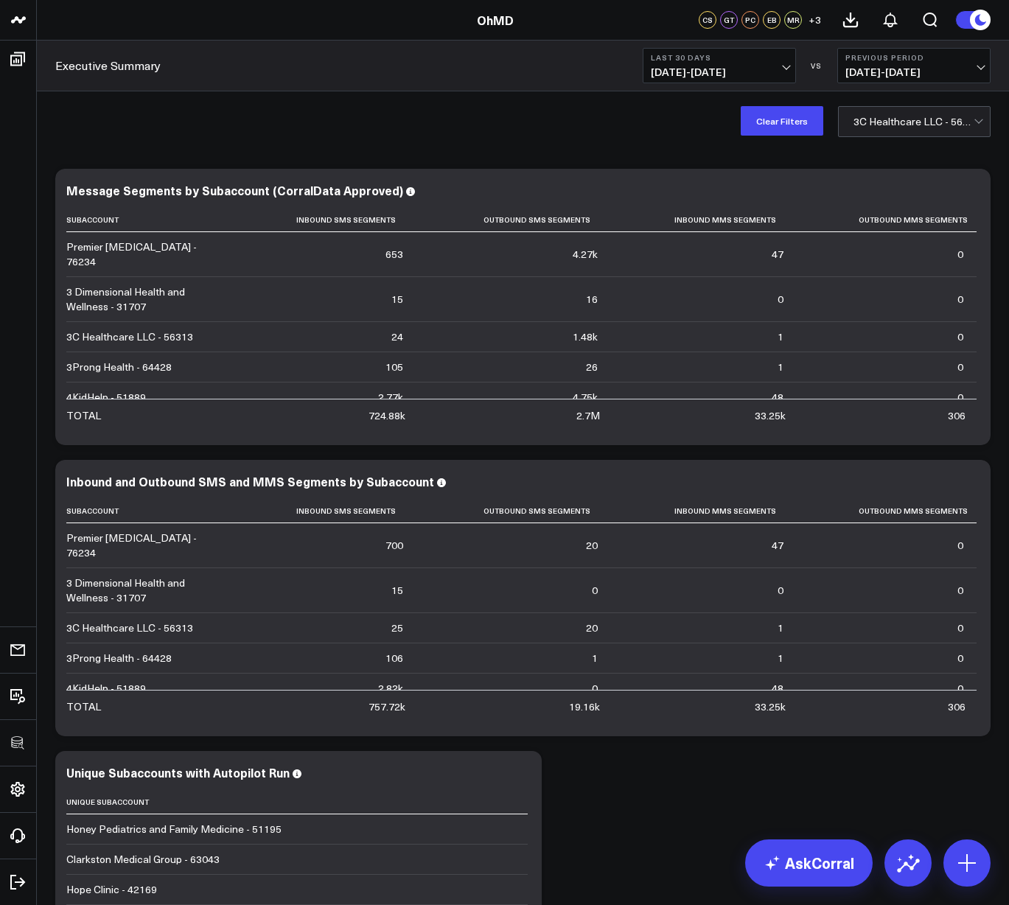
click at [861, 120] on div at bounding box center [913, 121] width 120 height 29
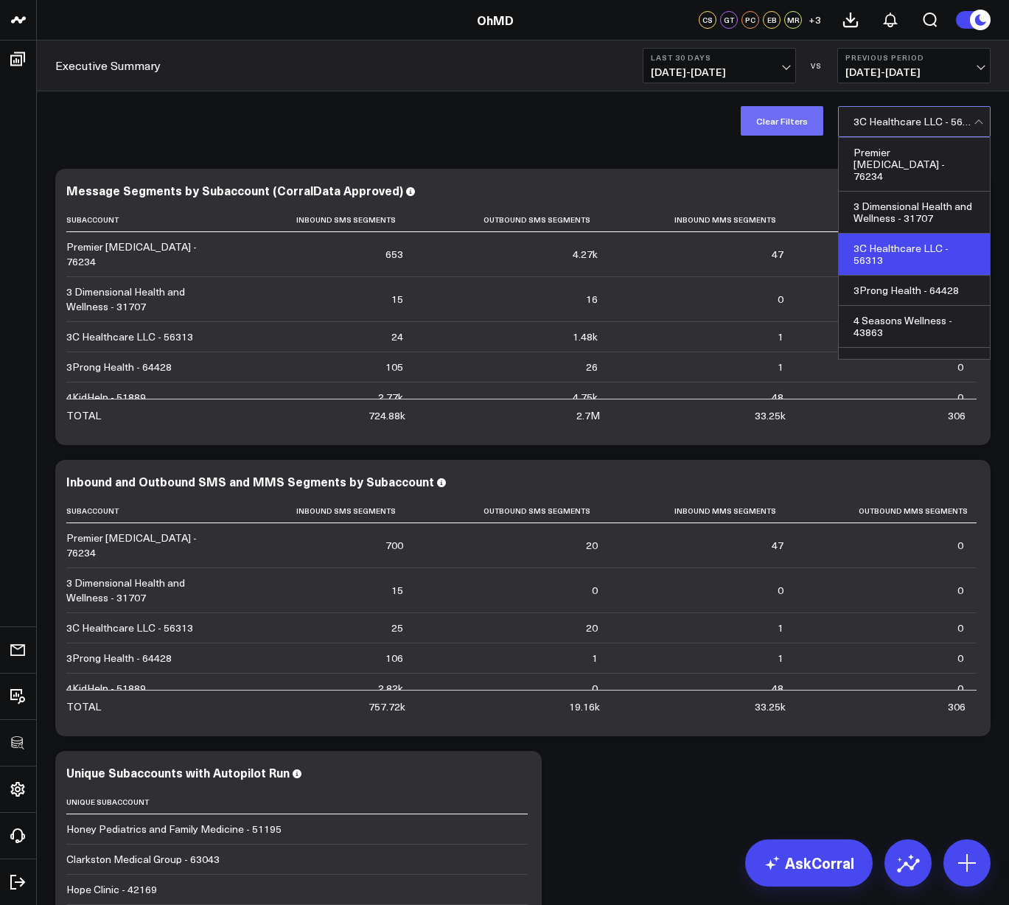
click at [793, 125] on button "Clear Filters" at bounding box center [782, 120] width 83 height 29
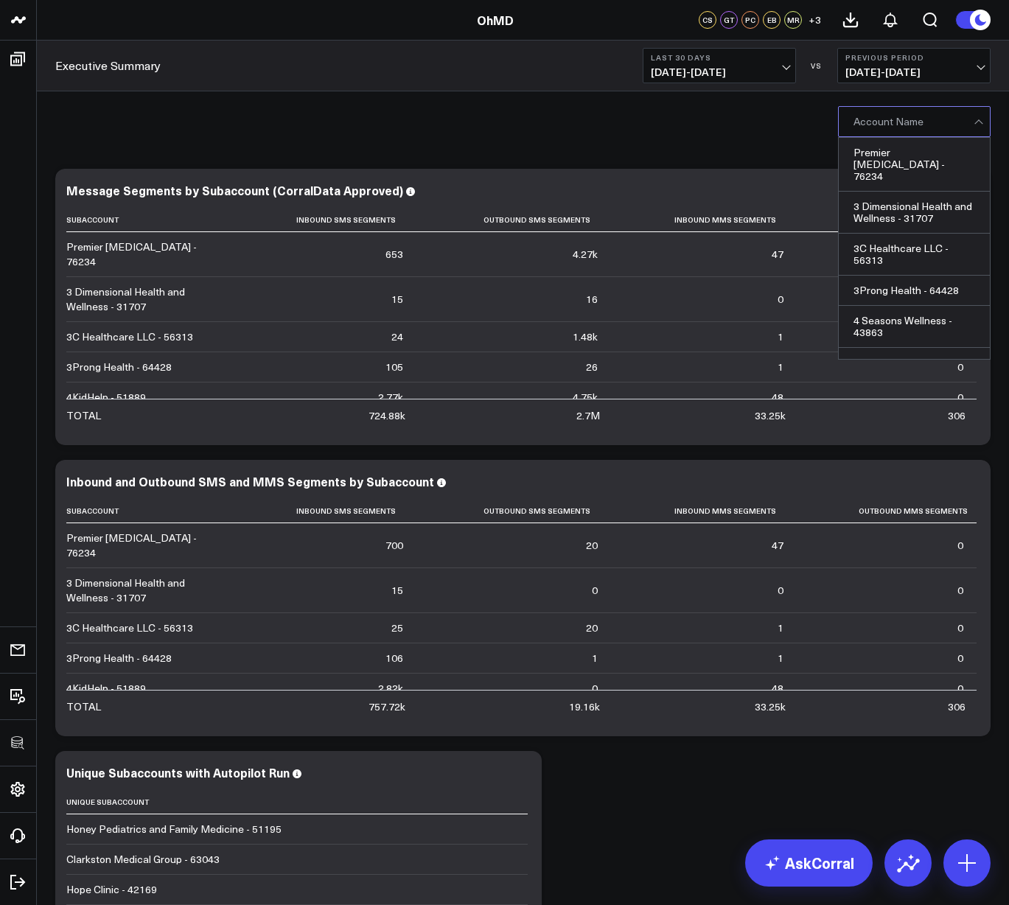
click at [885, 130] on div at bounding box center [913, 121] width 120 height 29
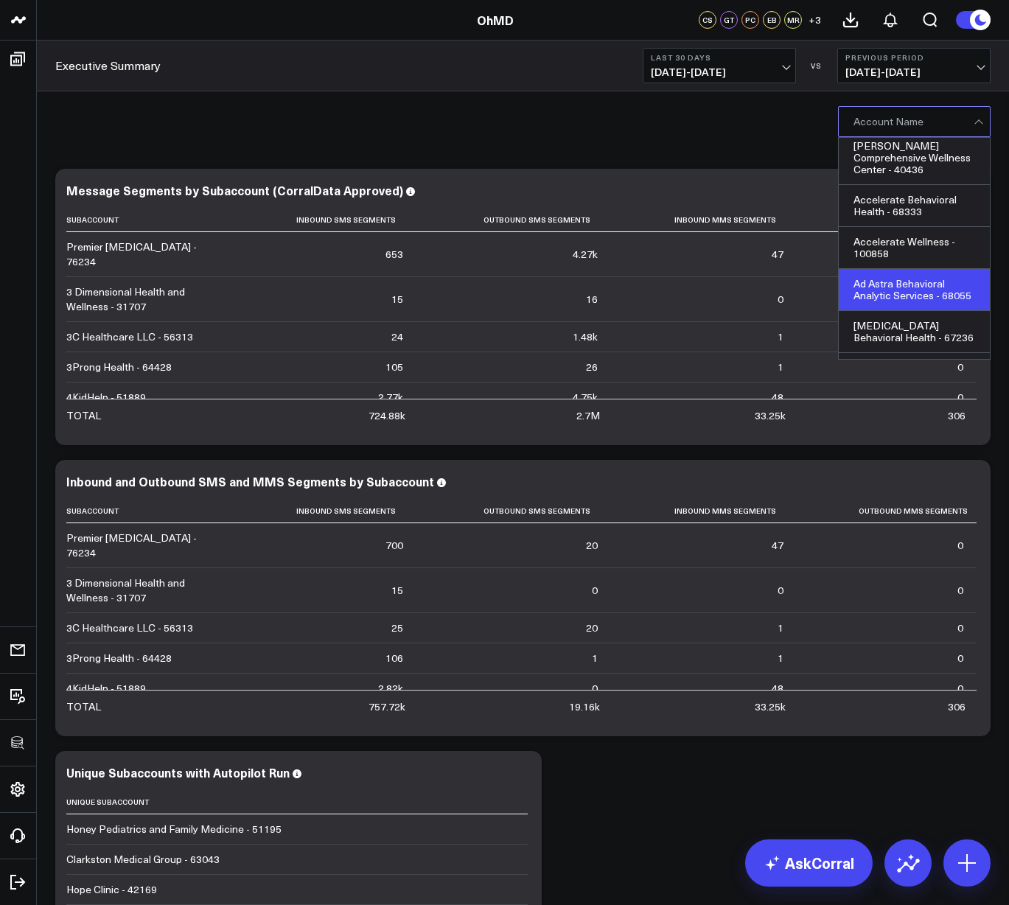
click at [878, 300] on div "Ad Astra Behavioral Analytic Services - 68055" at bounding box center [914, 290] width 151 height 42
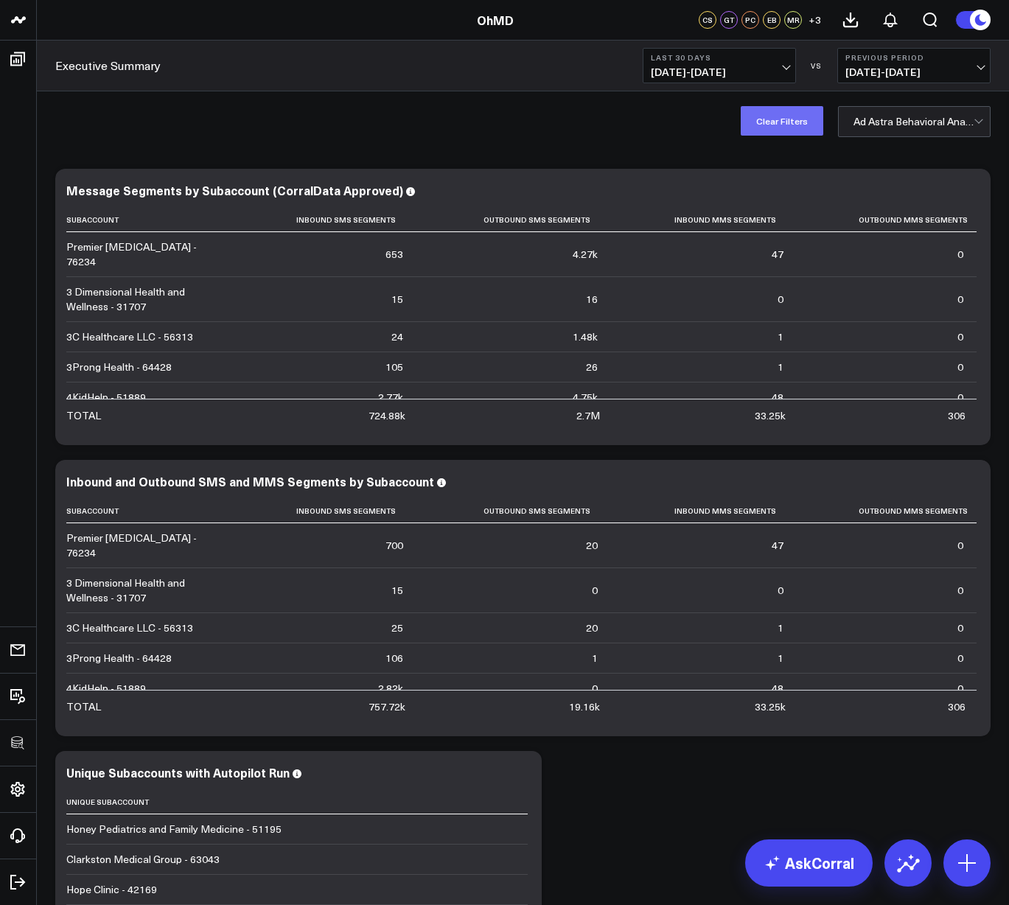
click at [788, 128] on button "Clear Filters" at bounding box center [782, 120] width 83 height 29
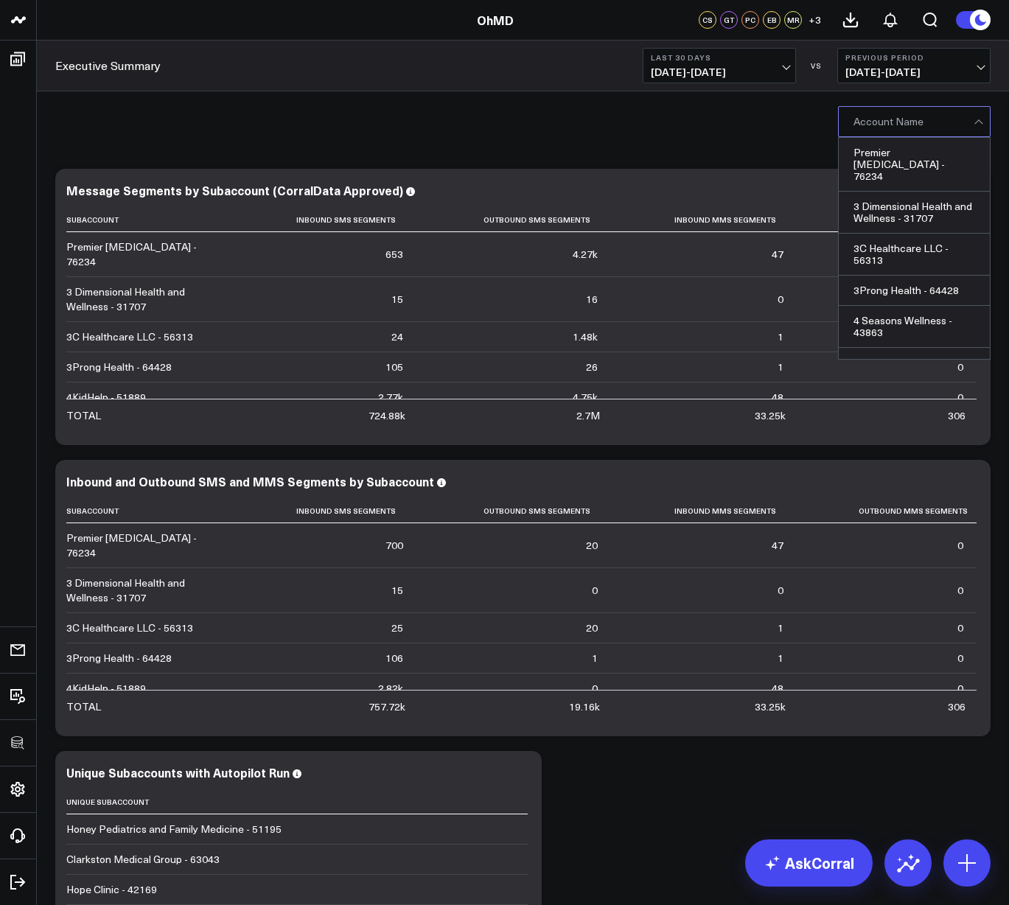
click at [882, 119] on div at bounding box center [913, 121] width 120 height 29
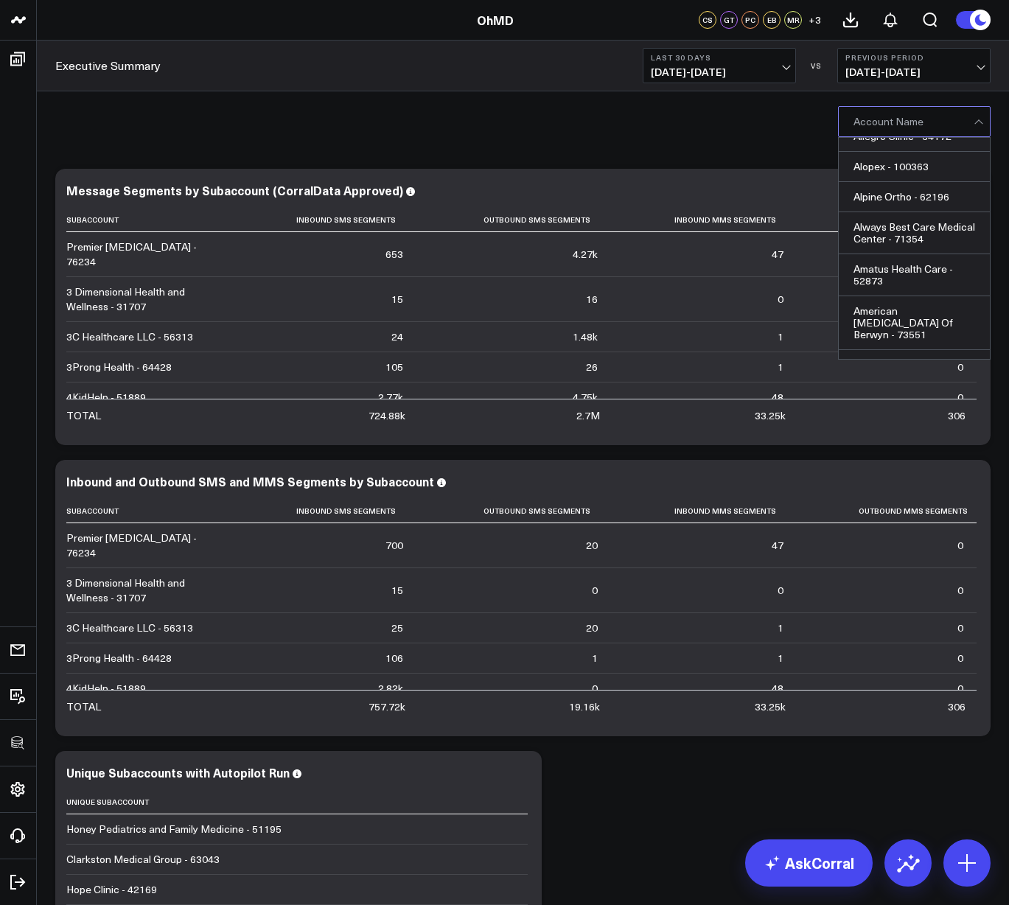
scroll to position [1218, 0]
click at [264, 136] on div "Always Best Care Medical Center - 71354, 34 of 1002. 1002 results available. Us…" at bounding box center [523, 120] width 972 height 59
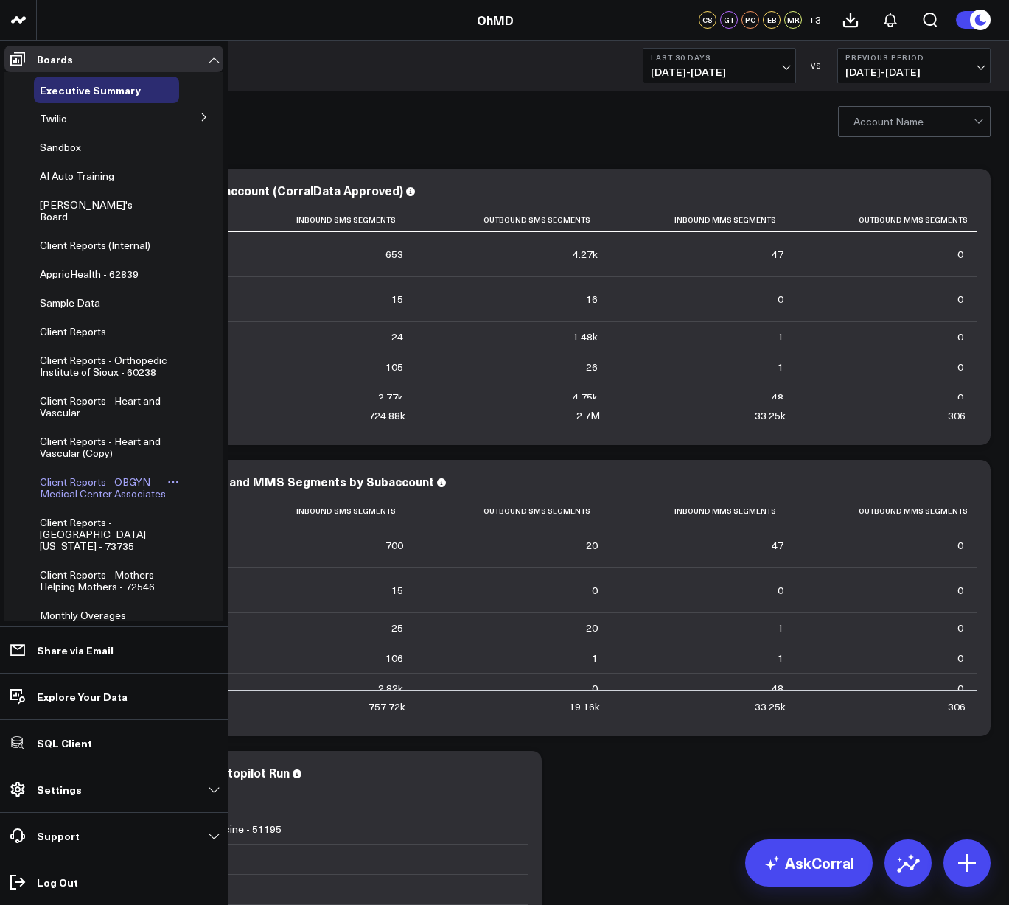
click at [60, 491] on span "Client Reports - OBGYN Medical Center Associates" at bounding box center [103, 488] width 126 height 26
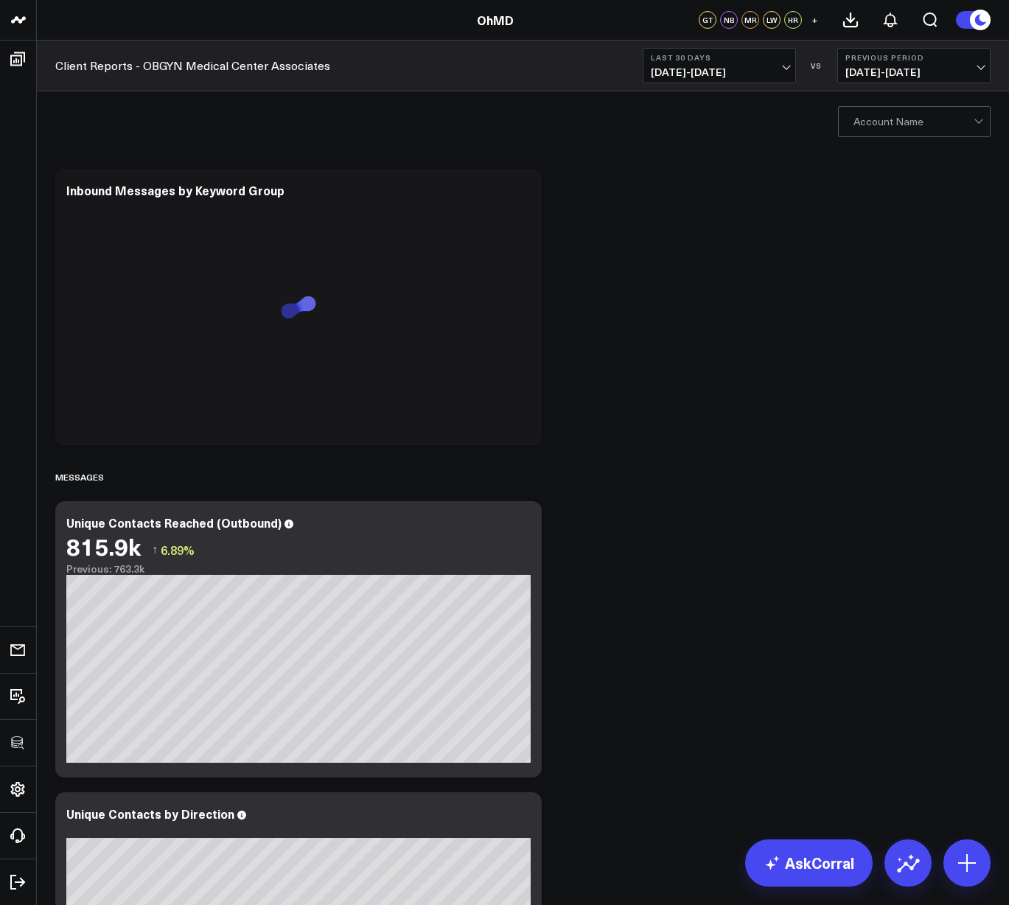
click at [872, 124] on div at bounding box center [913, 121] width 120 height 29
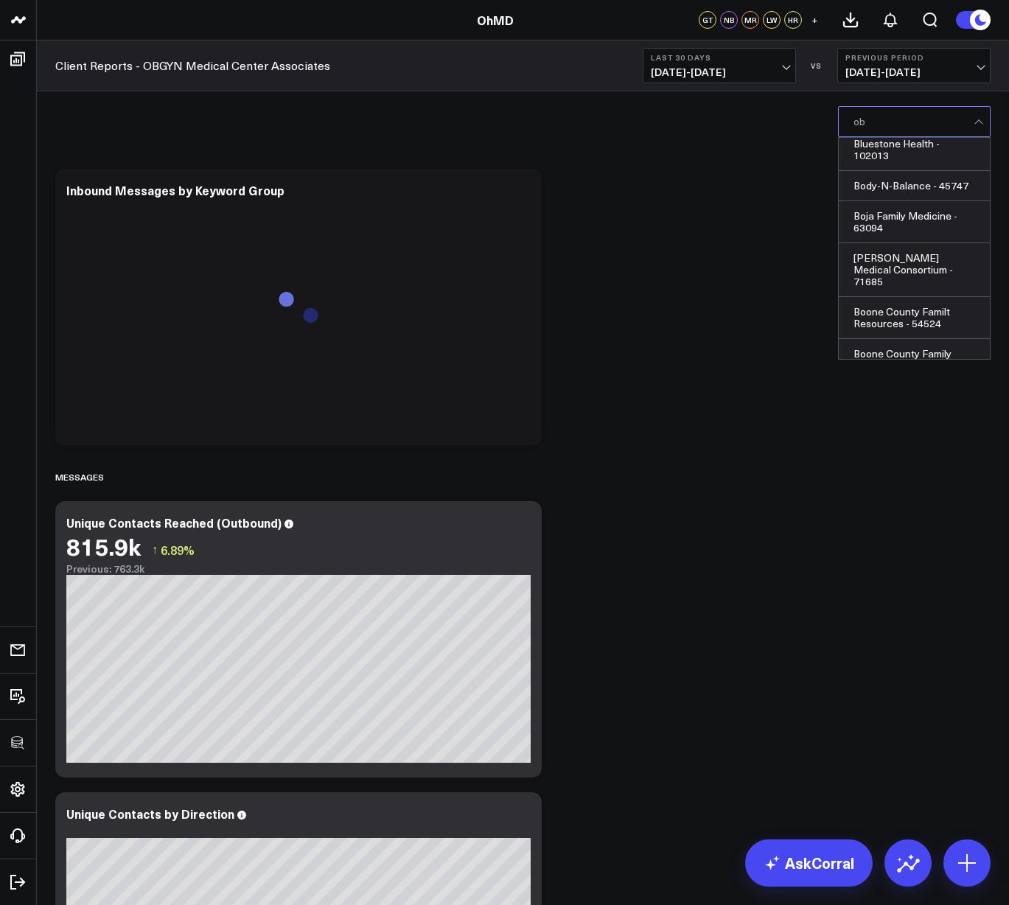
scroll to position [217, 0]
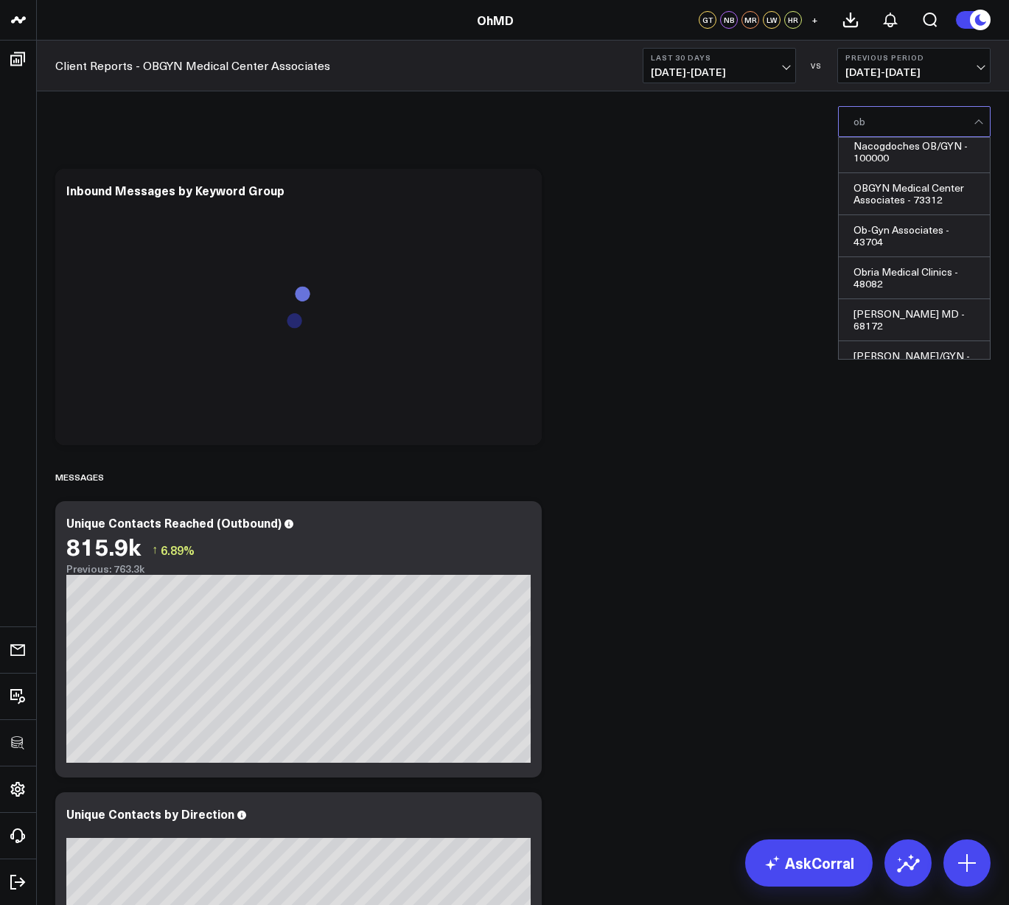
type input "obg"
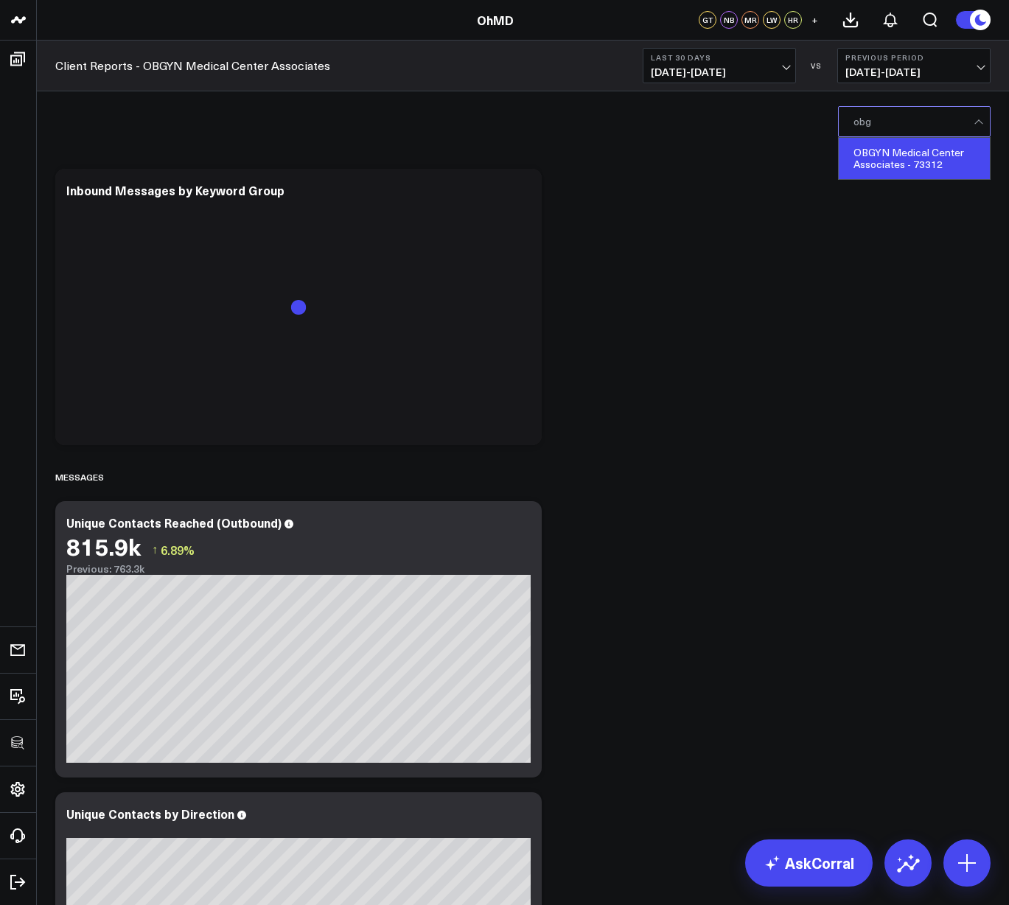
click at [928, 157] on div "OBGYN Medical Center Associates - 73312" at bounding box center [914, 158] width 151 height 41
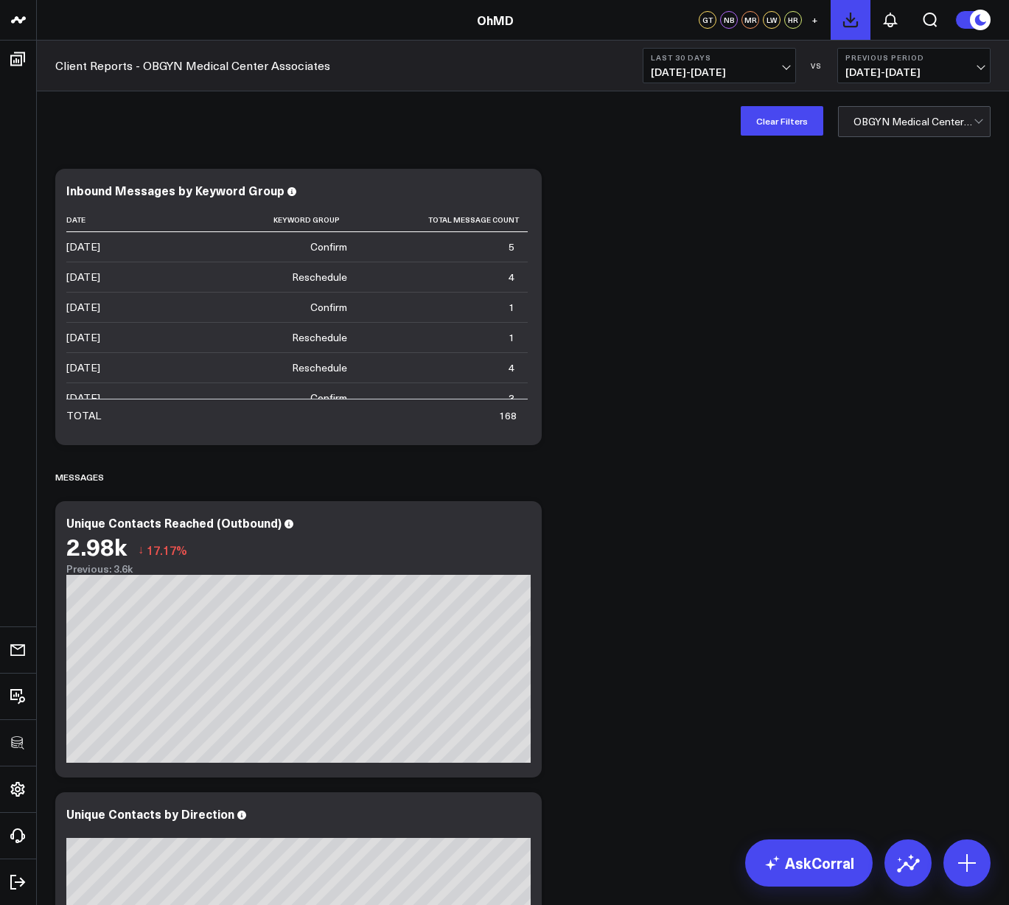
click at [855, 23] on icon at bounding box center [851, 20] width 18 height 18
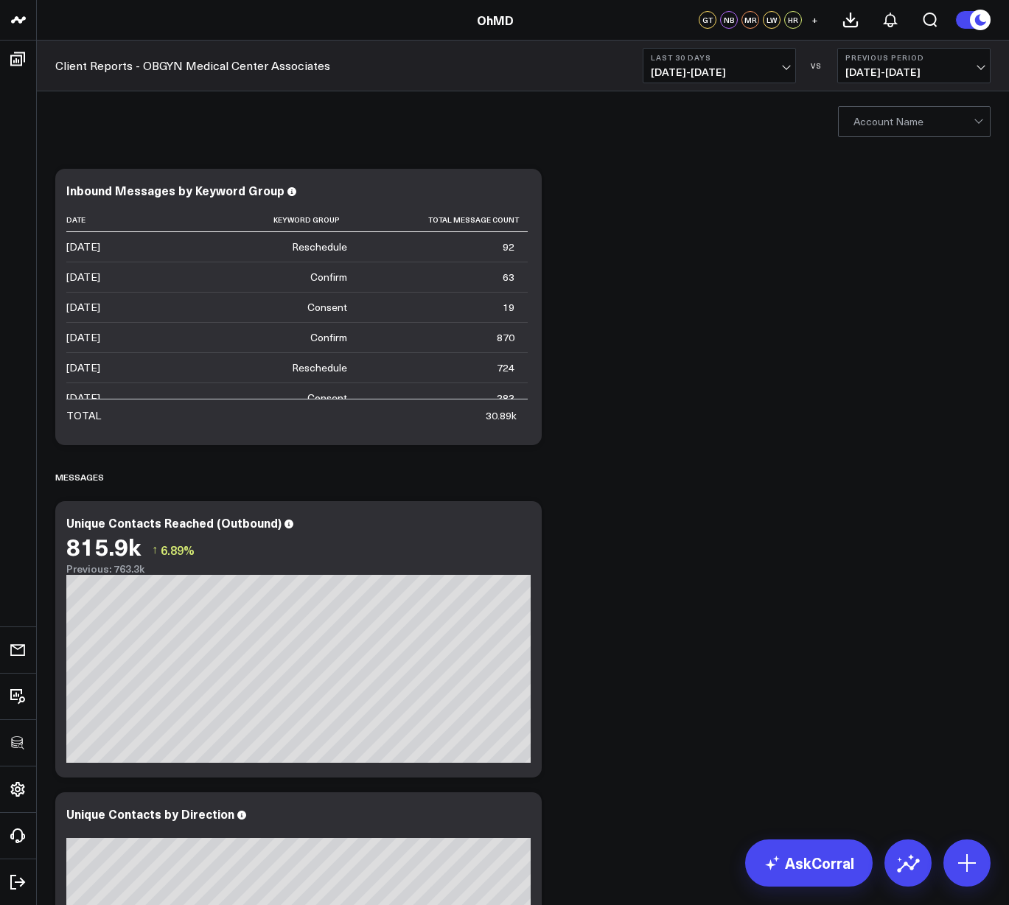
click at [914, 120] on div at bounding box center [913, 121] width 120 height 29
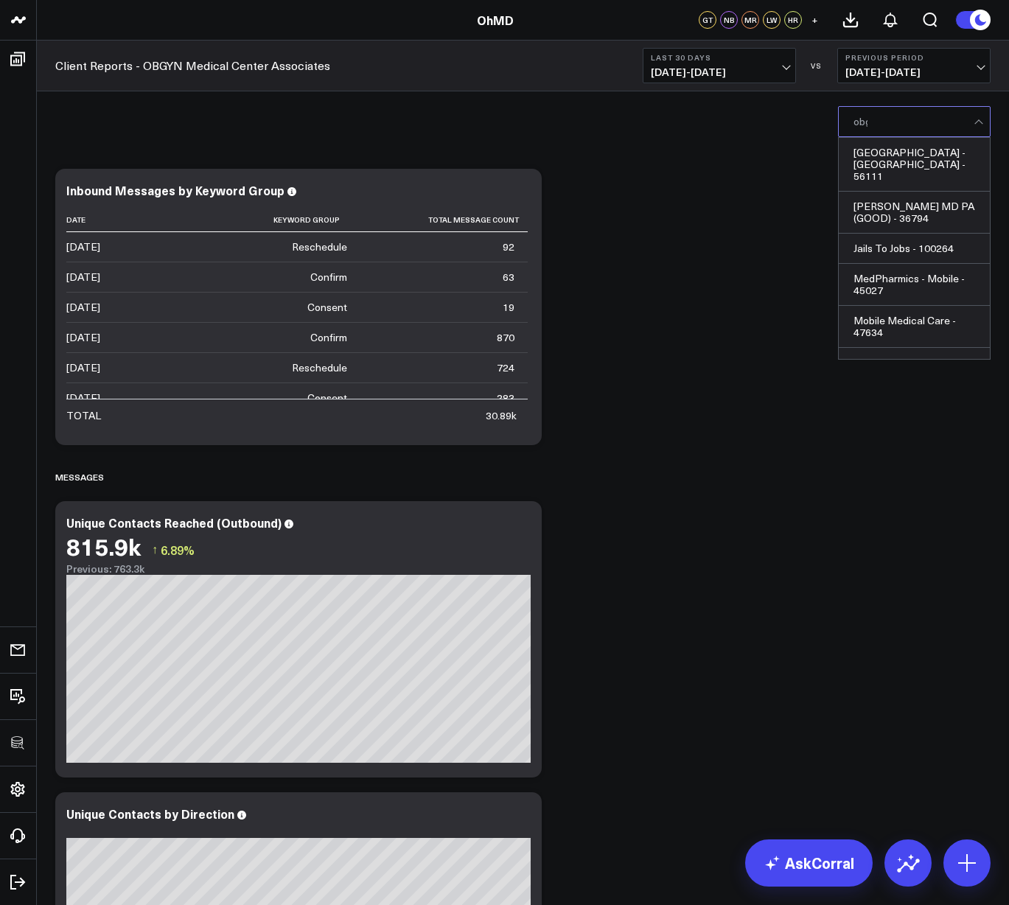
type input "obgy"
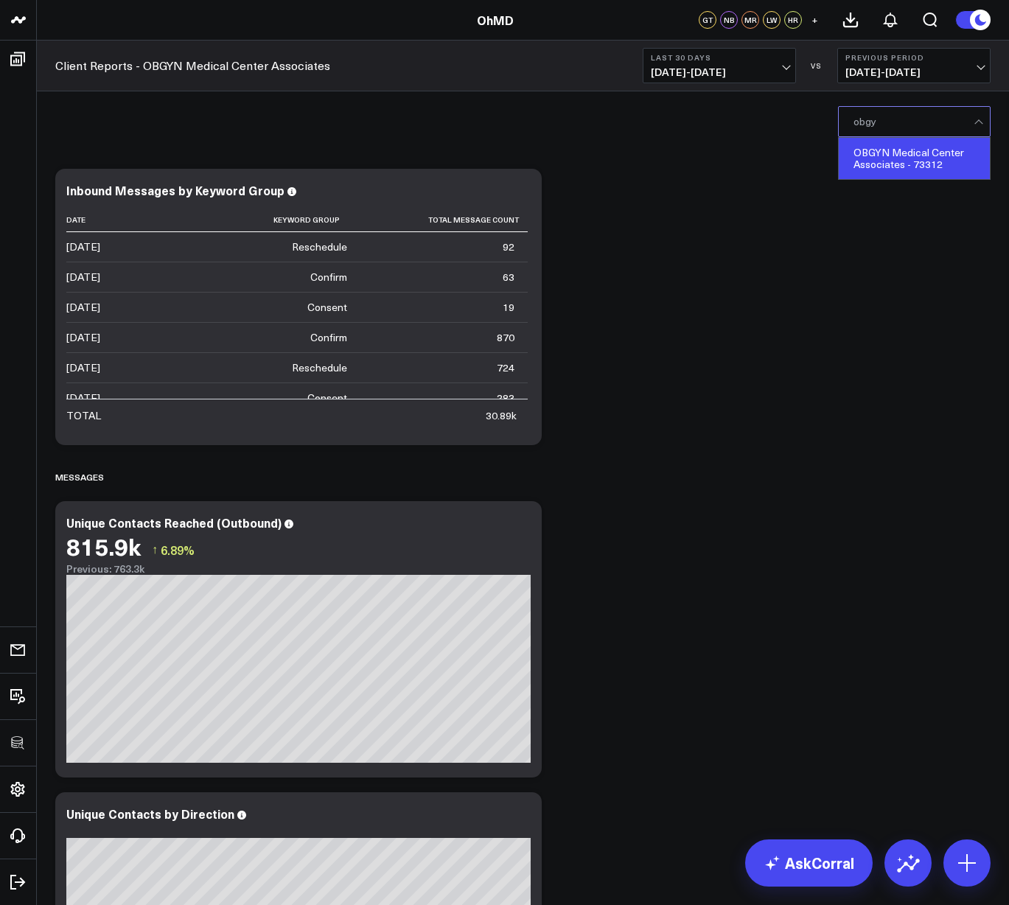
click at [891, 166] on div "OBGYN Medical Center Associates - 73312" at bounding box center [914, 158] width 151 height 41
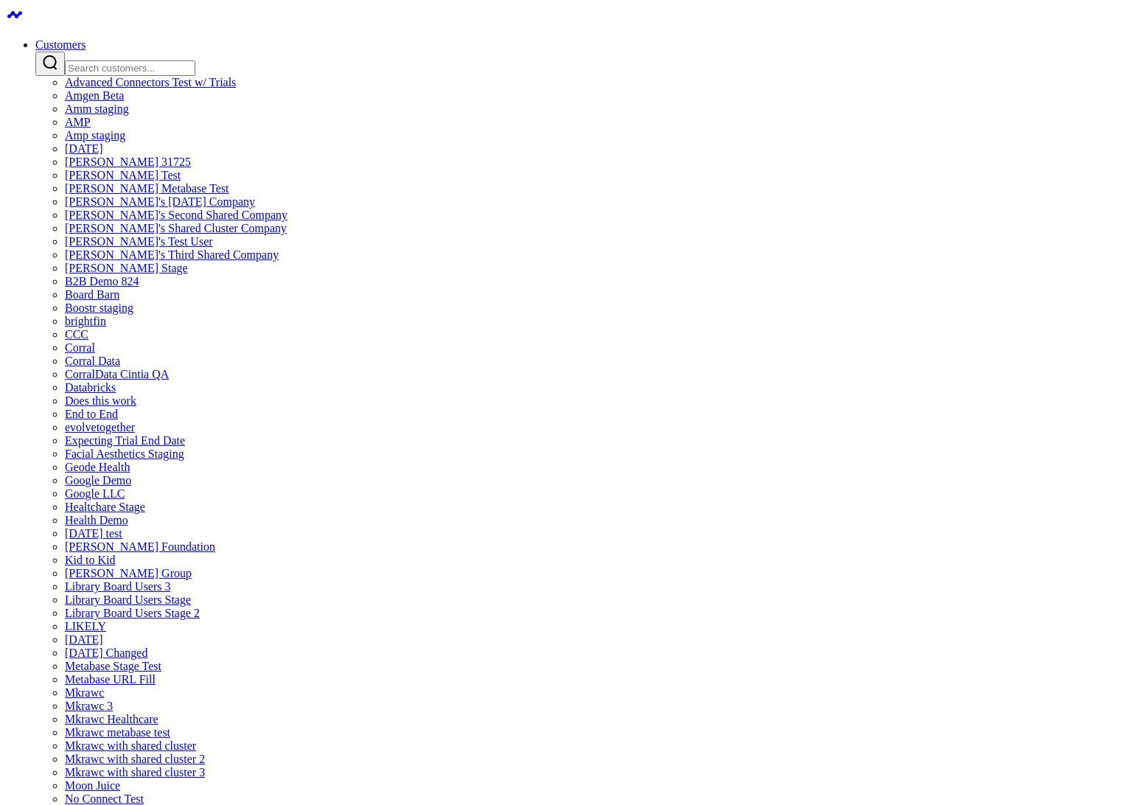
click at [103, 155] on link "[DATE]" at bounding box center [84, 148] width 38 height 13
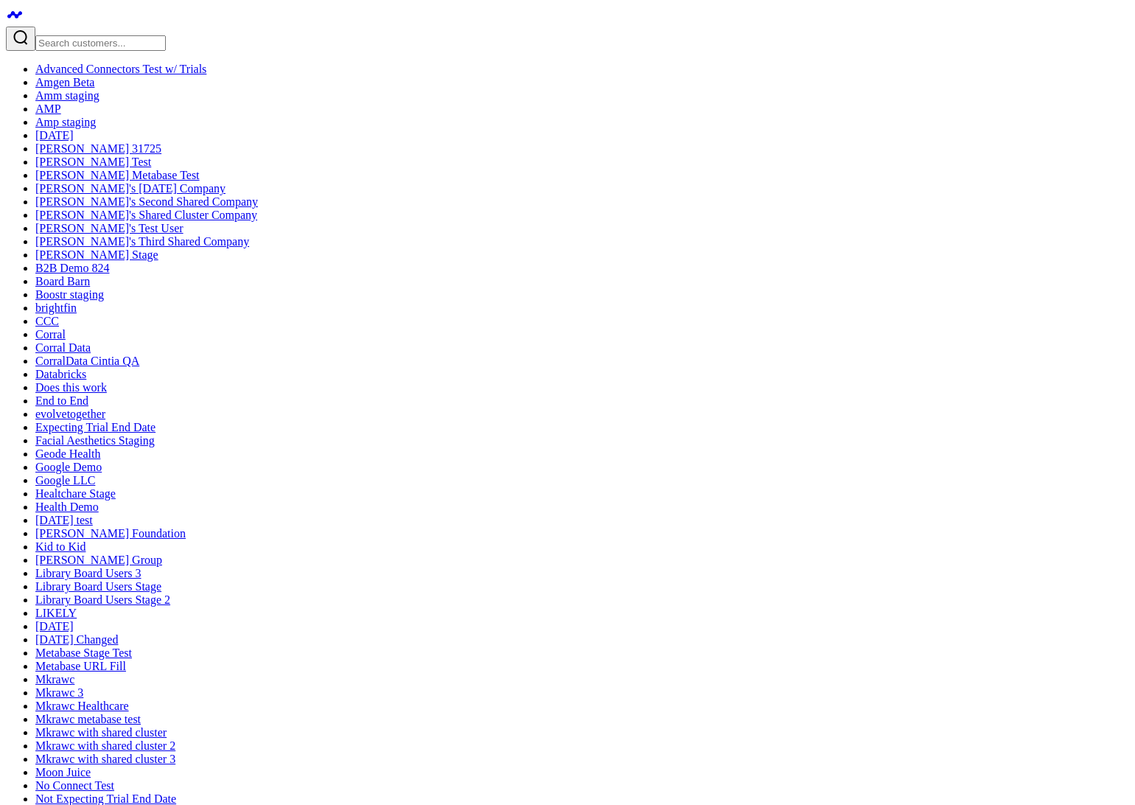
scroll to position [651, 0]
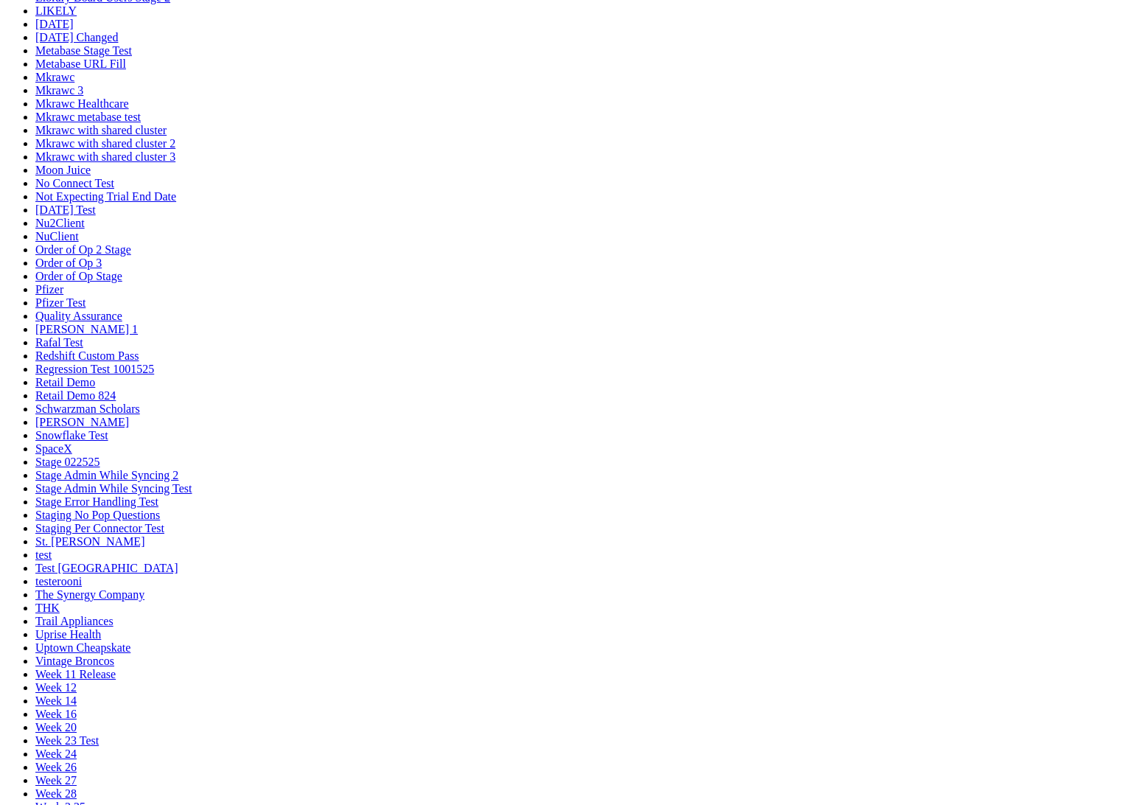
scroll to position [651, 0]
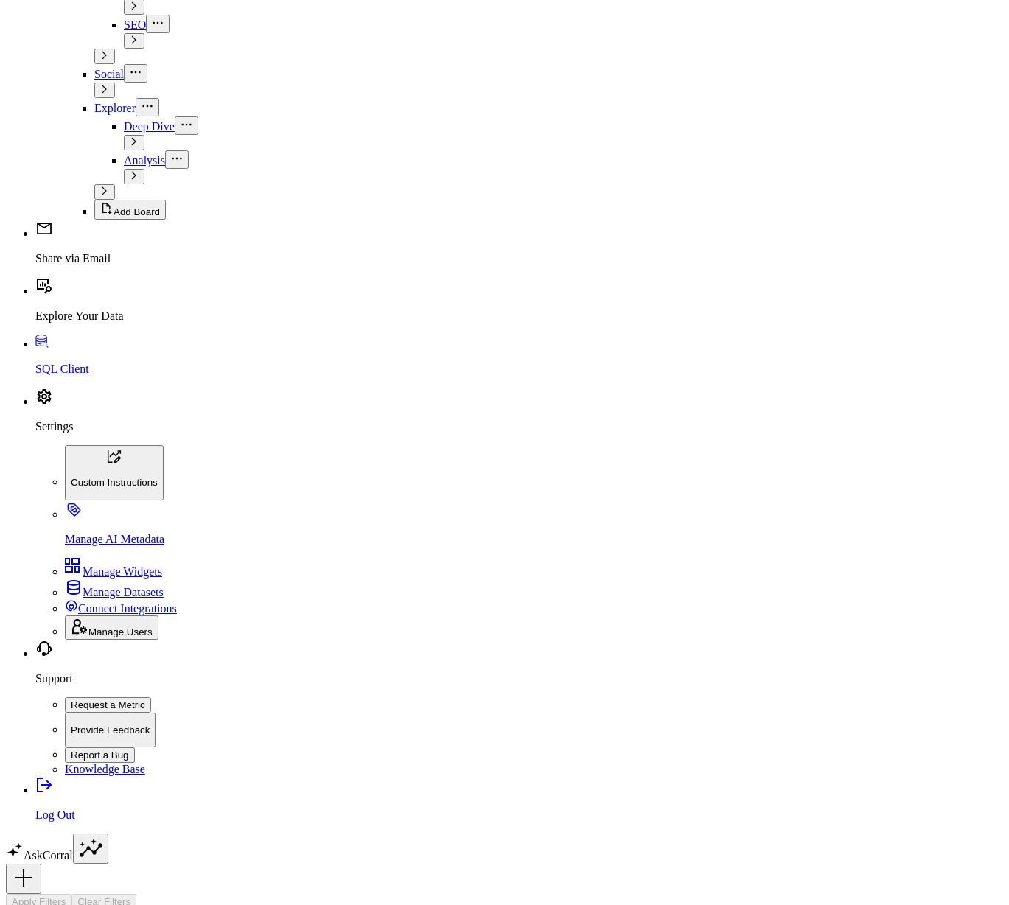
scroll to position [2354, 0]
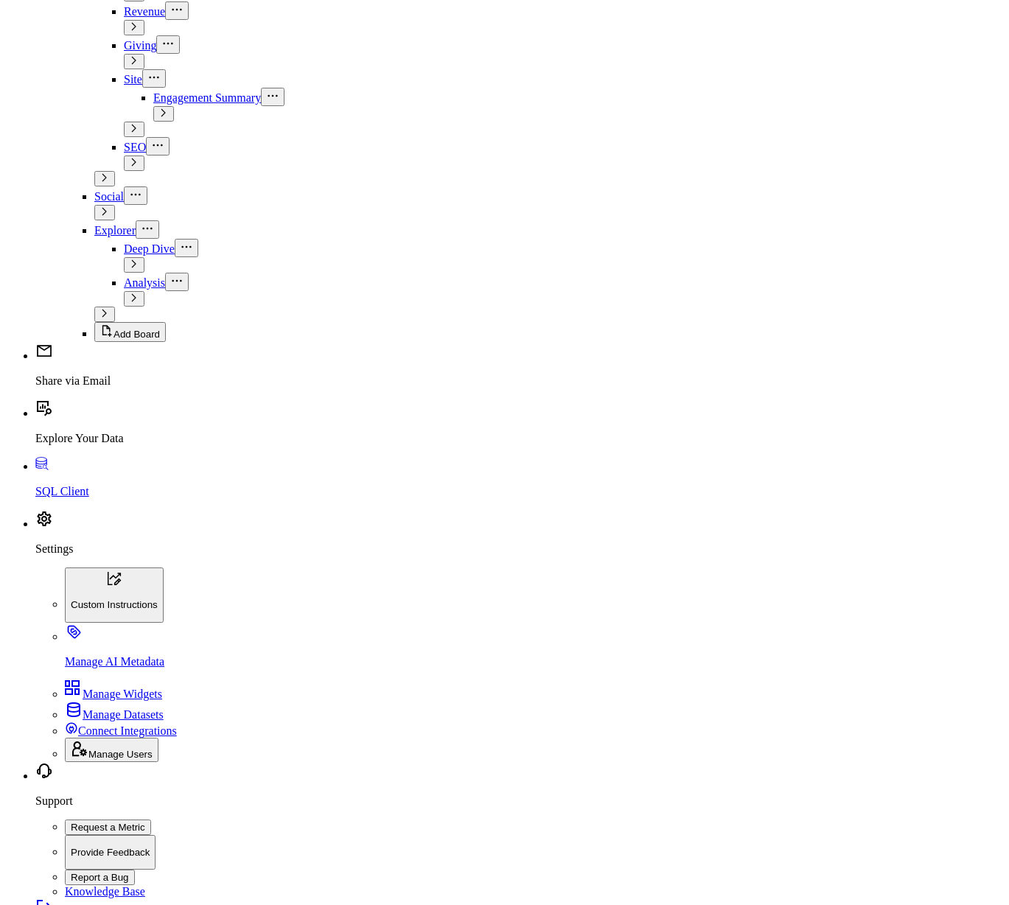
scroll to position [2520, 0]
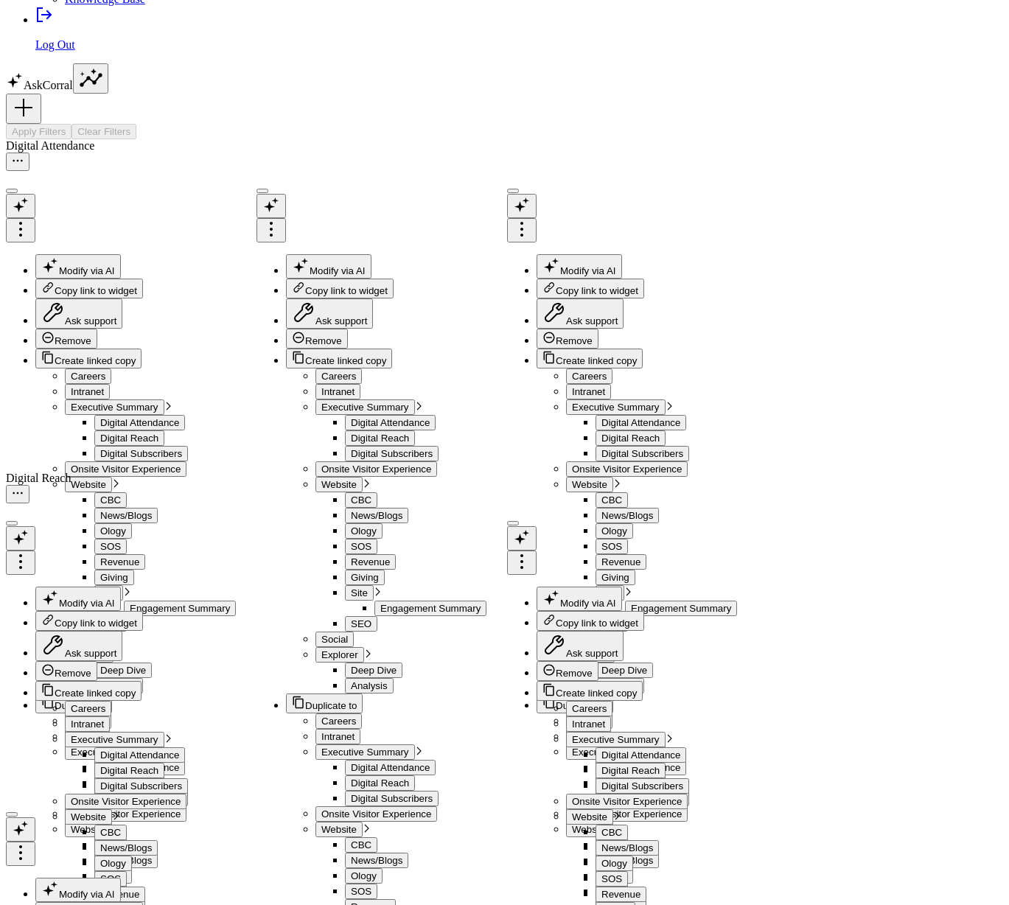
scroll to position [3131, 0]
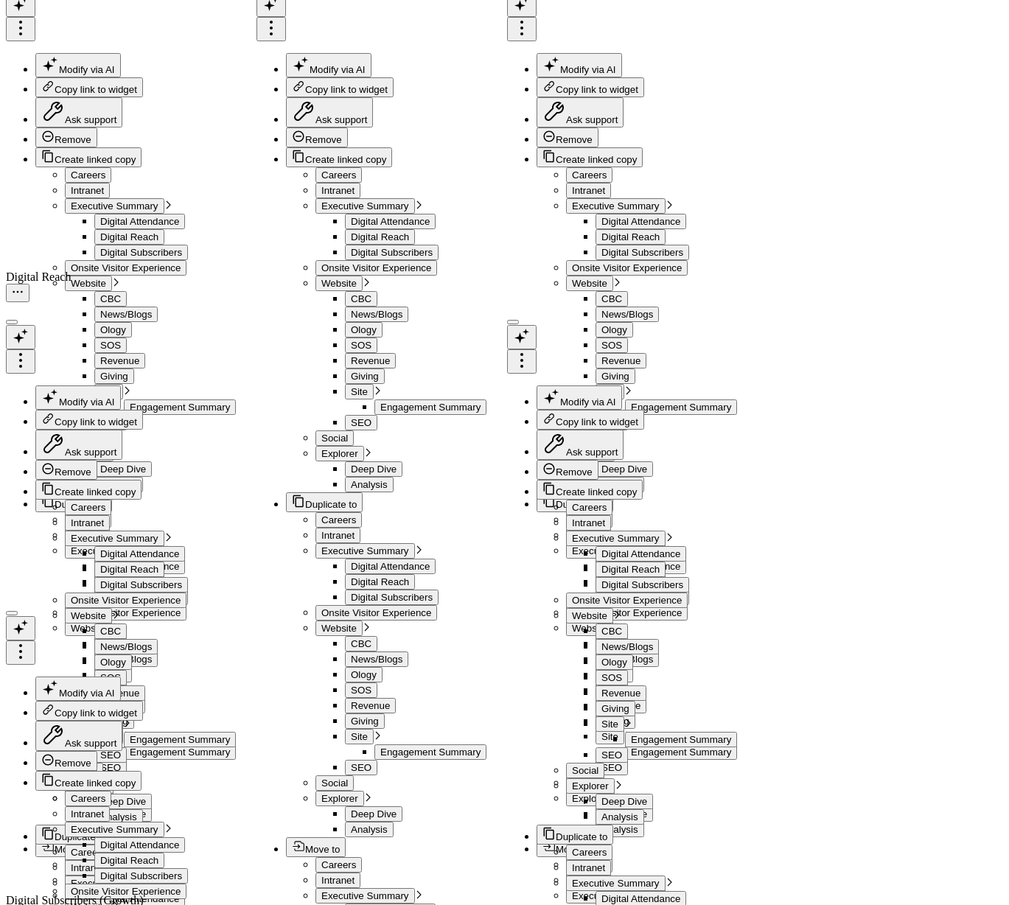
scroll to position [3400, 0]
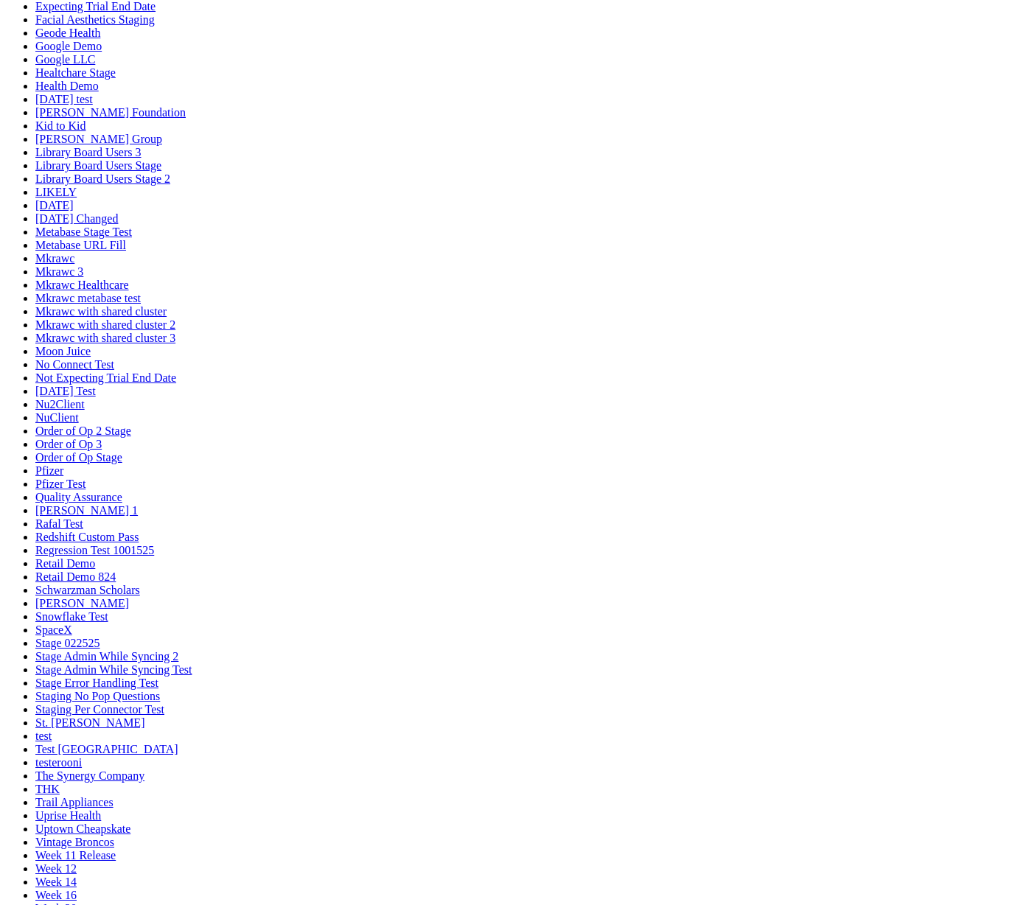
scroll to position [842, 0]
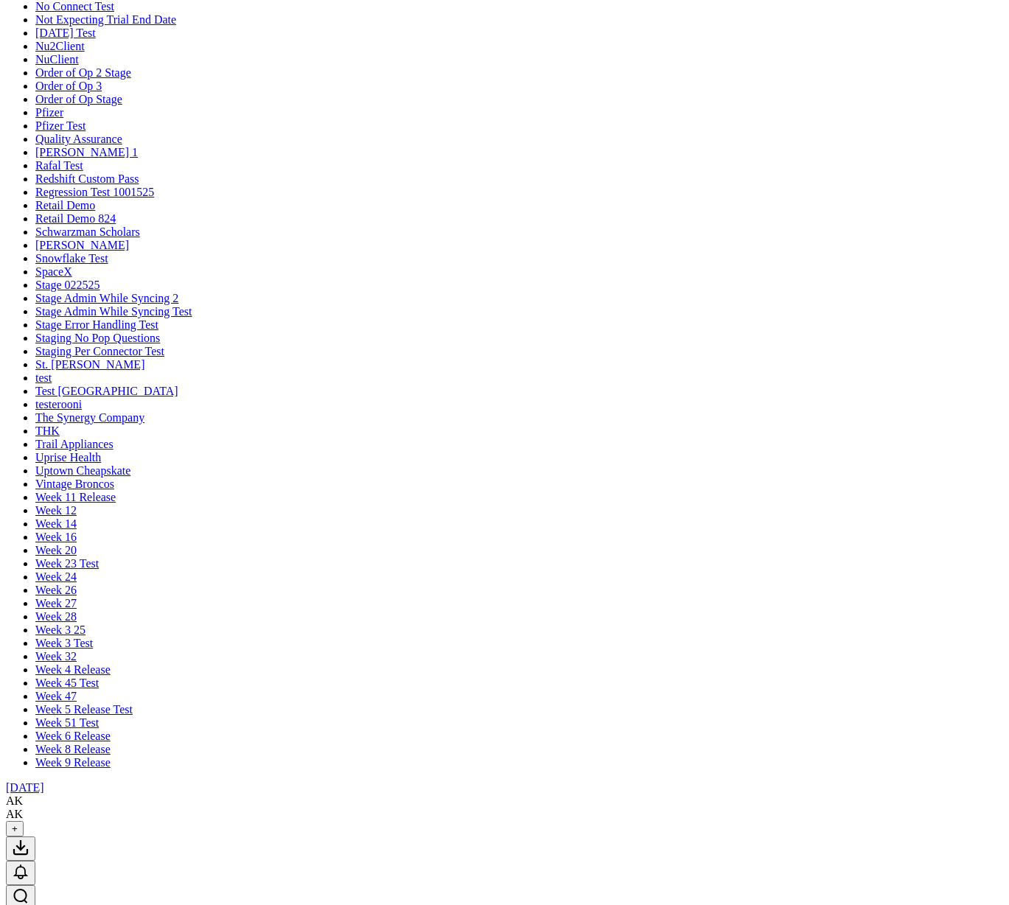
scroll to position [842, 0]
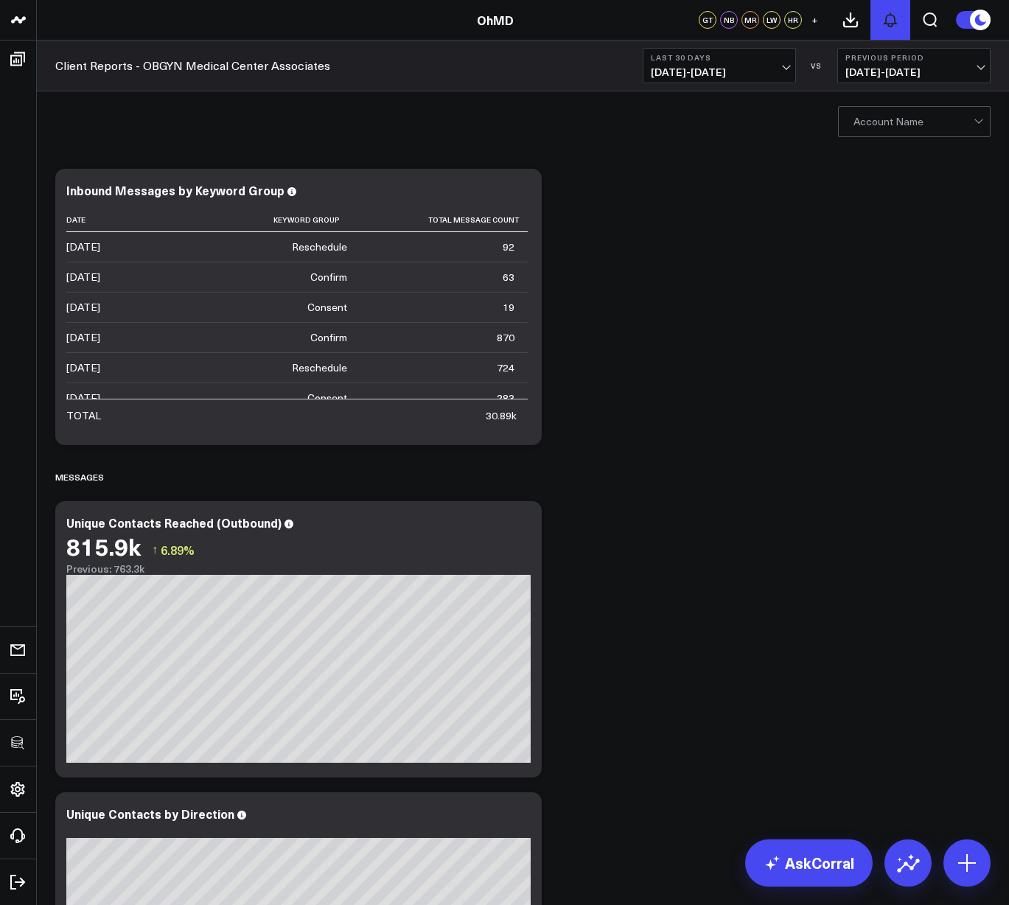
click at [898, 26] on icon at bounding box center [890, 20] width 18 height 18
click at [854, 24] on icon at bounding box center [851, 20] width 18 height 18
click at [221, 130] on div "Account Name" at bounding box center [523, 120] width 972 height 59
click at [891, 21] on icon at bounding box center [890, 20] width 18 height 18
click at [892, 23] on icon at bounding box center [890, 19] width 12 height 13
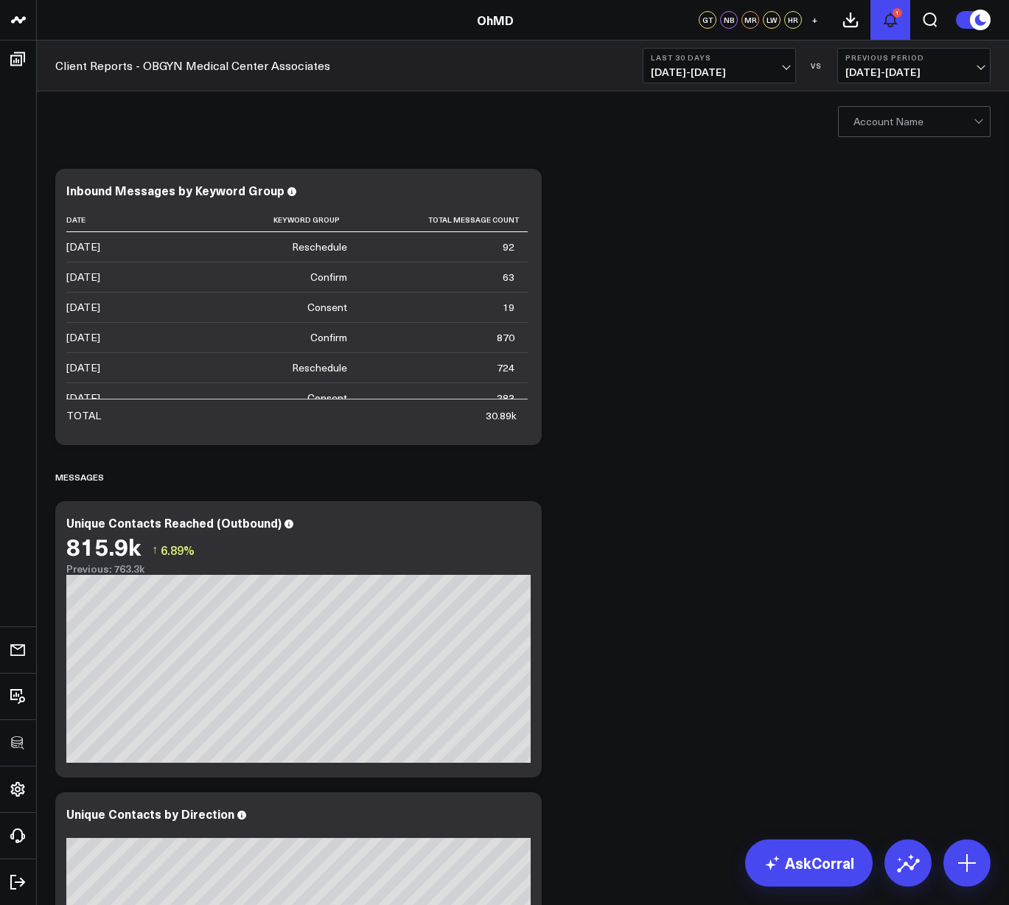
click at [892, 23] on icon at bounding box center [890, 19] width 12 height 13
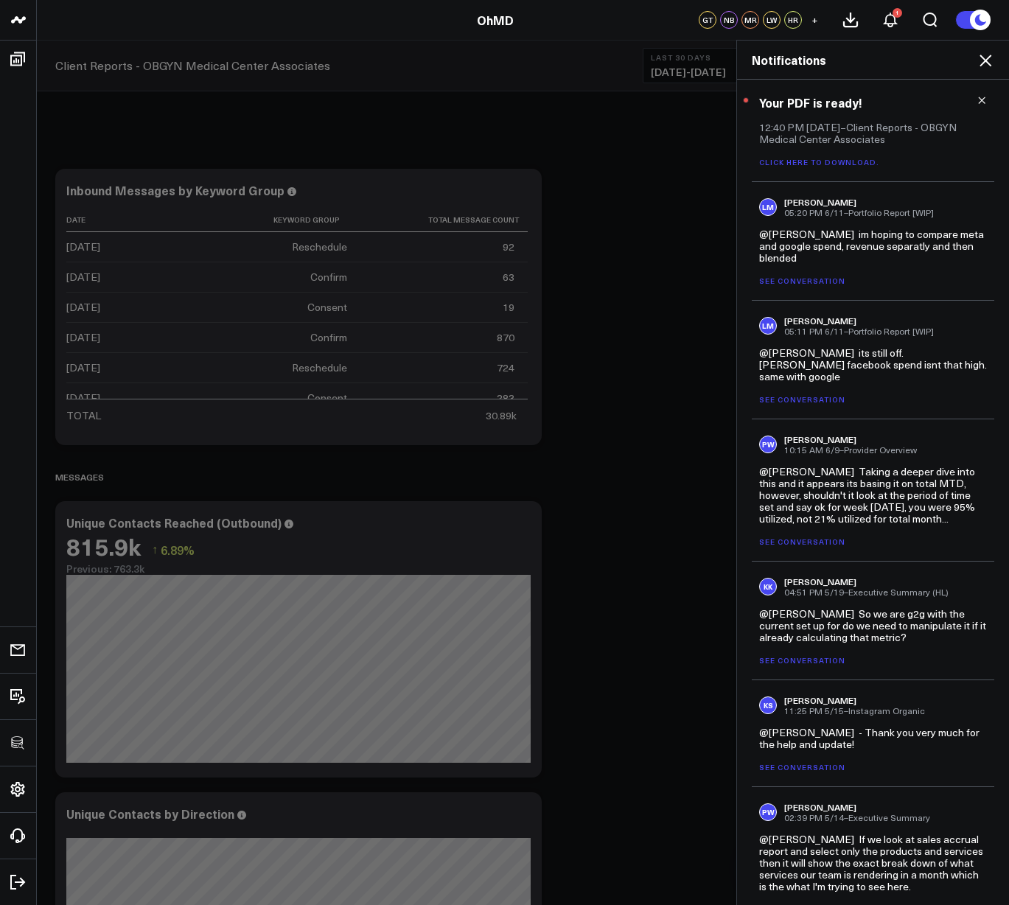
click at [825, 164] on link "Click here to download." at bounding box center [819, 162] width 120 height 10
click at [994, 65] on div "Notifications" at bounding box center [873, 60] width 272 height 39
click at [989, 61] on icon at bounding box center [985, 61] width 18 height 18
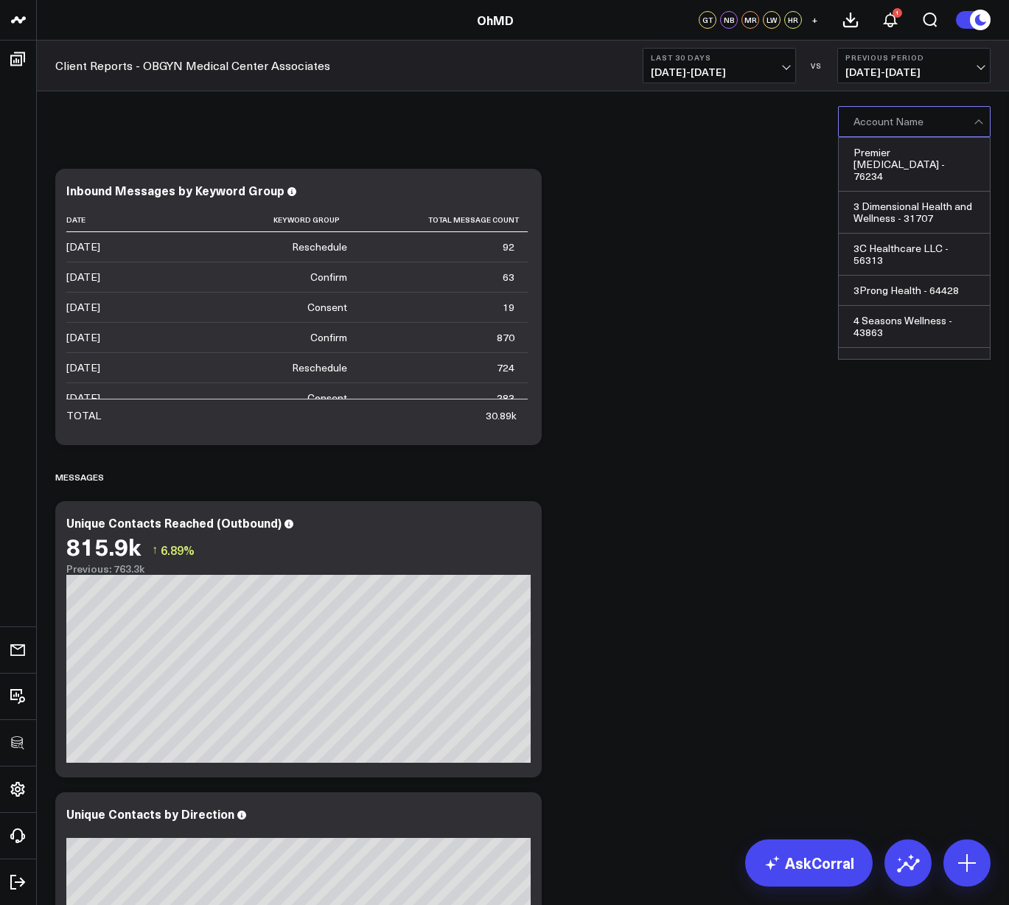
click at [928, 121] on div at bounding box center [913, 121] width 120 height 29
type input "obg"
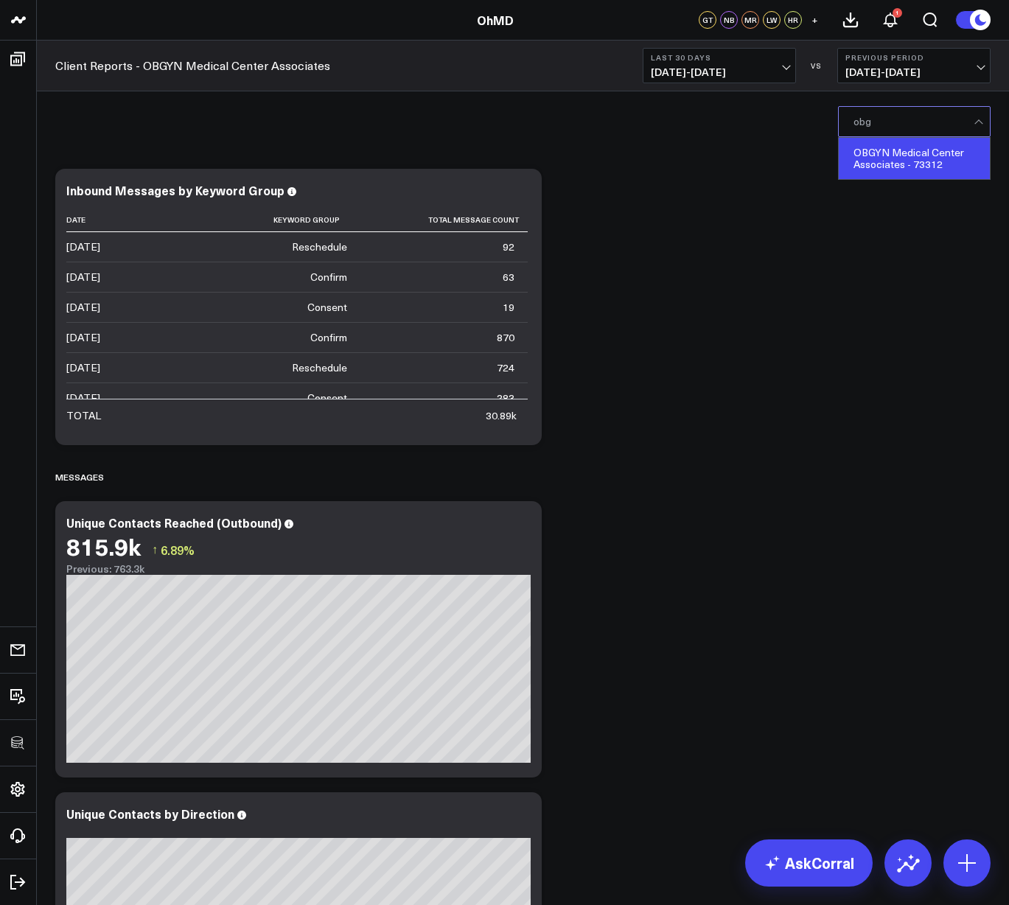
click at [885, 172] on div "OBGYN Medical Center Associates - 73312" at bounding box center [914, 158] width 151 height 41
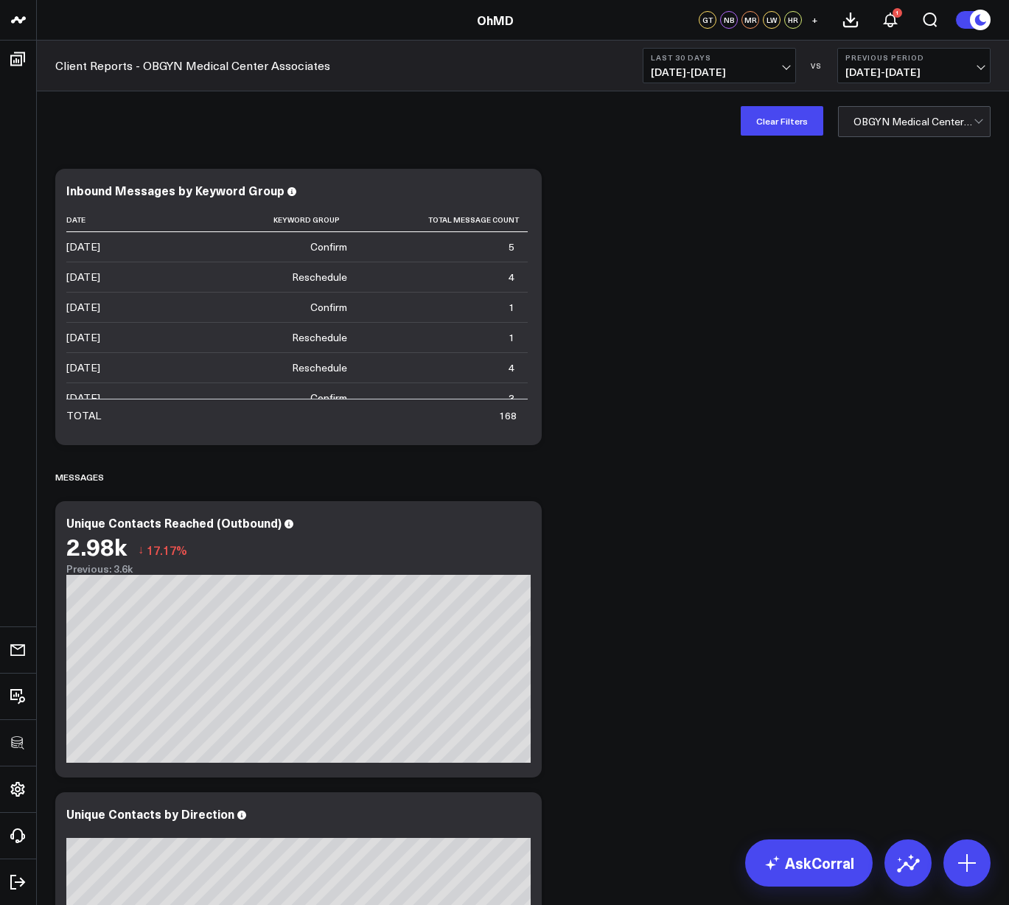
click at [855, 22] on icon at bounding box center [851, 20] width 18 height 18
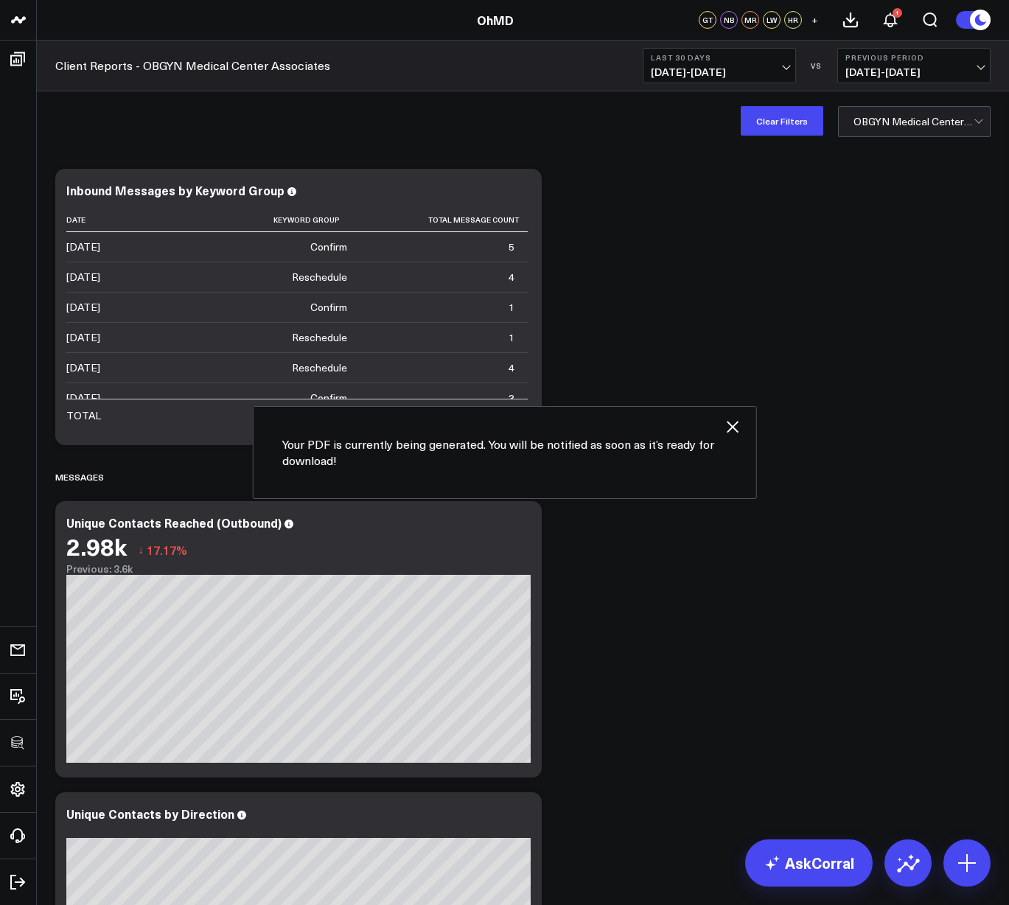
click at [730, 430] on icon "button" at bounding box center [733, 427] width 18 height 18
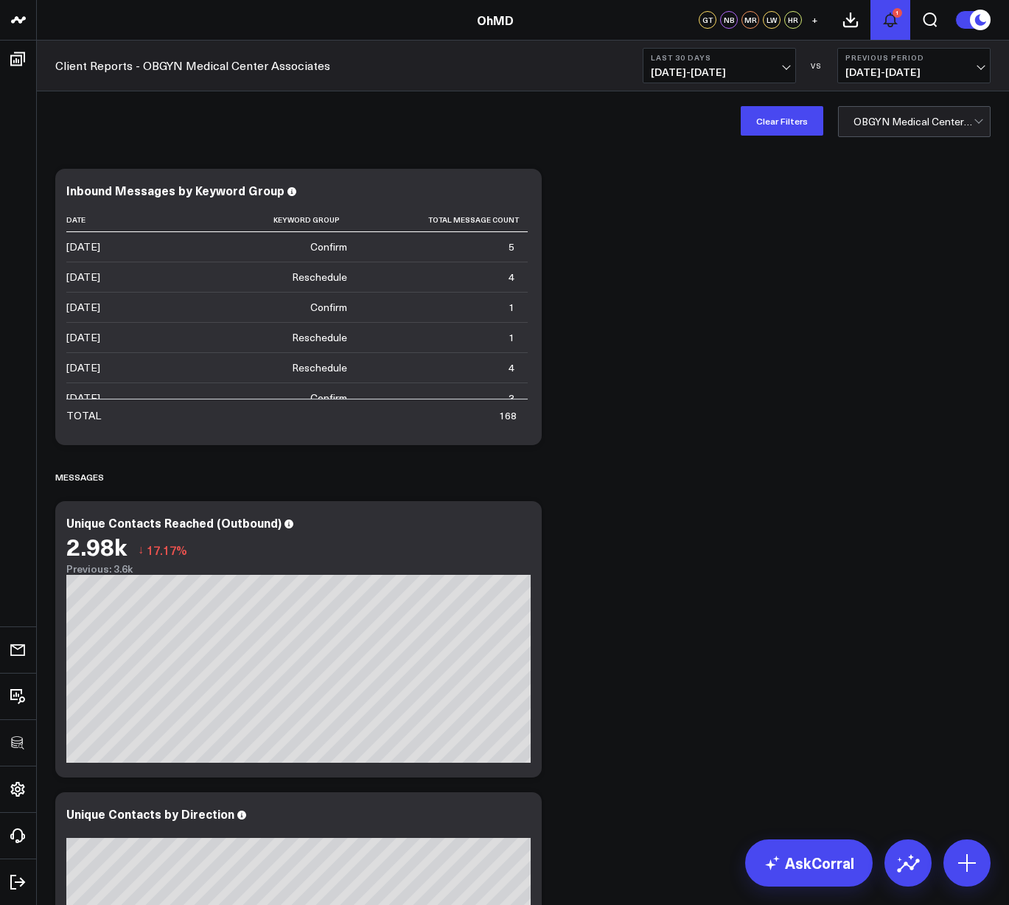
click at [894, 18] on icon at bounding box center [890, 19] width 12 height 13
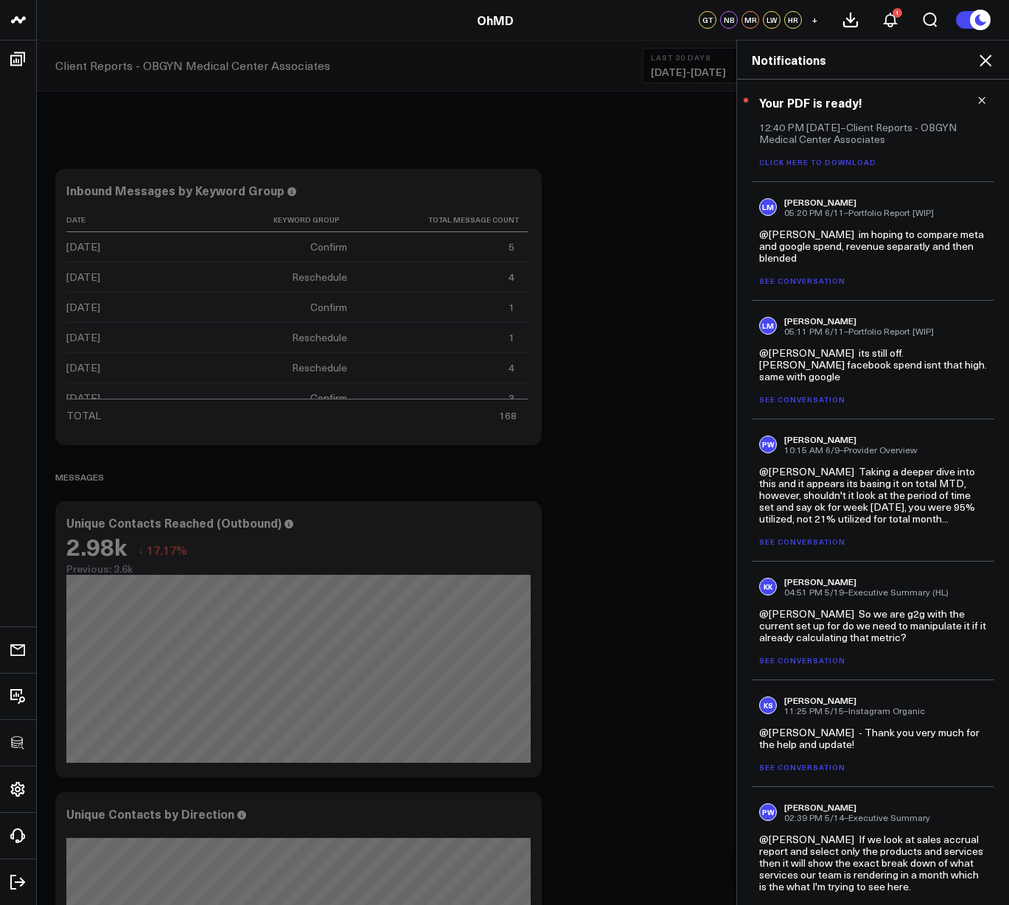
click at [976, 102] on icon at bounding box center [981, 100] width 10 height 10
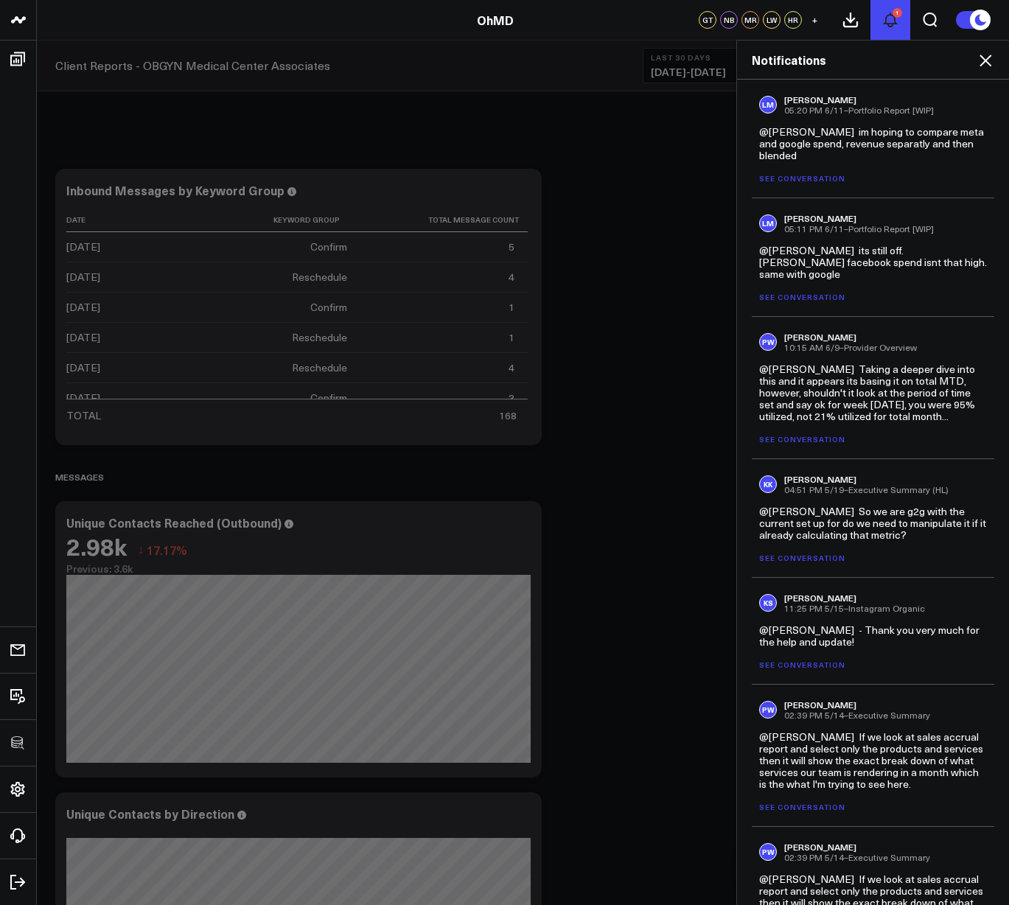
click at [895, 19] on icon at bounding box center [890, 20] width 18 height 18
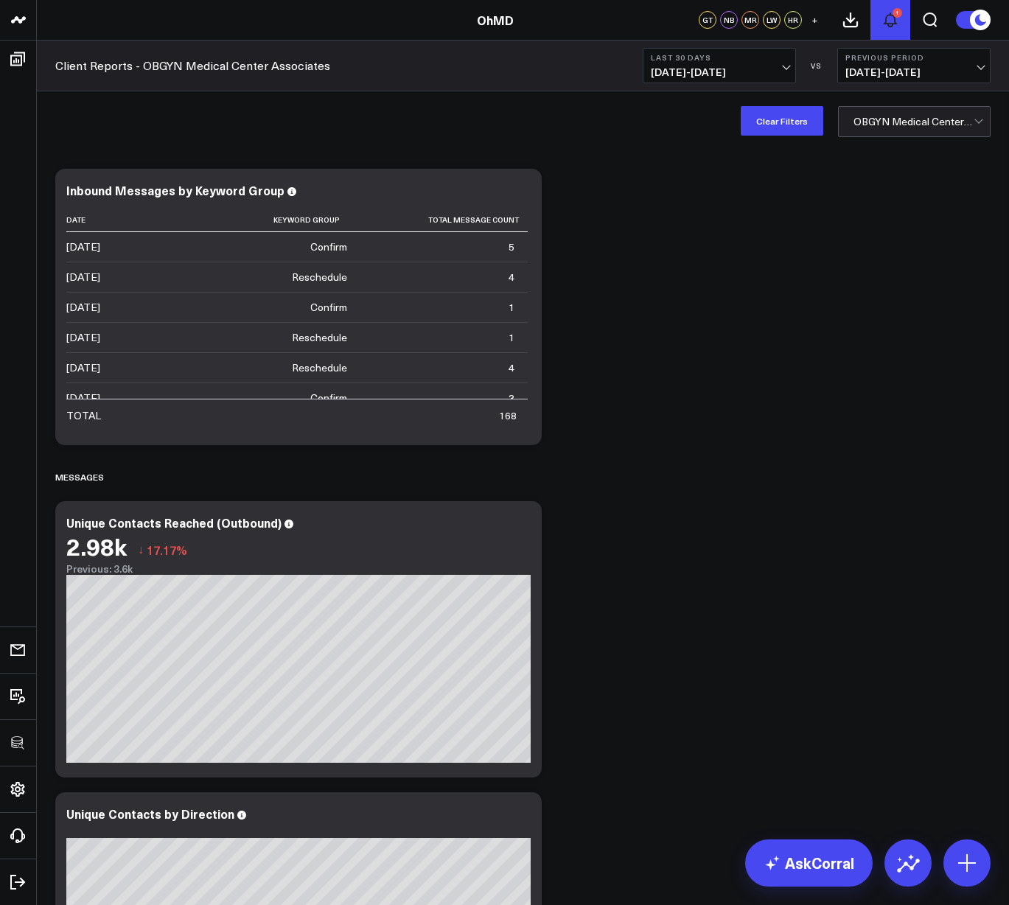
click at [895, 19] on icon at bounding box center [890, 20] width 18 height 18
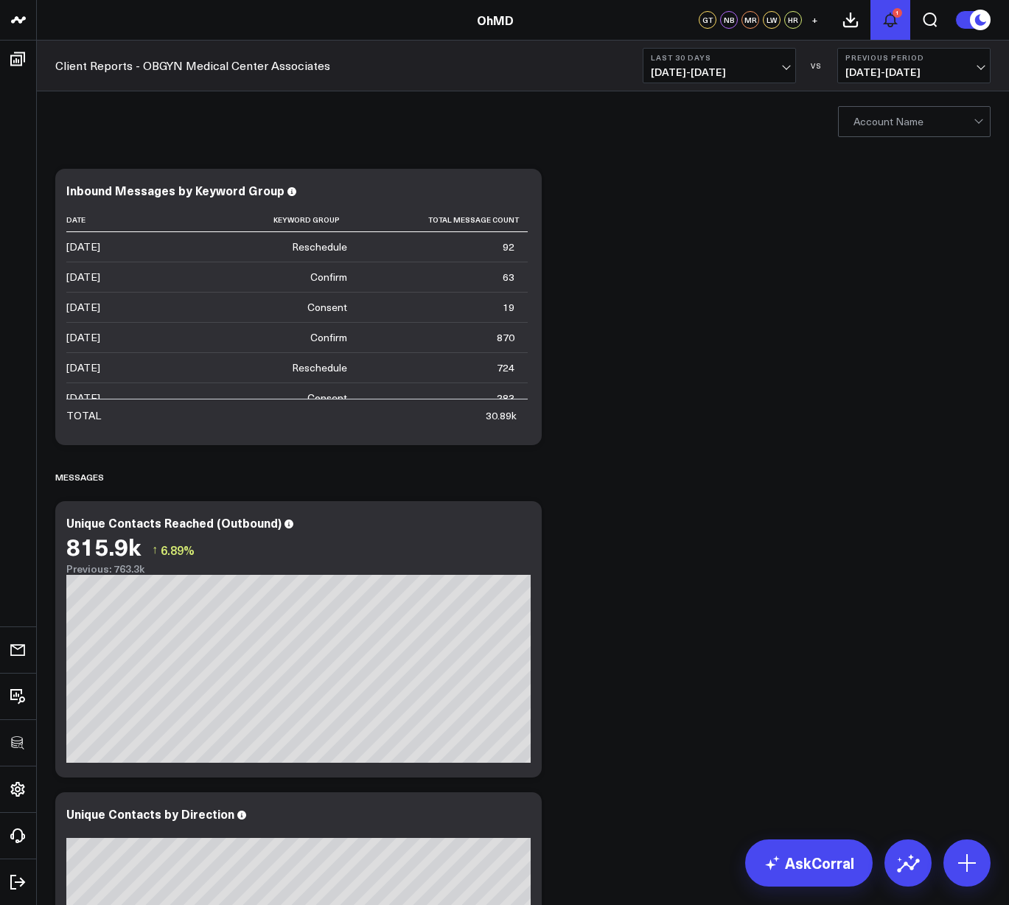
click at [889, 18] on icon at bounding box center [890, 20] width 18 height 18
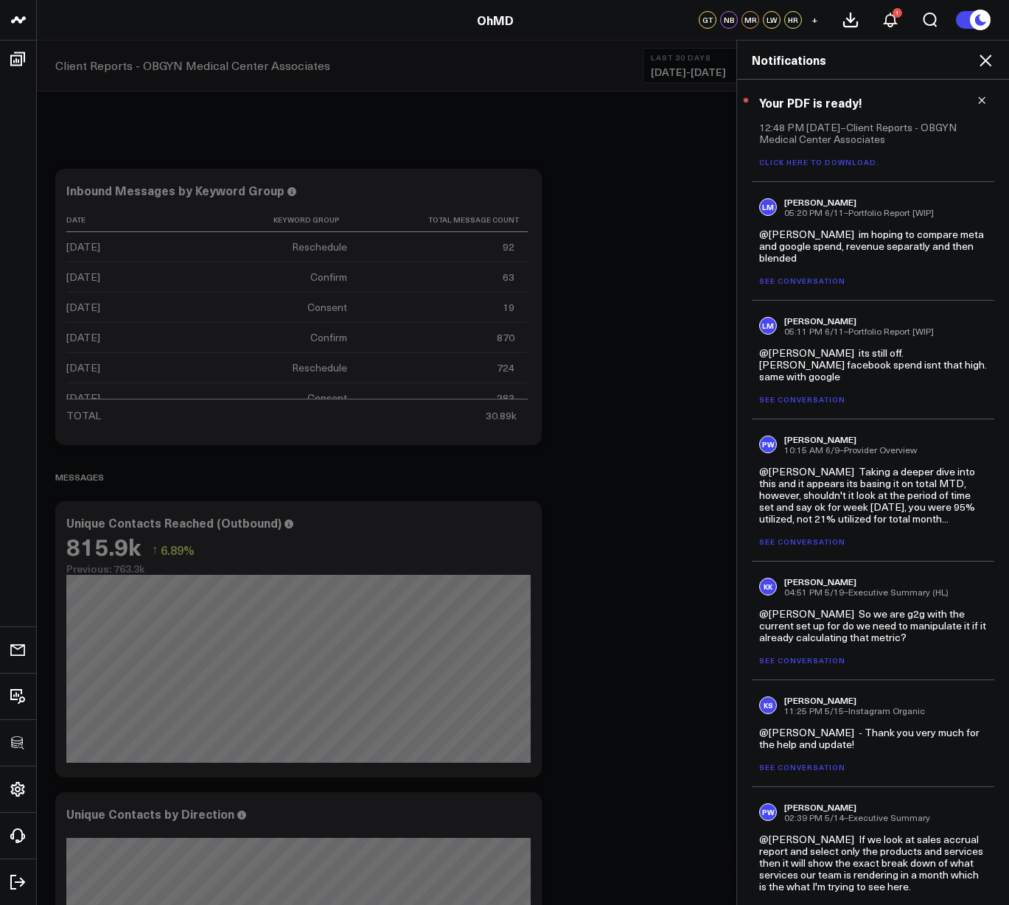
click at [825, 167] on link "Click here to download." at bounding box center [819, 162] width 120 height 10
